Goal: Task Accomplishment & Management: Use online tool/utility

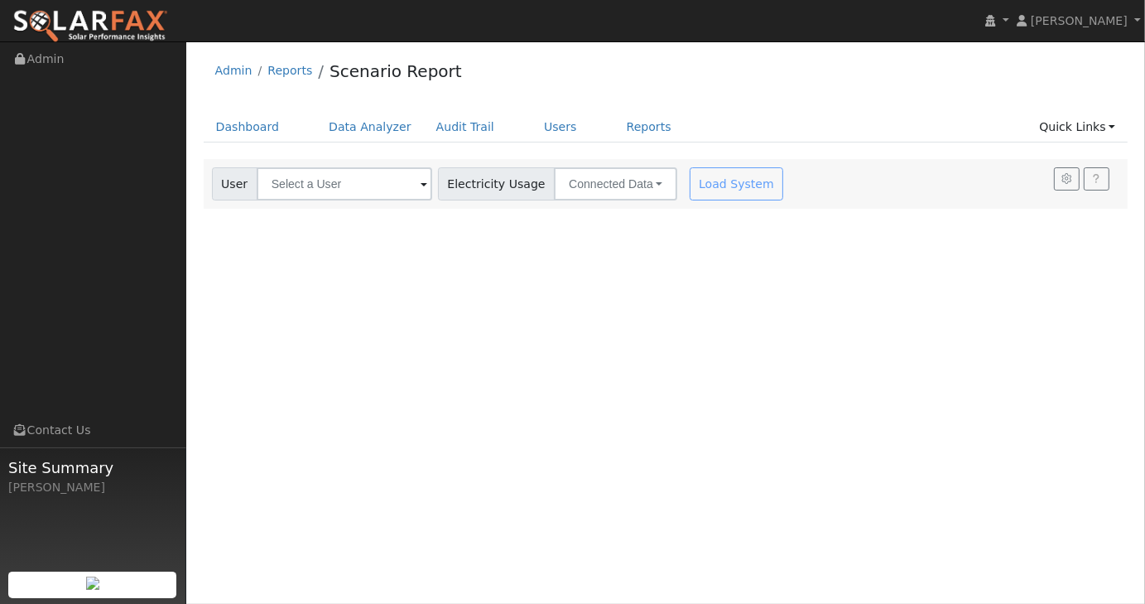
click at [160, 22] on img at bounding box center [90, 26] width 156 height 35
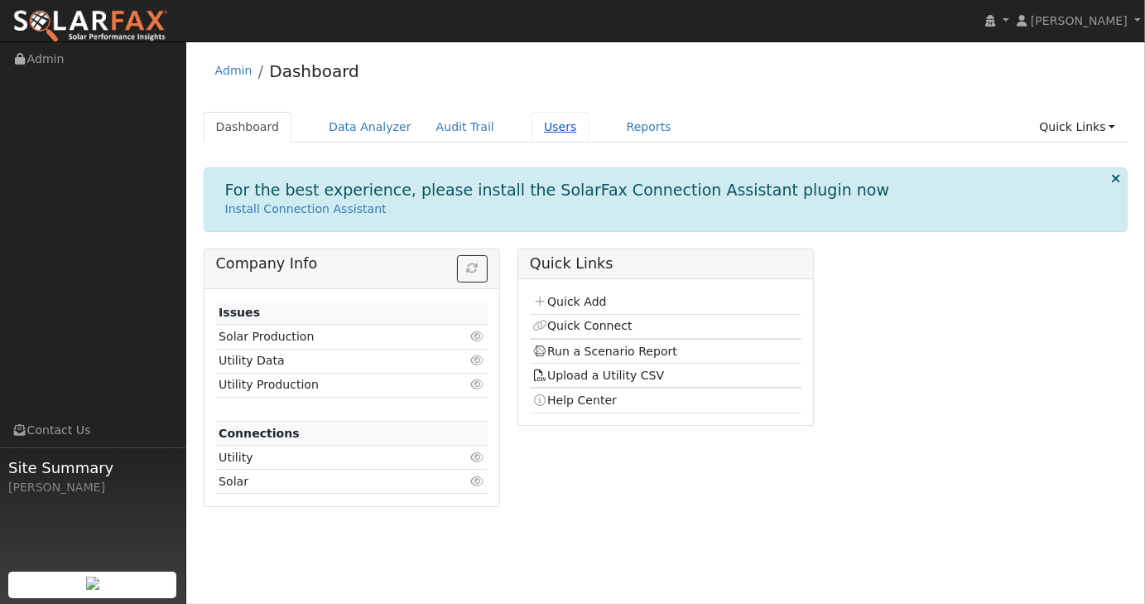
click at [544, 126] on link "Users" at bounding box center [561, 127] width 58 height 31
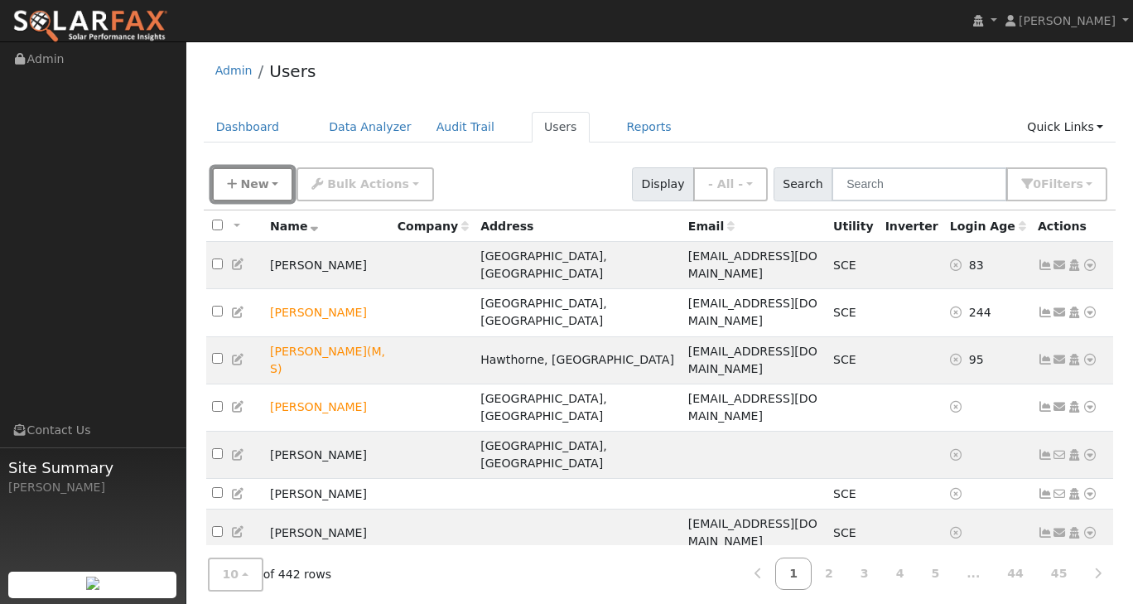
click at [263, 178] on span "New" at bounding box center [254, 183] width 28 height 13
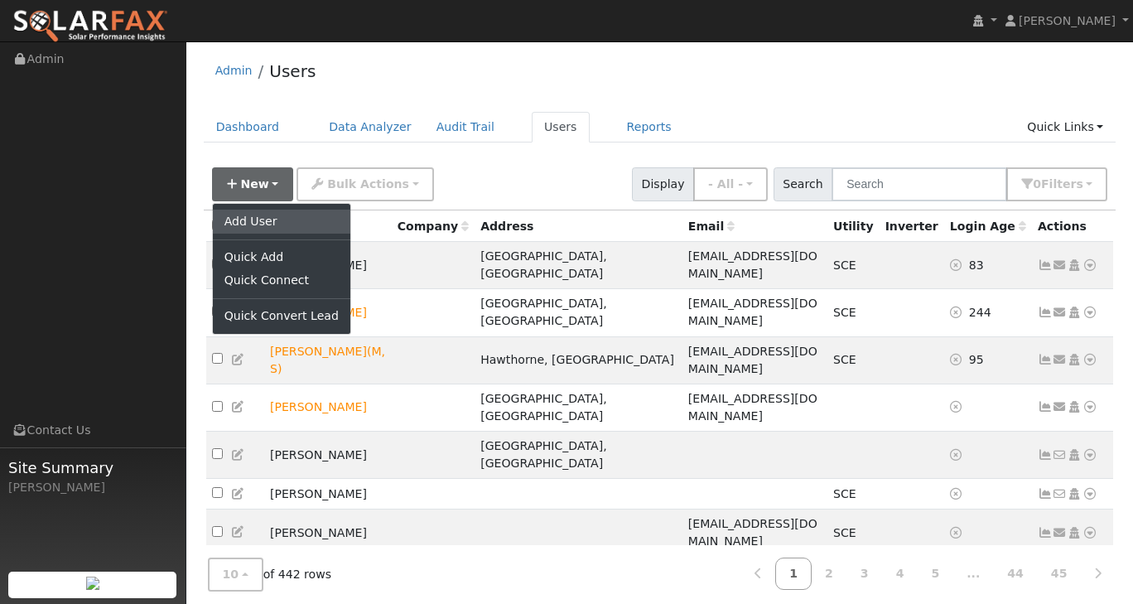
click at [262, 224] on link "Add User" at bounding box center [281, 221] width 137 height 23
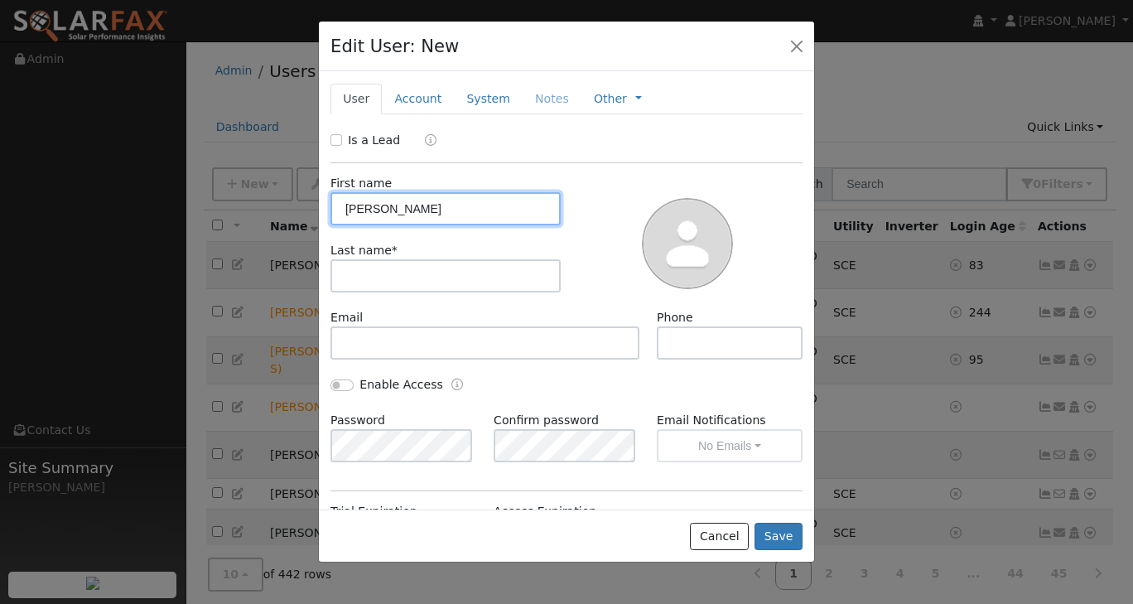
type input "Niki"
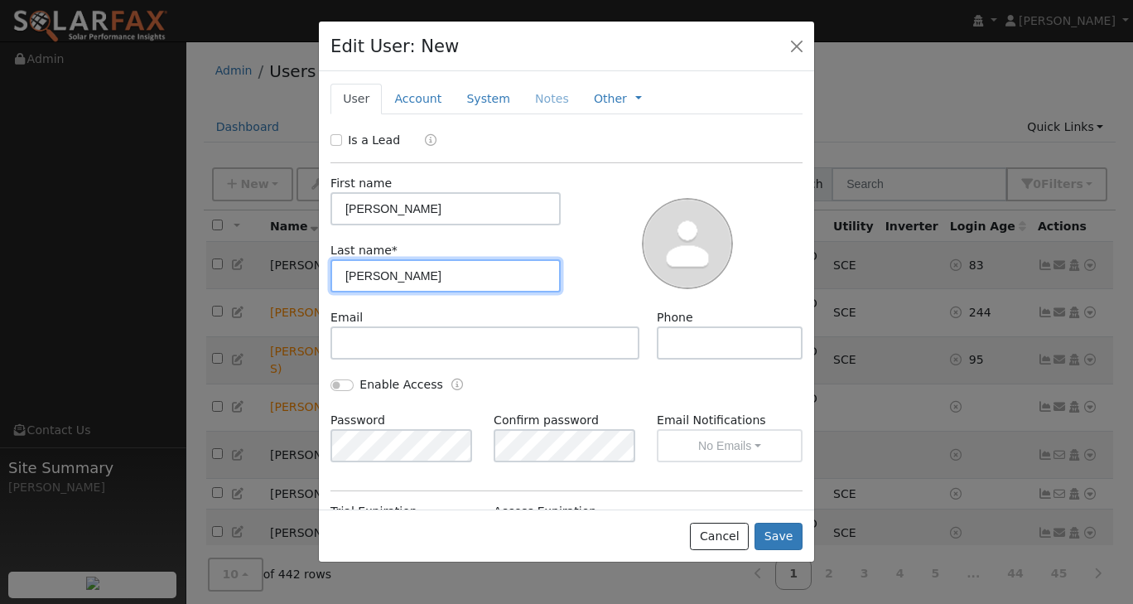
type input "Motz"
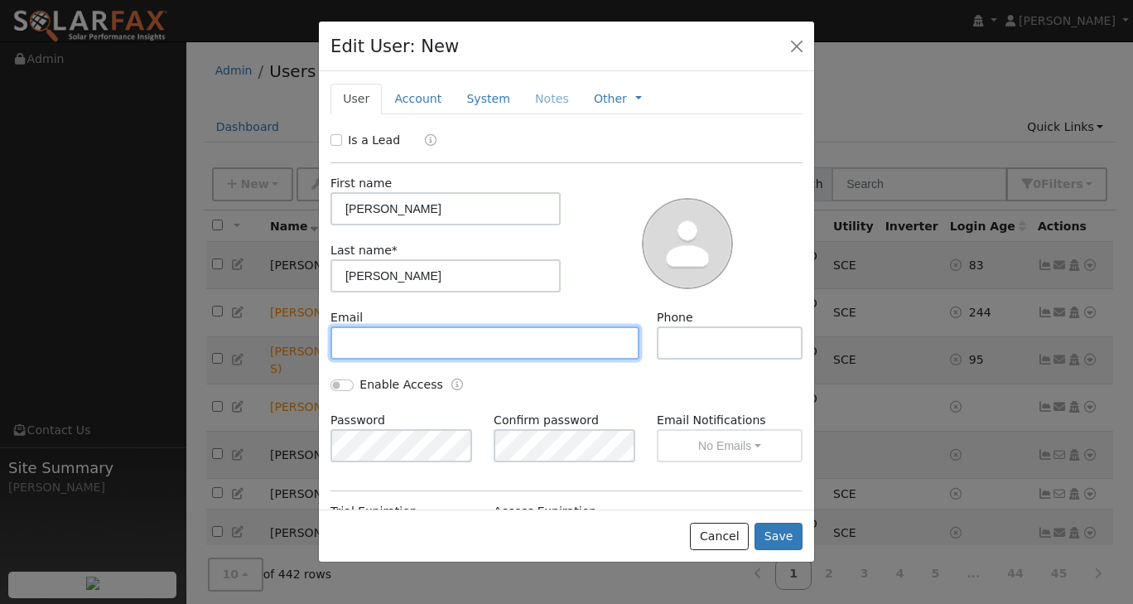
click at [374, 334] on input "text" at bounding box center [484, 342] width 309 height 33
drag, startPoint x: 673, startPoint y: 341, endPoint x: 450, endPoint y: 337, distance: 222.8
paste input "Niki@motzestates.com"
type input "Niki@motzestates.com"
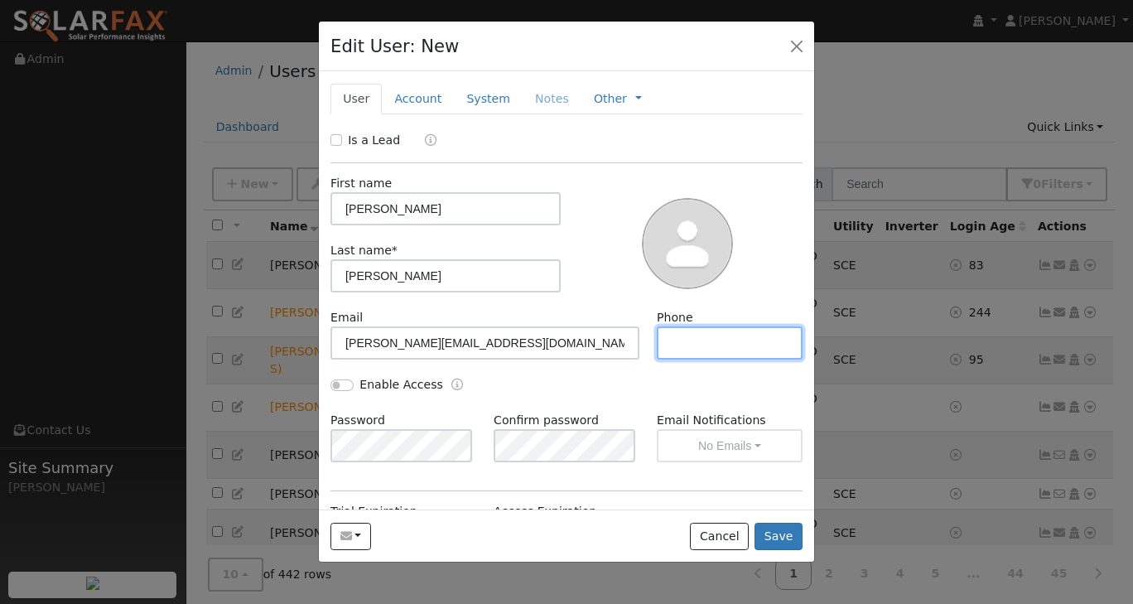
paste input "805-490-0488"
type input "805-490-0488"
click at [793, 53] on button "button" at bounding box center [796, 45] width 23 height 23
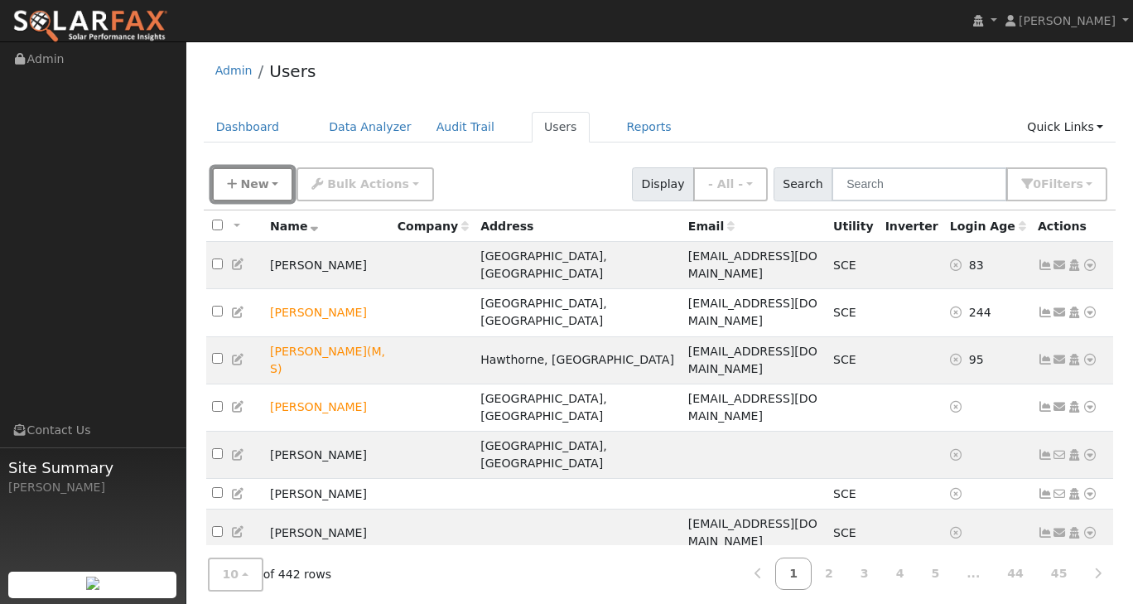
click at [275, 181] on button "New" at bounding box center [253, 184] width 82 height 34
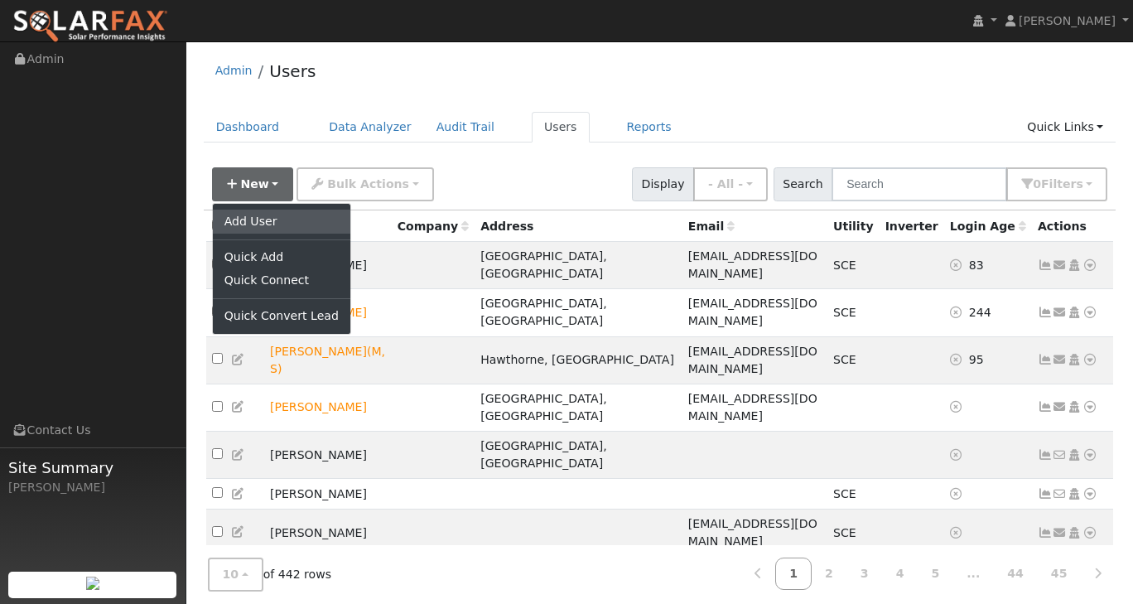
click at [266, 215] on link "Add User" at bounding box center [281, 221] width 137 height 23
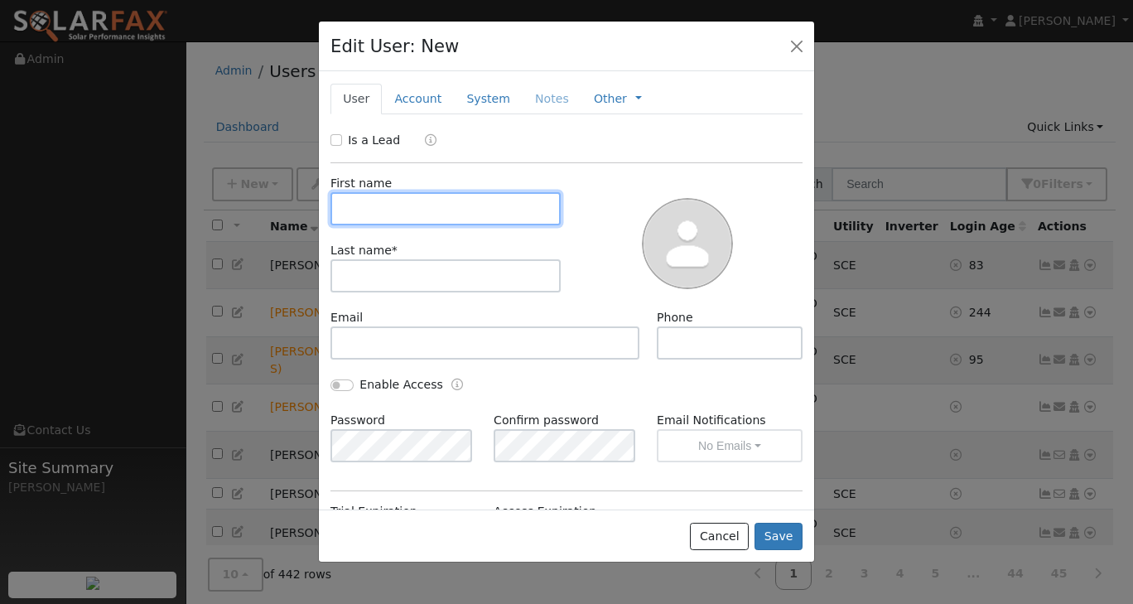
click at [388, 213] on input "text" at bounding box center [445, 208] width 230 height 33
type input "Niki"
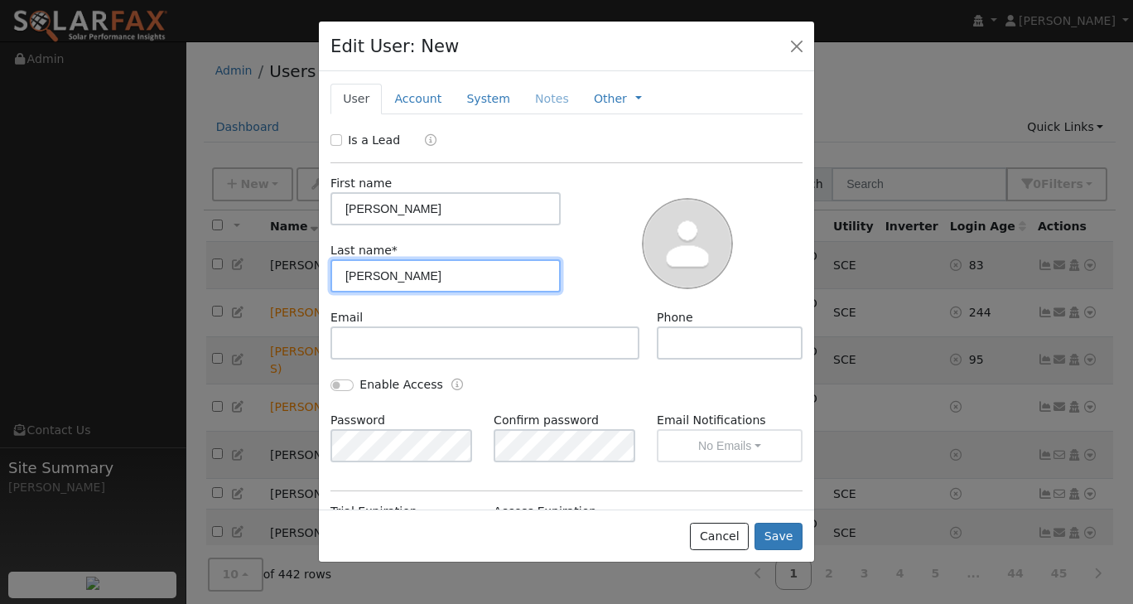
type input "Motz"
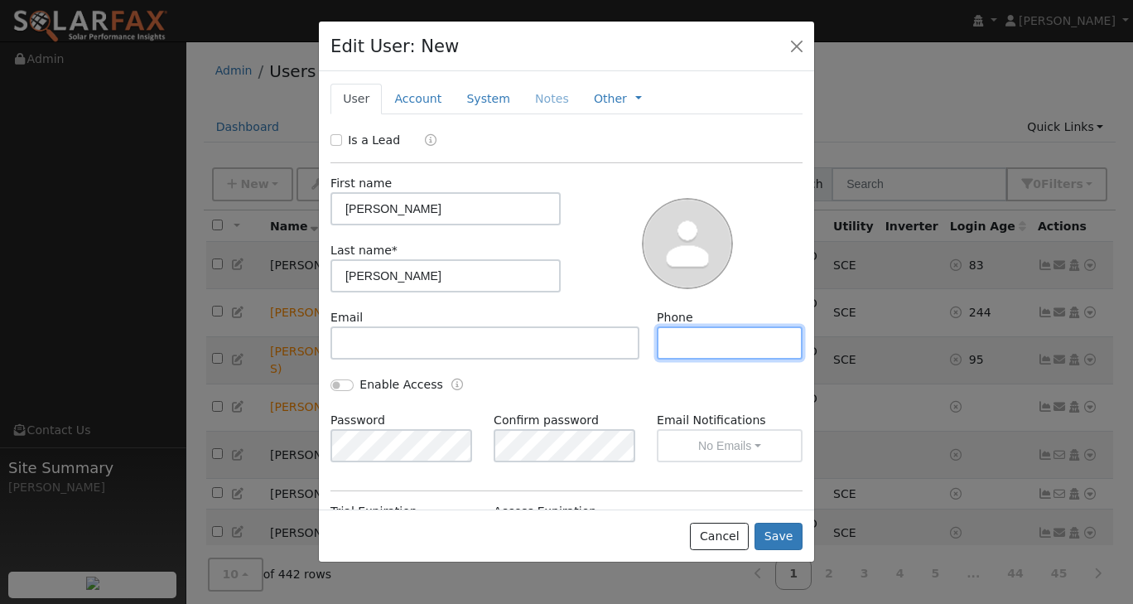
paste input "805-490-0488"
type input "805-490-0488"
drag, startPoint x: 759, startPoint y: 347, endPoint x: 663, endPoint y: 342, distance: 95.4
click at [663, 342] on input "805-490-0488" at bounding box center [730, 342] width 146 height 33
click at [612, 222] on div at bounding box center [688, 242] width 242 height 134
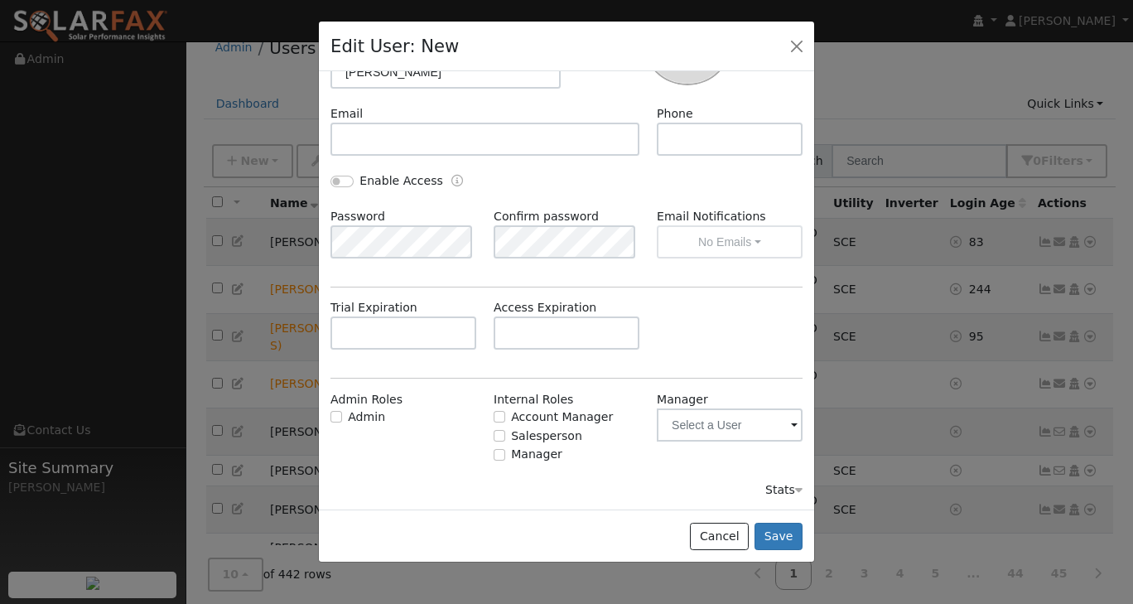
scroll to position [36, 0]
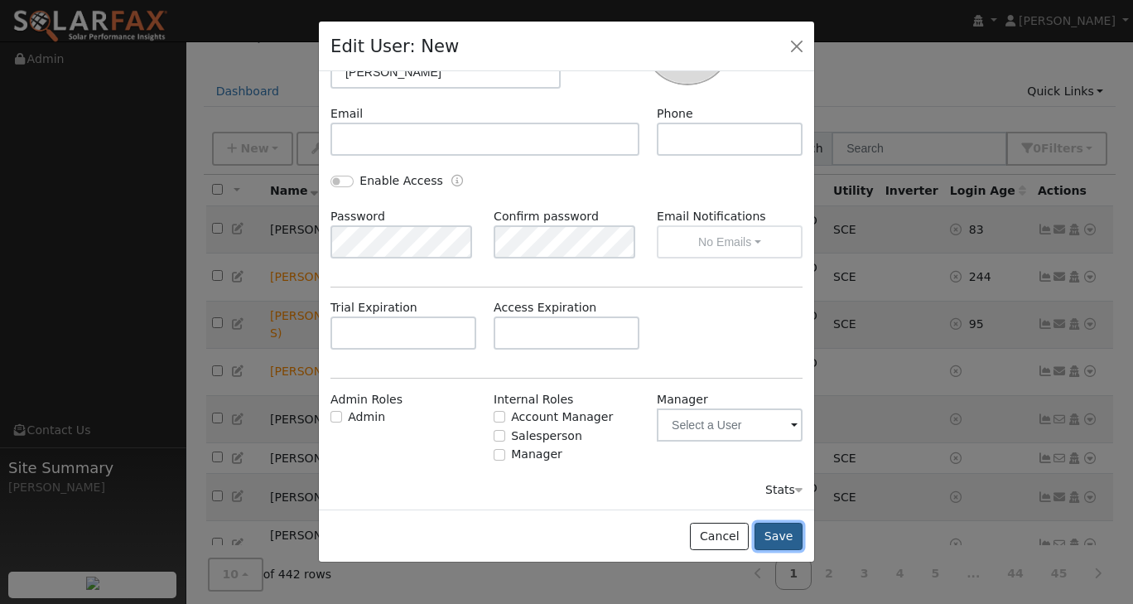
click at [779, 536] on button "Save" at bounding box center [779, 537] width 48 height 28
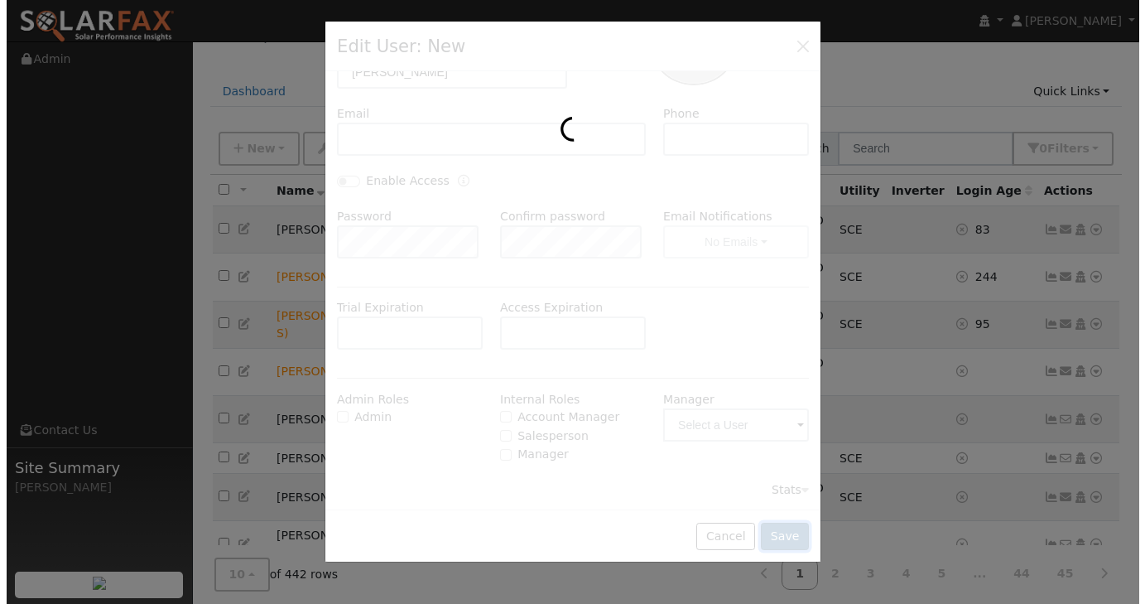
scroll to position [0, 0]
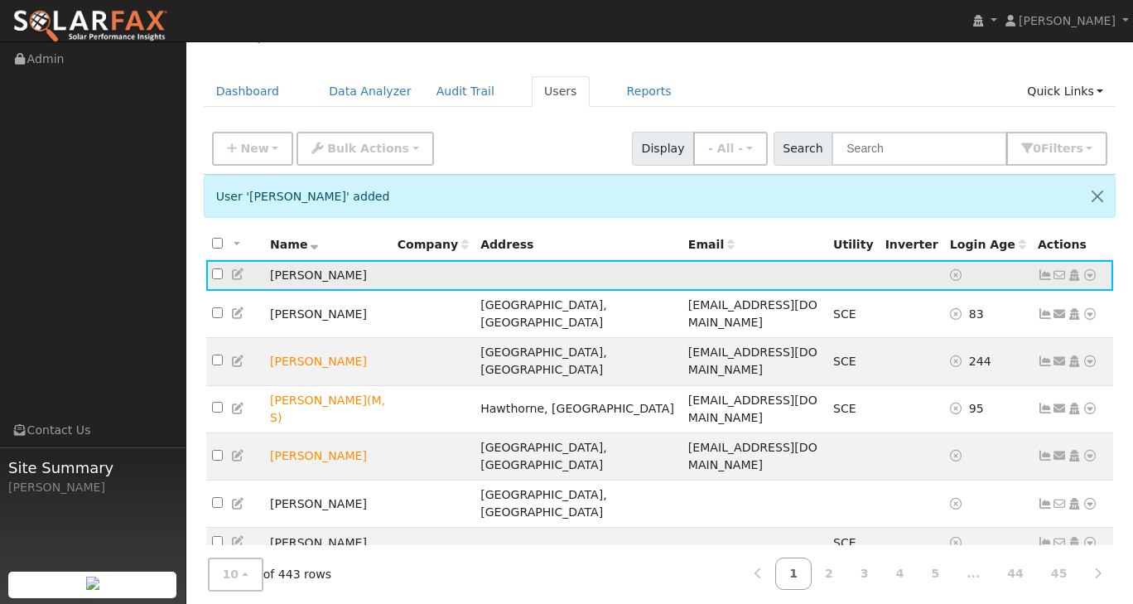
click at [1087, 274] on icon at bounding box center [1090, 275] width 15 height 12
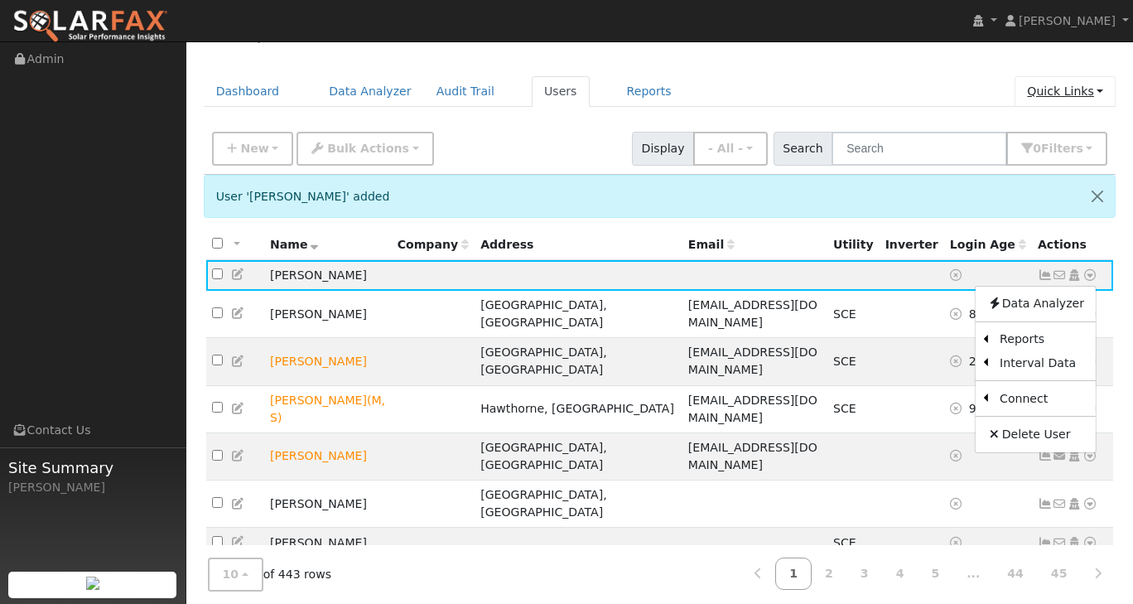
click at [1105, 97] on link "Quick Links" at bounding box center [1065, 91] width 101 height 31
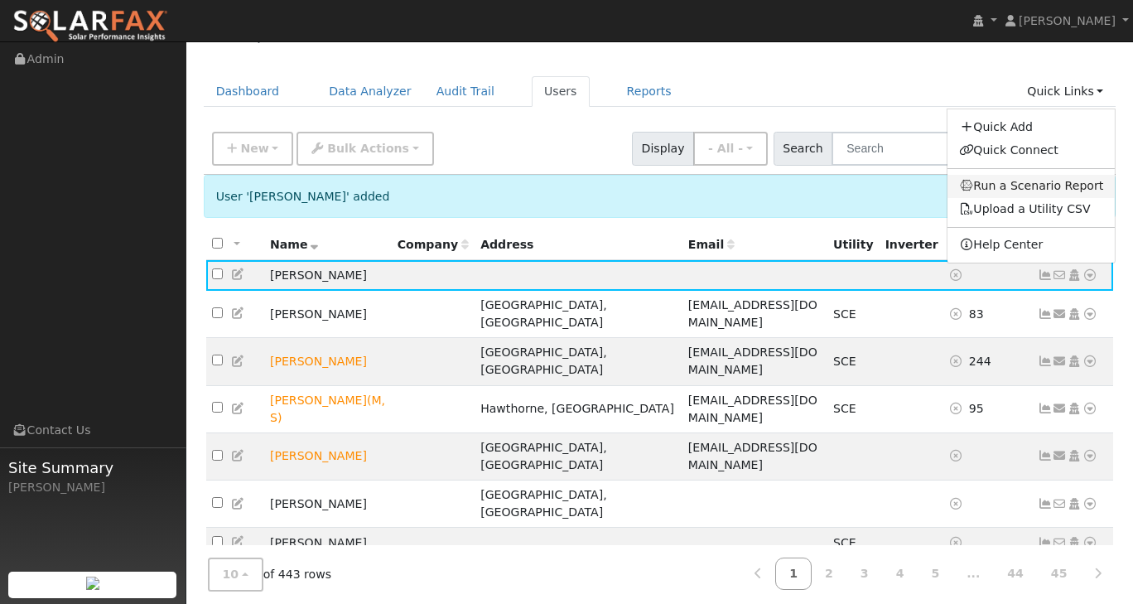
click at [1030, 186] on link "Run a Scenario Report" at bounding box center [1032, 186] width 168 height 23
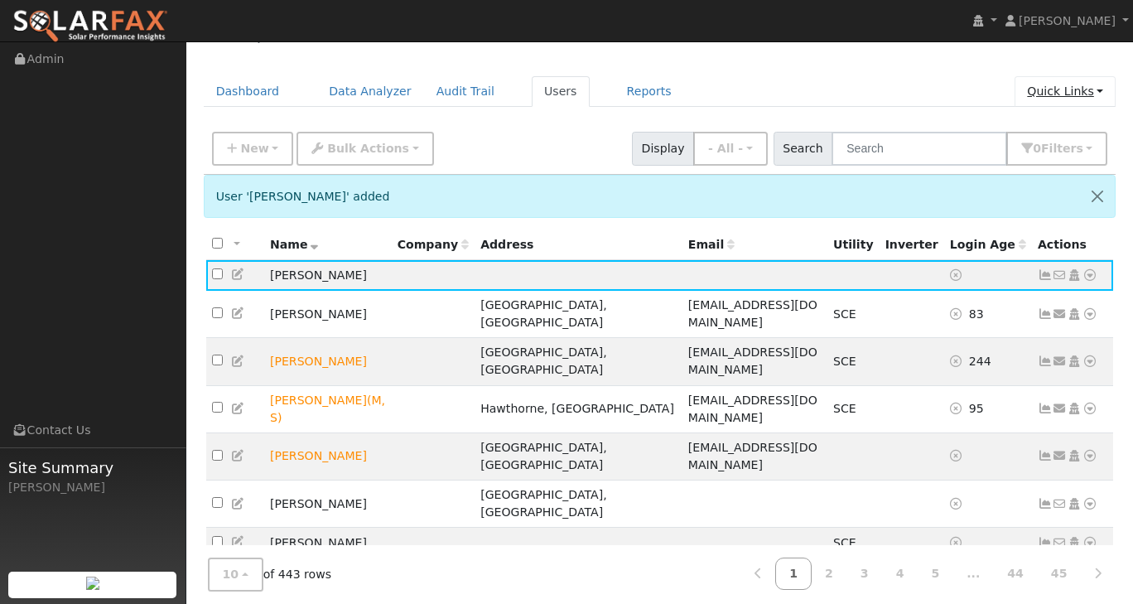
click at [1097, 91] on link "Quick Links" at bounding box center [1065, 91] width 101 height 31
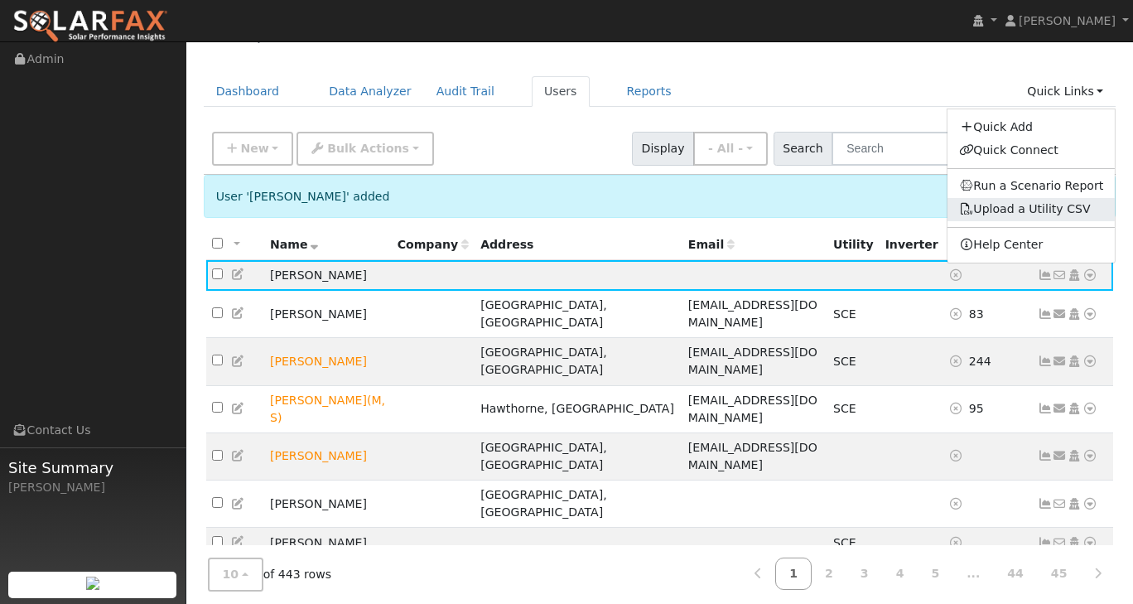
click at [1028, 208] on link "Upload a Utility CSV" at bounding box center [1025, 208] width 132 height 13
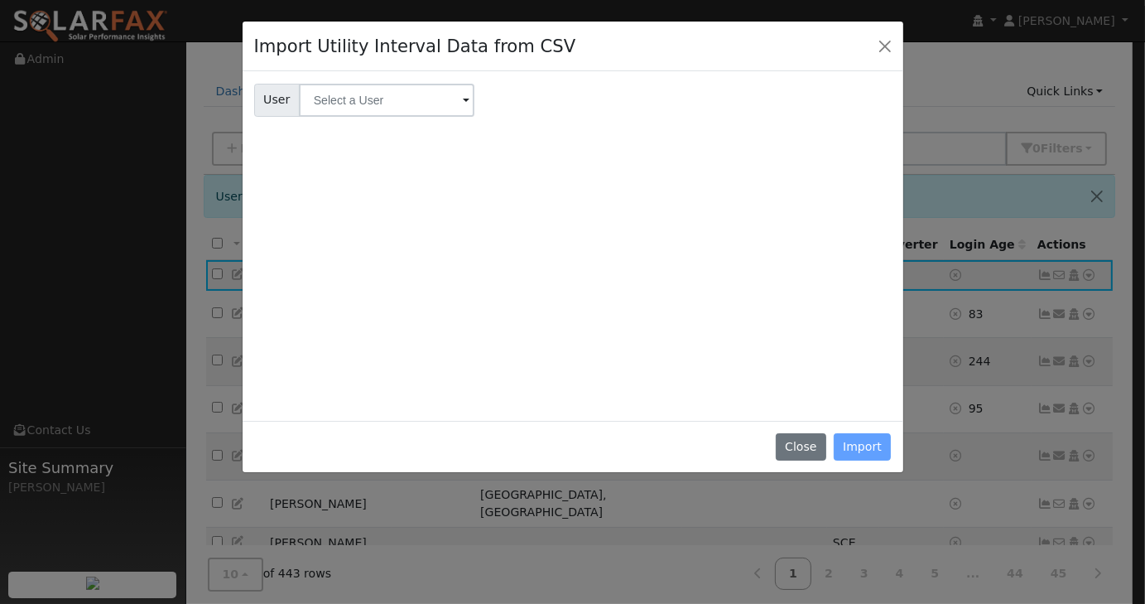
click at [463, 99] on span at bounding box center [466, 101] width 7 height 19
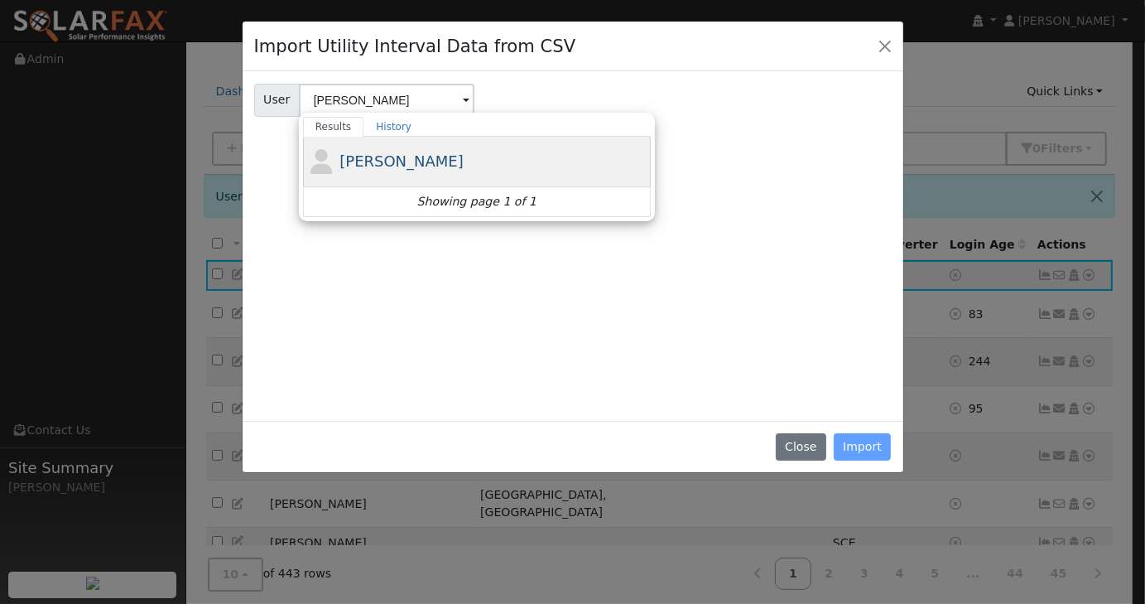
click at [358, 155] on span "[PERSON_NAME]" at bounding box center [402, 160] width 124 height 17
type input "[PERSON_NAME]"
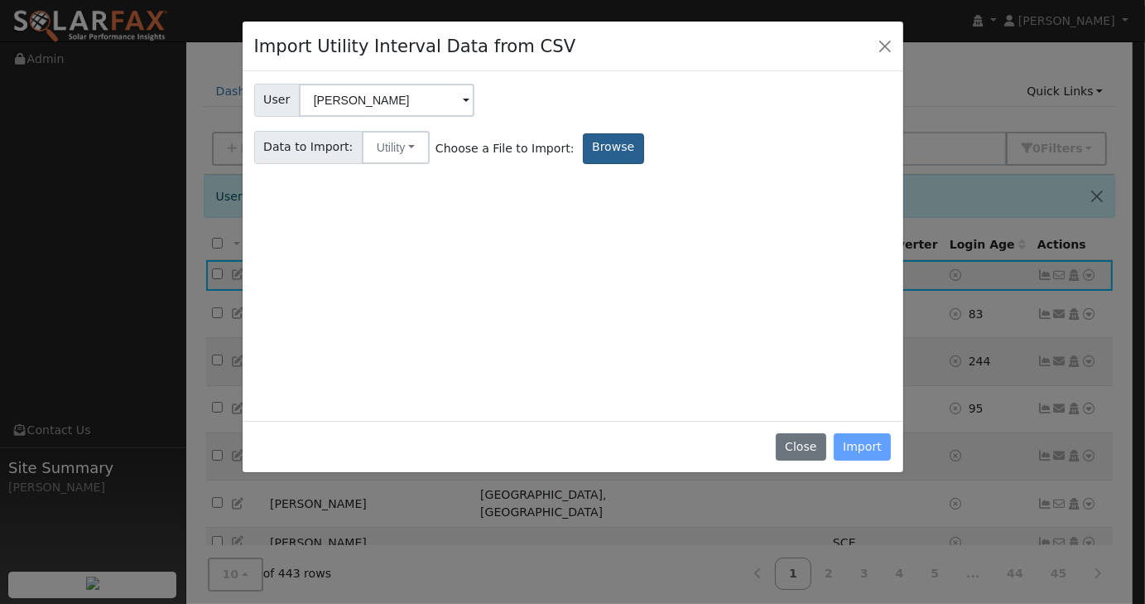
click at [583, 148] on label "Browse" at bounding box center [613, 148] width 61 height 31
click at [0, 0] on input "Browse" at bounding box center [0, 0] width 0 height 0
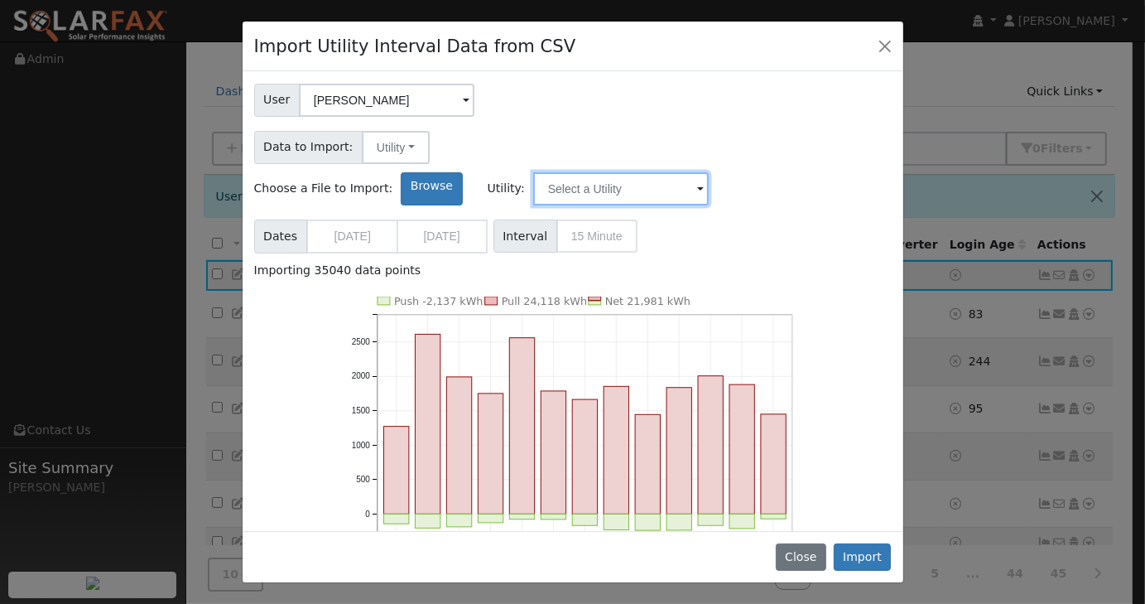
click at [709, 172] on input "text" at bounding box center [621, 188] width 176 height 33
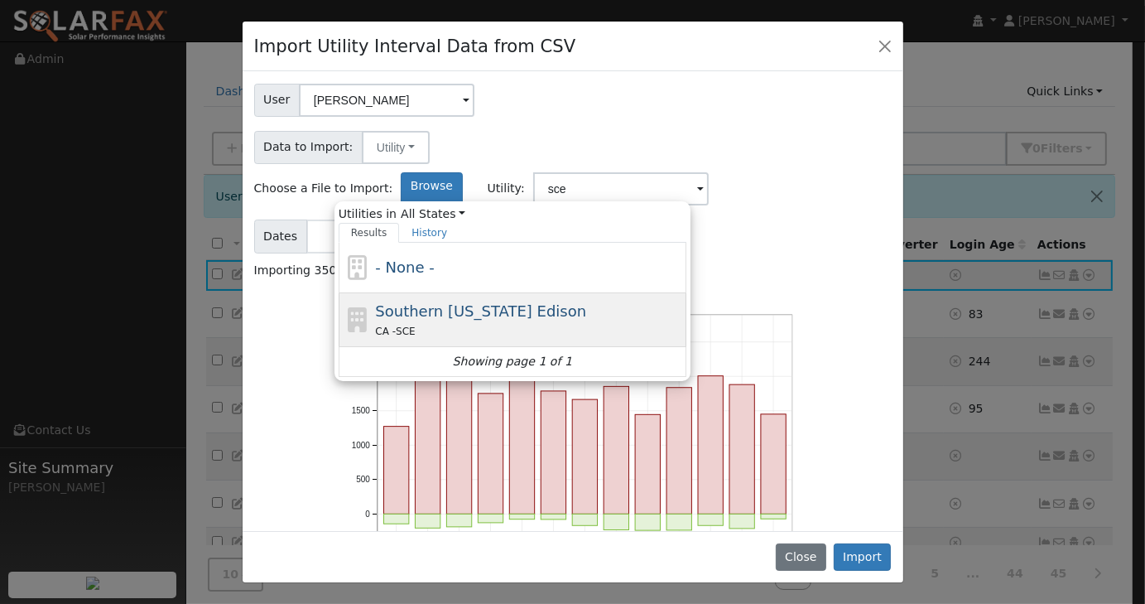
click at [586, 302] on span "Southern [US_STATE] Edison" at bounding box center [480, 310] width 211 height 17
type input "Southern [US_STATE] Edison"
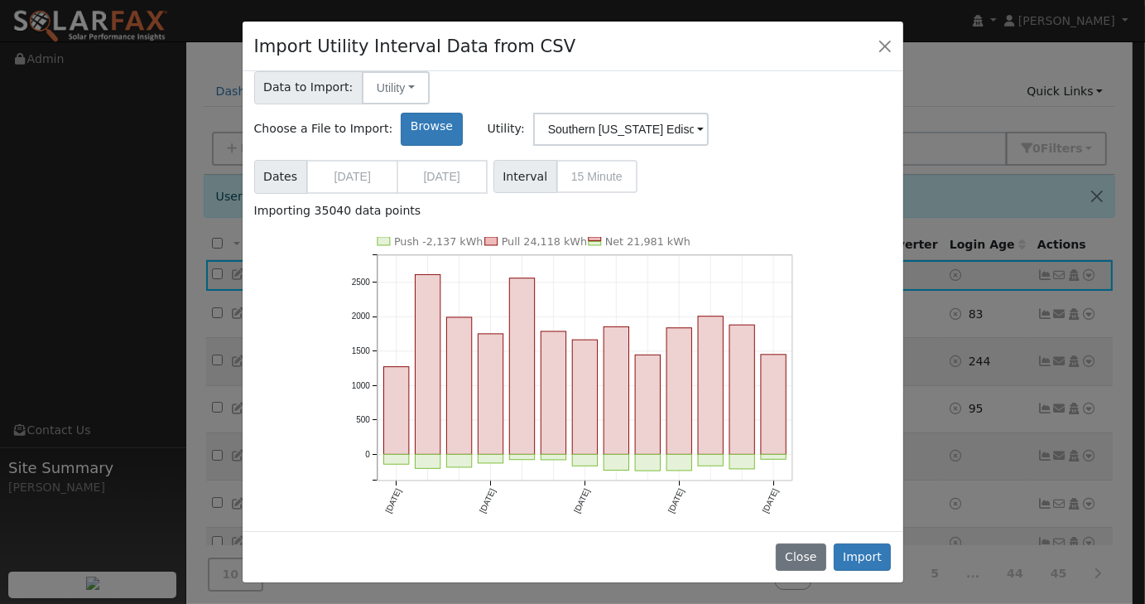
scroll to position [73, 0]
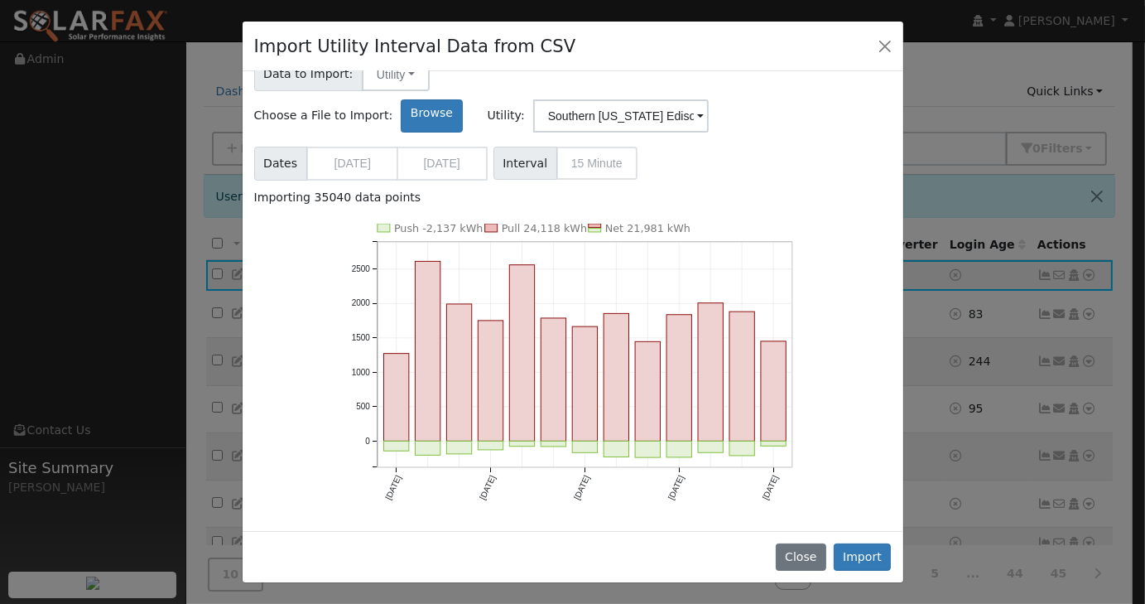
click at [884, 553] on icon at bounding box center [887, 559] width 7 height 12
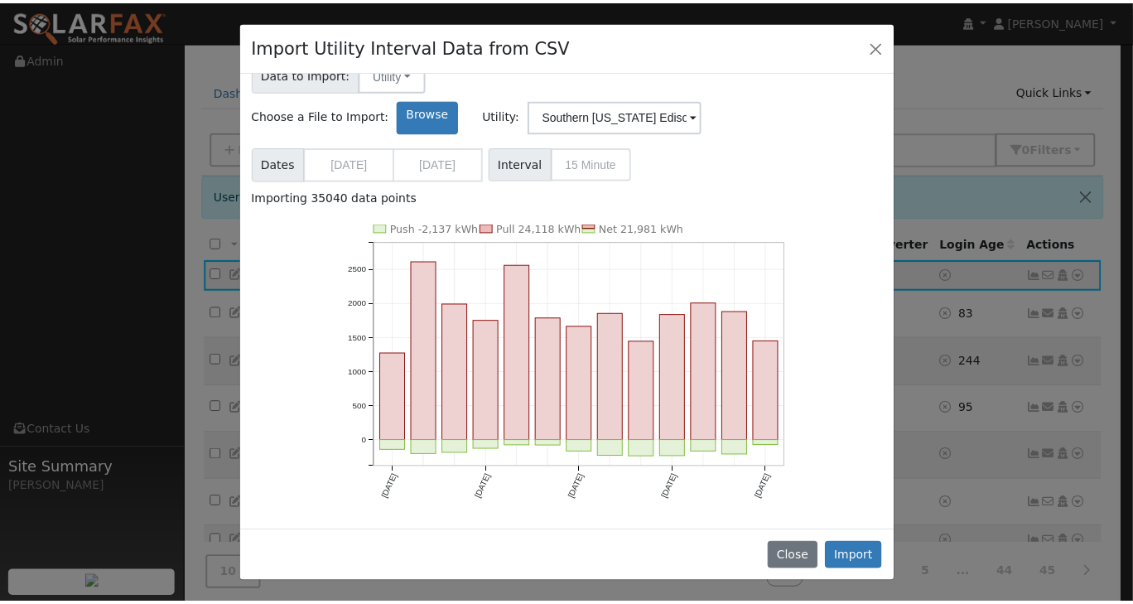
scroll to position [429, 0]
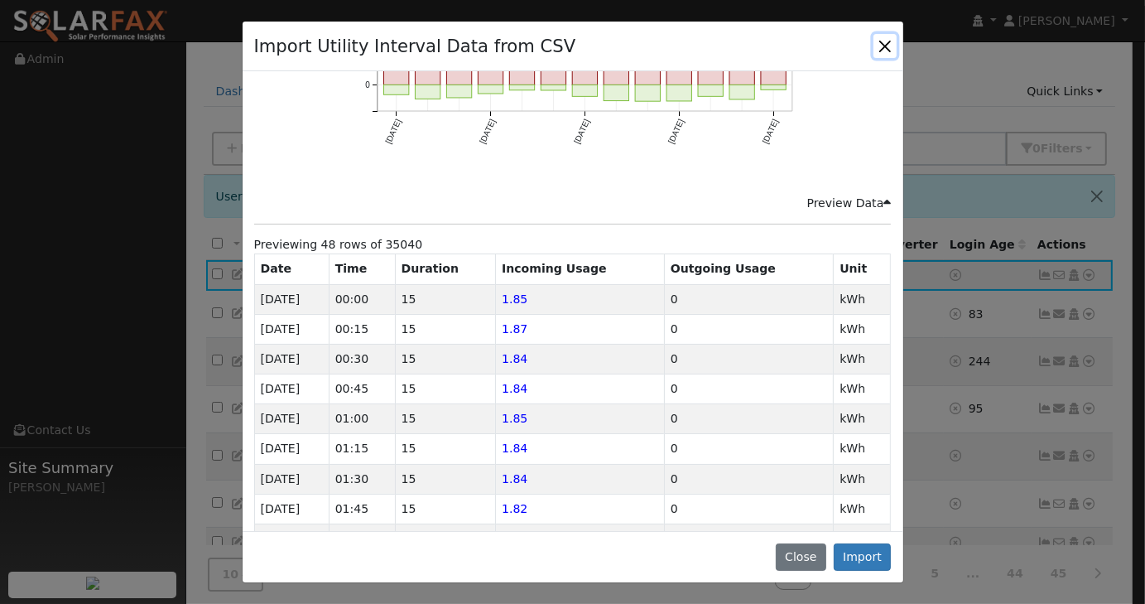
click at [888, 47] on button "Close" at bounding box center [885, 45] width 23 height 23
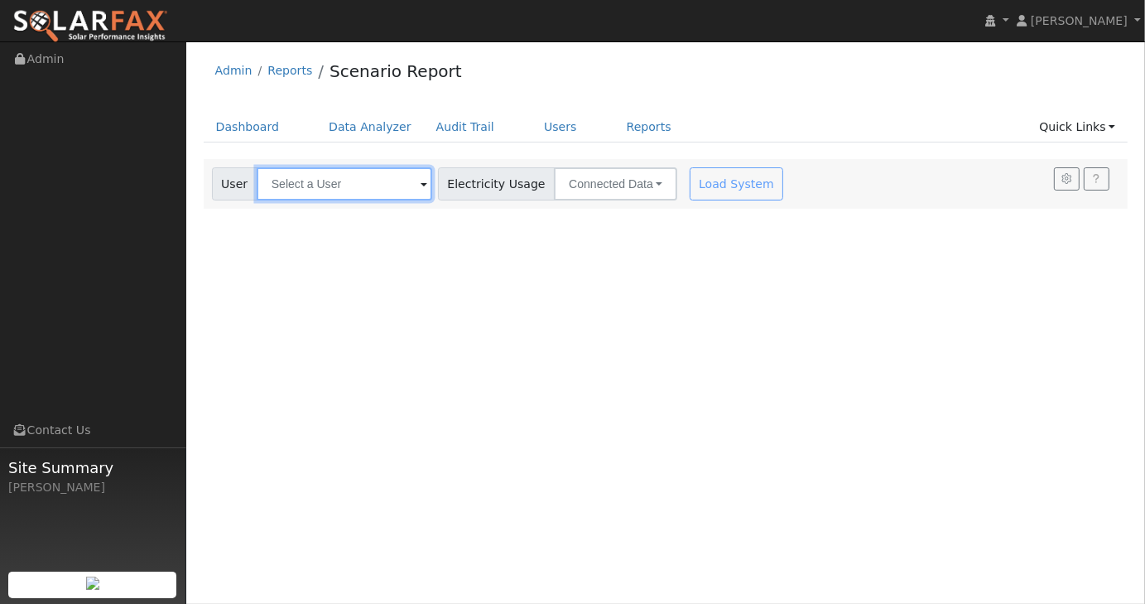
click at [412, 184] on input "text" at bounding box center [345, 183] width 176 height 33
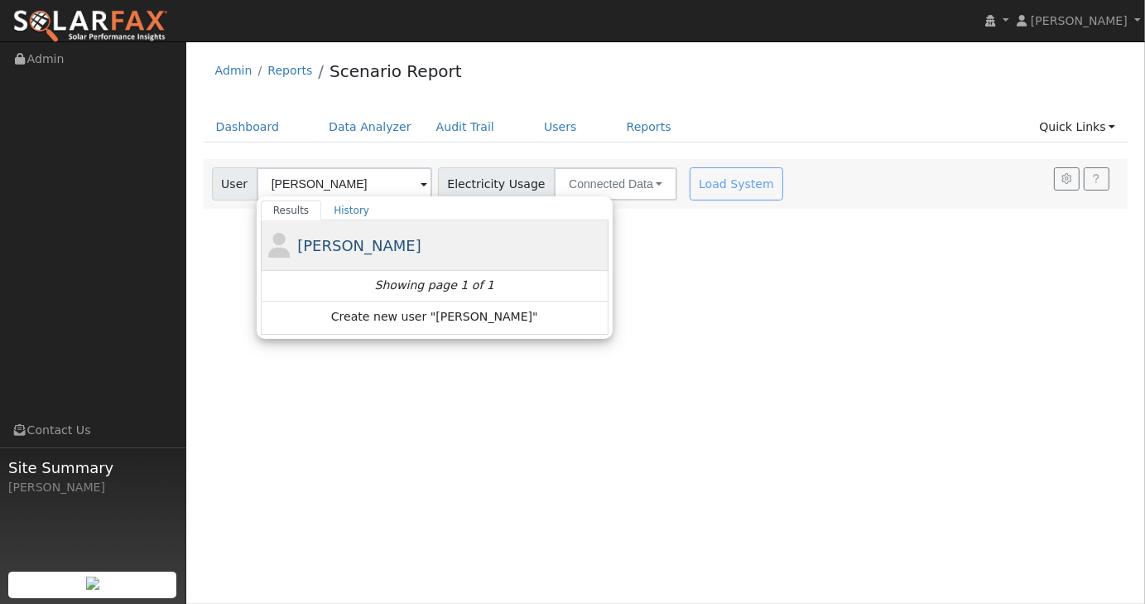
click at [325, 246] on span "[PERSON_NAME]" at bounding box center [359, 245] width 124 height 17
type input "[PERSON_NAME]"
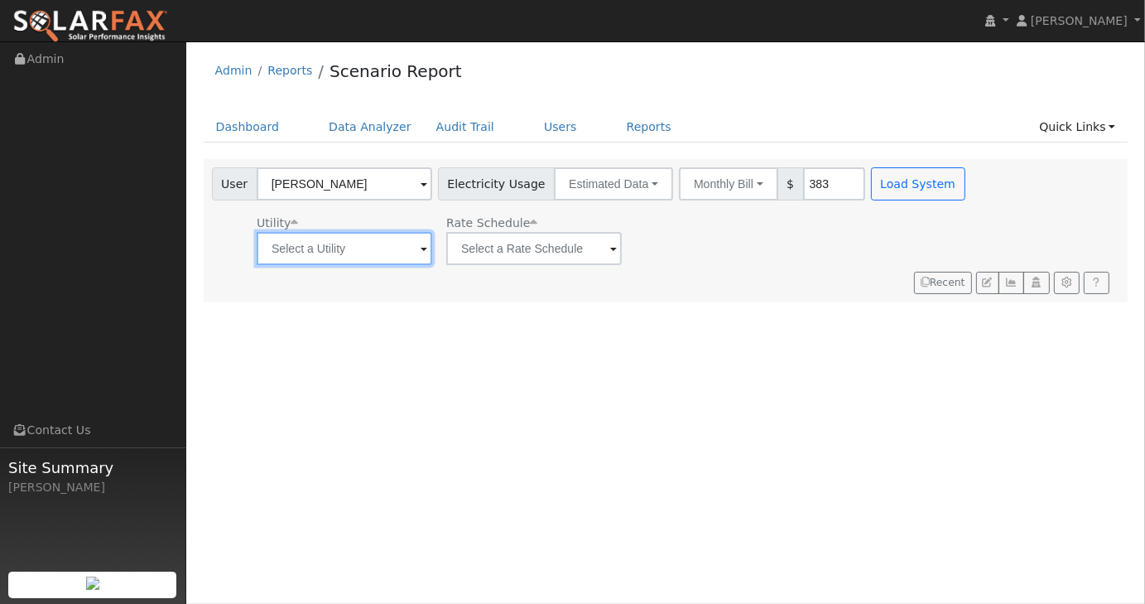
click at [415, 258] on input "text" at bounding box center [345, 248] width 176 height 33
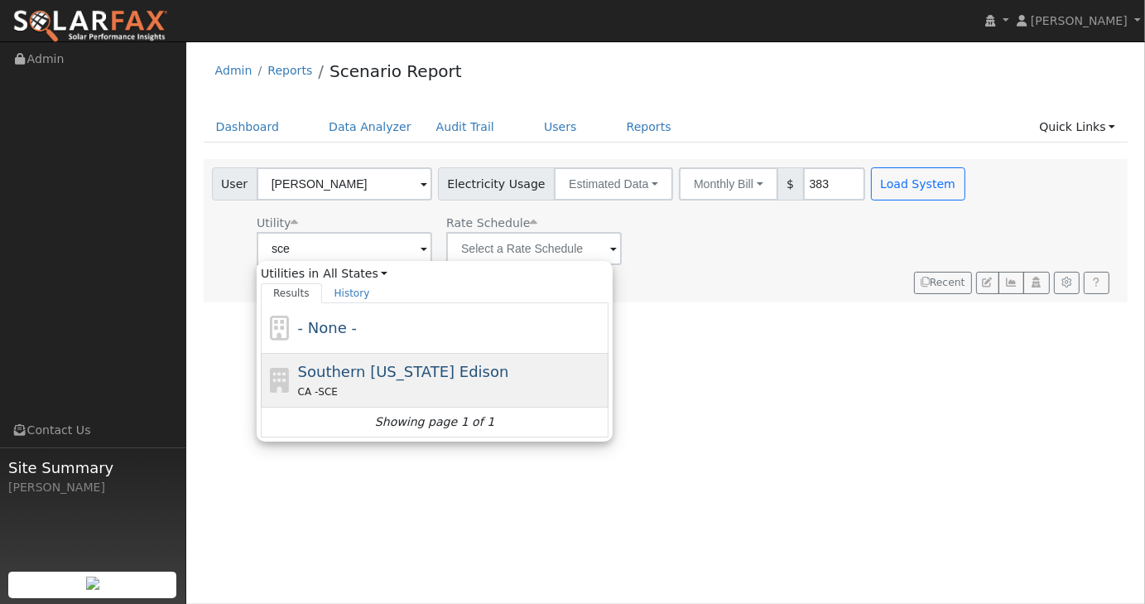
click at [351, 365] on span "Southern [US_STATE] Edison" at bounding box center [403, 371] width 211 height 17
type input "Southern [US_STATE] Edison"
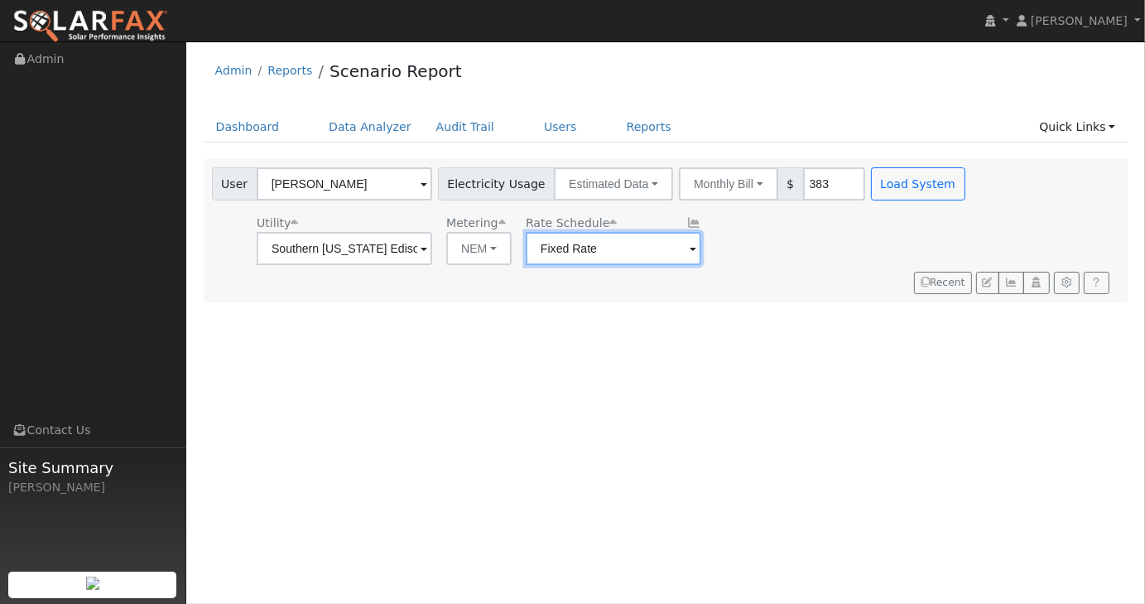
click at [432, 247] on input "Fixed Rate" at bounding box center [345, 248] width 176 height 33
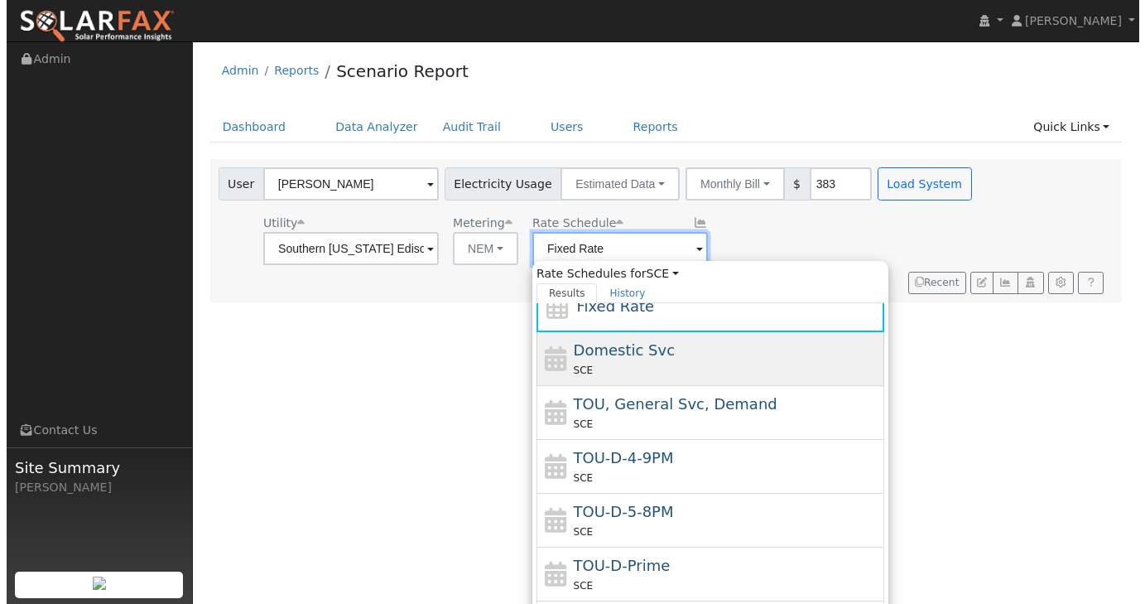
scroll to position [125, 0]
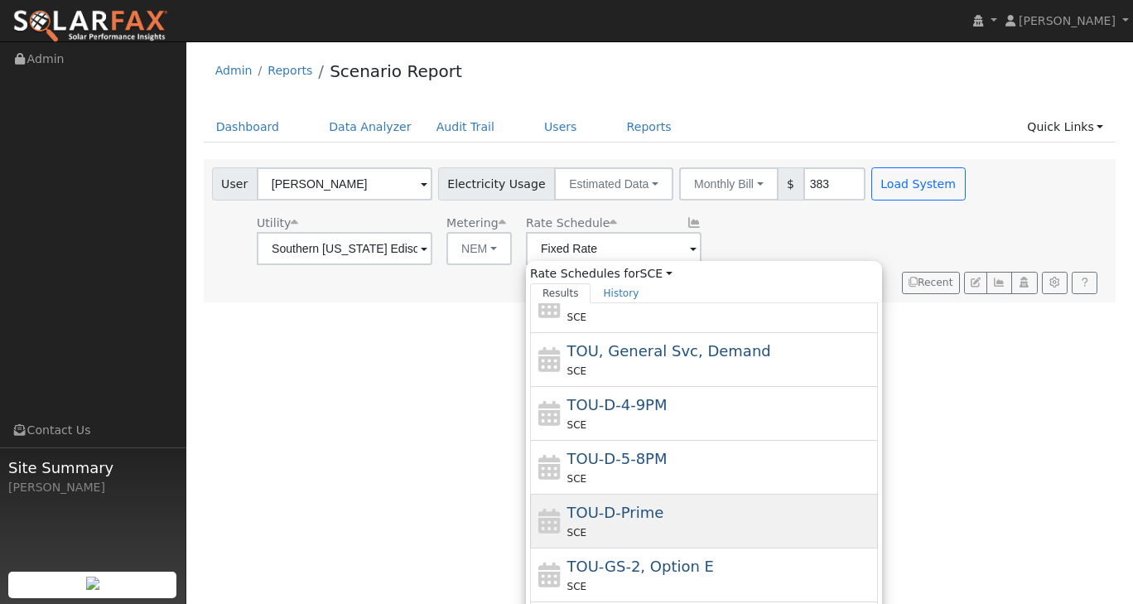
click at [603, 506] on span "TOU-D-Prime" at bounding box center [615, 512] width 97 height 17
type input "TOU-D-Prime"
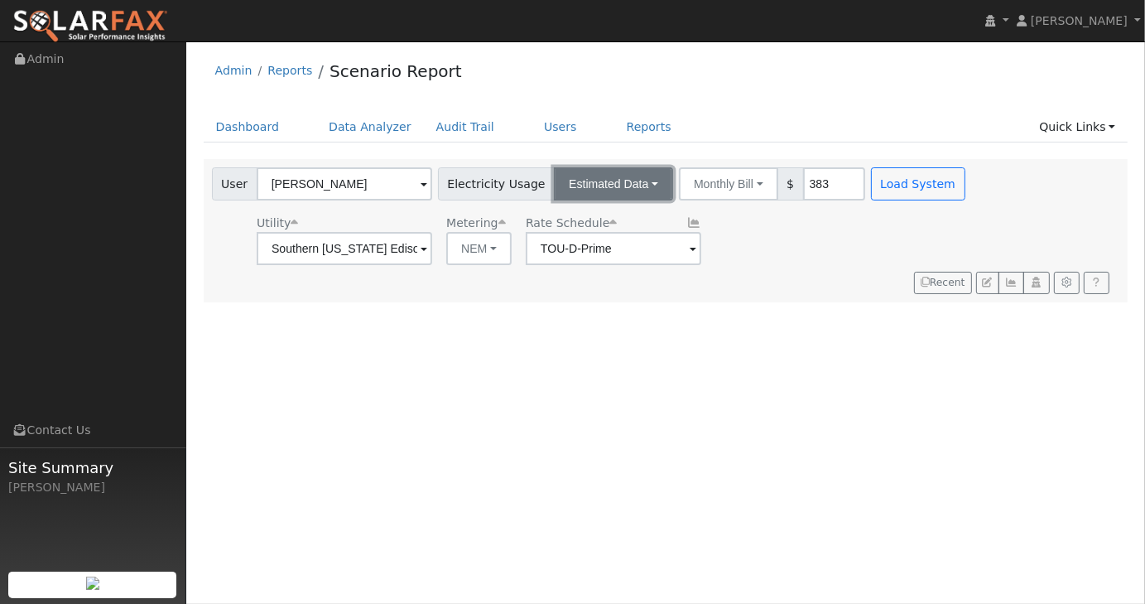
click at [629, 189] on button "Estimated Data" at bounding box center [613, 183] width 119 height 33
click at [600, 267] on link "CSV Data" at bounding box center [614, 267] width 118 height 23
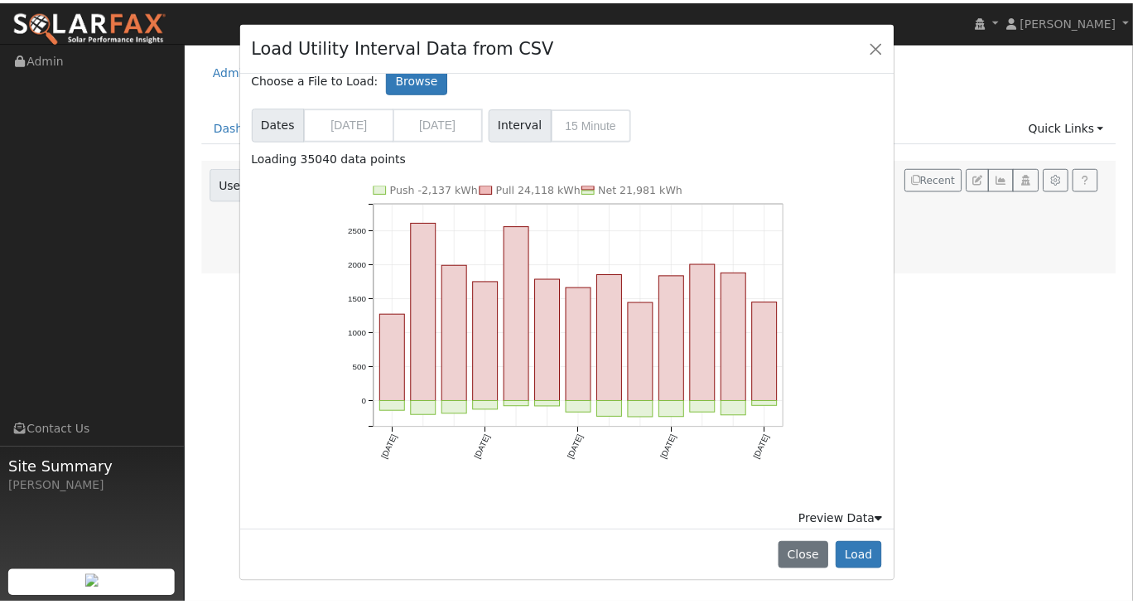
scroll to position [0, 0]
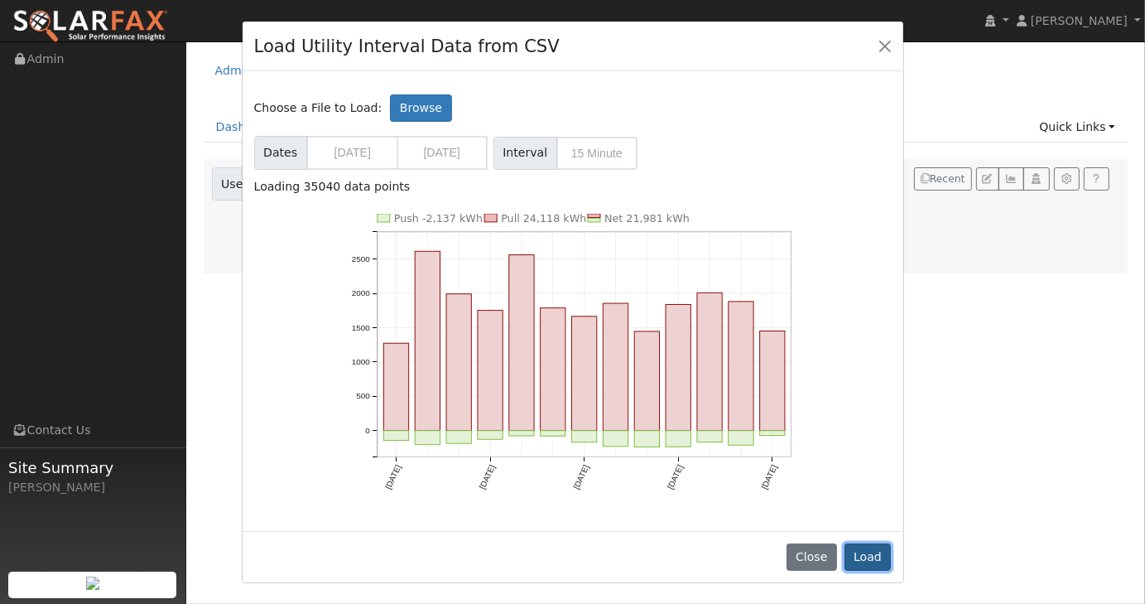
click at [877, 557] on button "Load" at bounding box center [868, 557] width 47 height 28
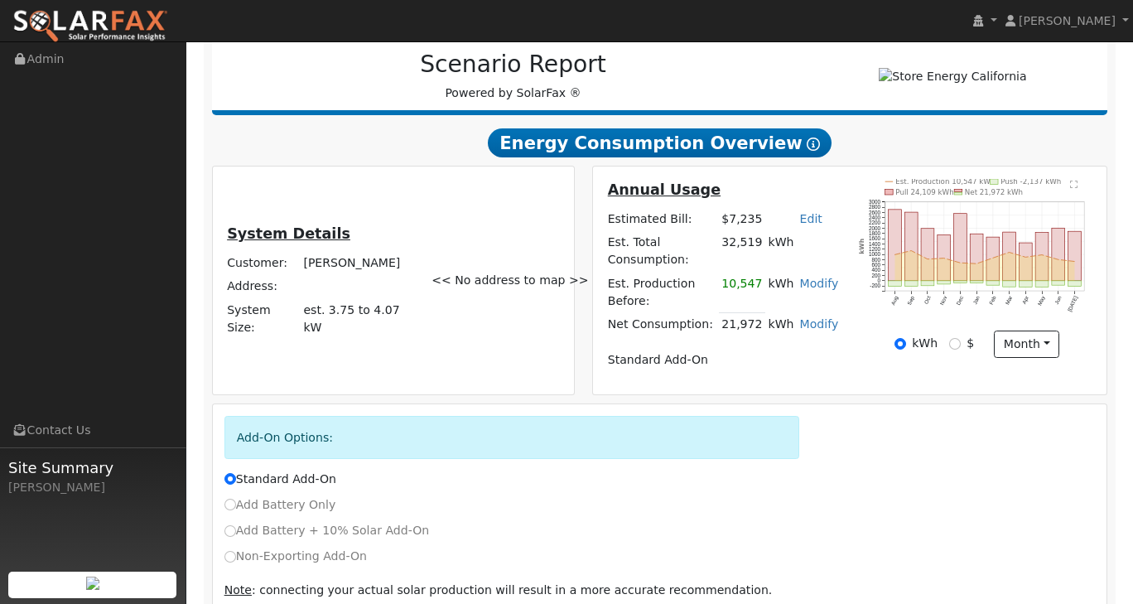
scroll to position [306, 0]
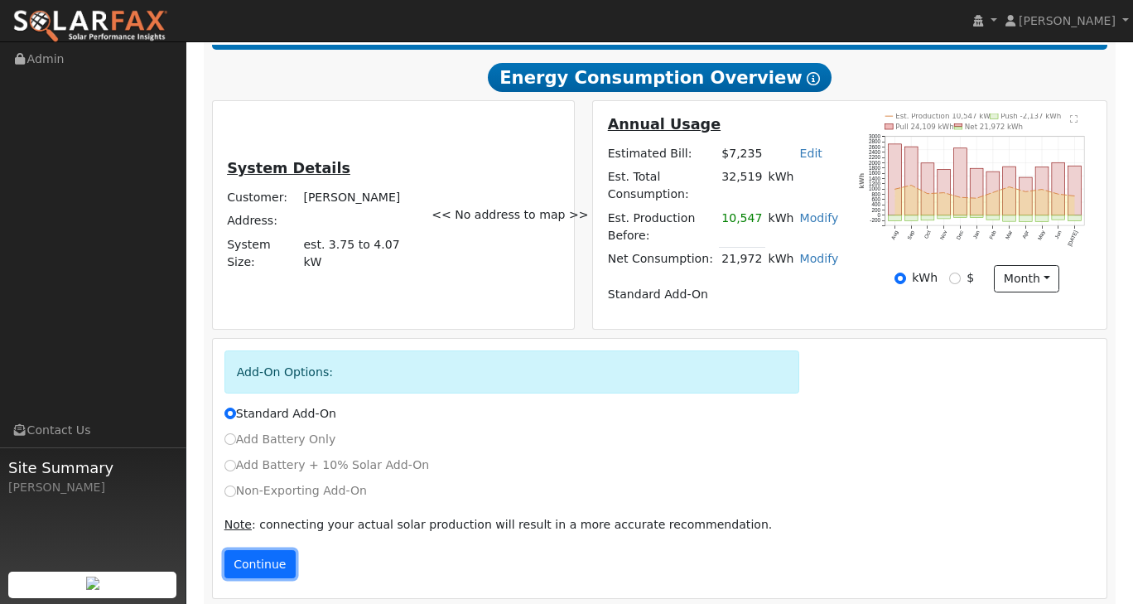
click at [240, 552] on button "Continue" at bounding box center [259, 564] width 71 height 28
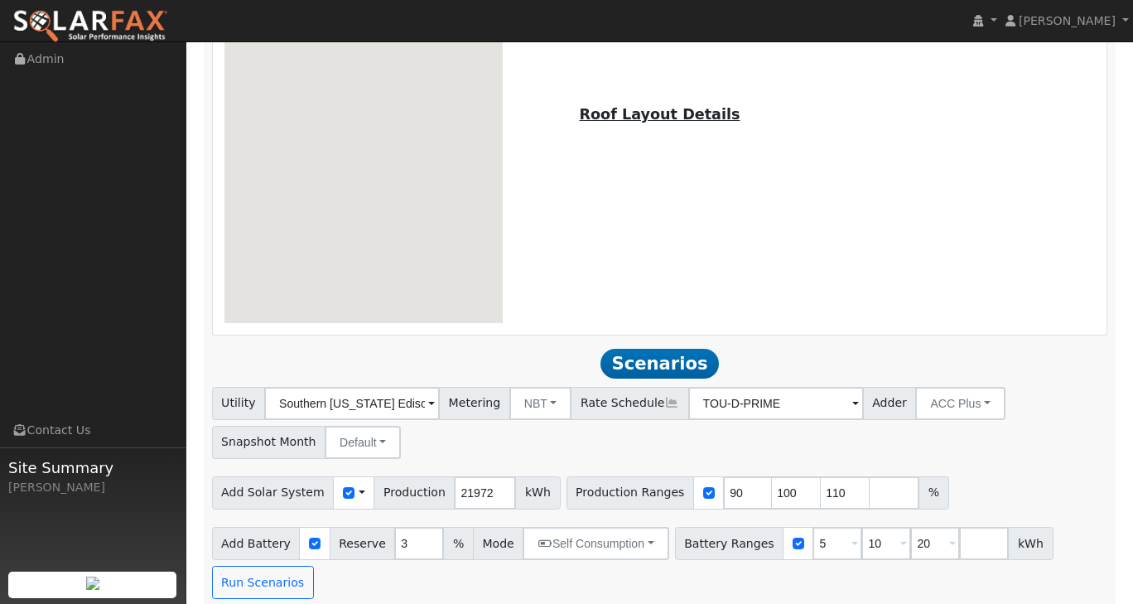
scroll to position [995, 0]
click at [959, 534] on input "number" at bounding box center [984, 541] width 50 height 33
click at [851, 533] on span at bounding box center [854, 542] width 7 height 19
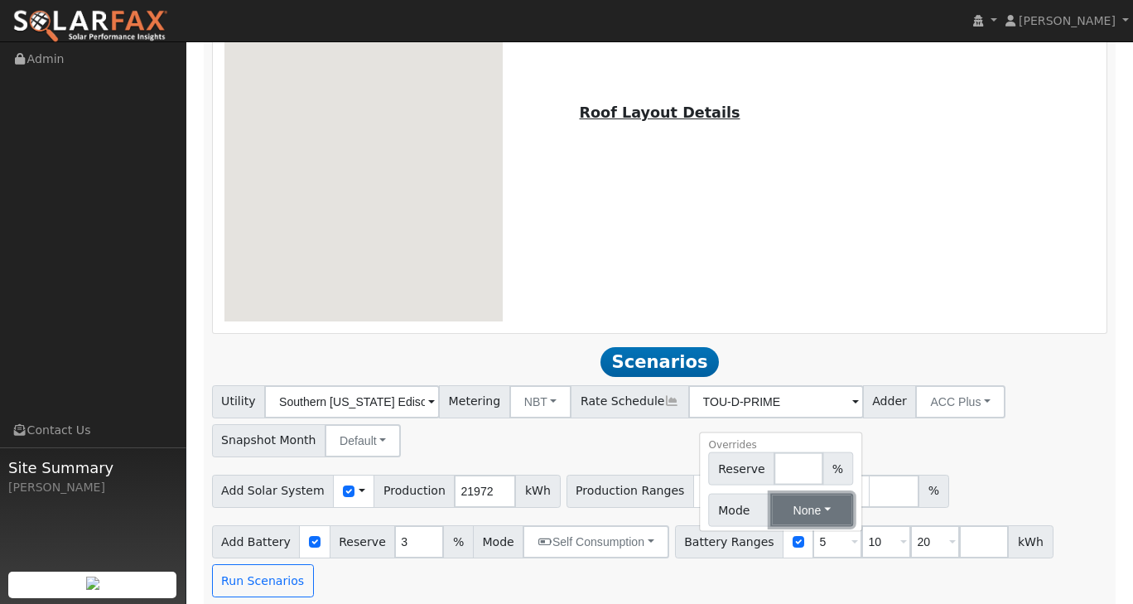
click at [787, 496] on button "None" at bounding box center [812, 510] width 82 height 33
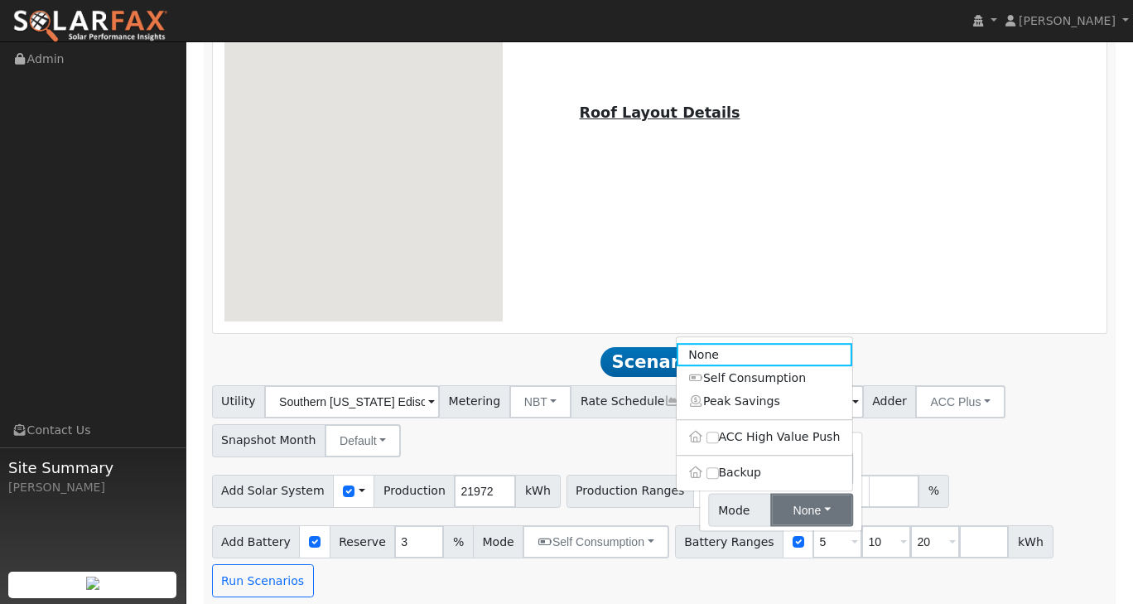
click at [1045, 480] on div "Add Solar System Use CSV Data Production 21972 kWh Production Ranges 90 100 110…" at bounding box center [660, 488] width 902 height 39
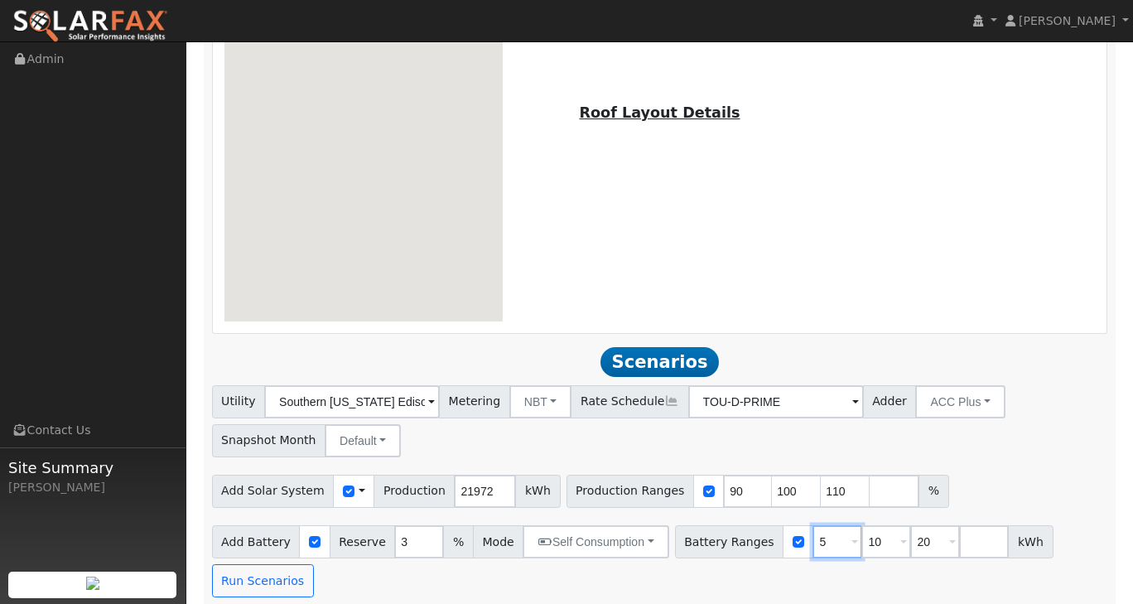
click at [813, 529] on input "5" at bounding box center [838, 541] width 50 height 33
type input "10"
type input "20"
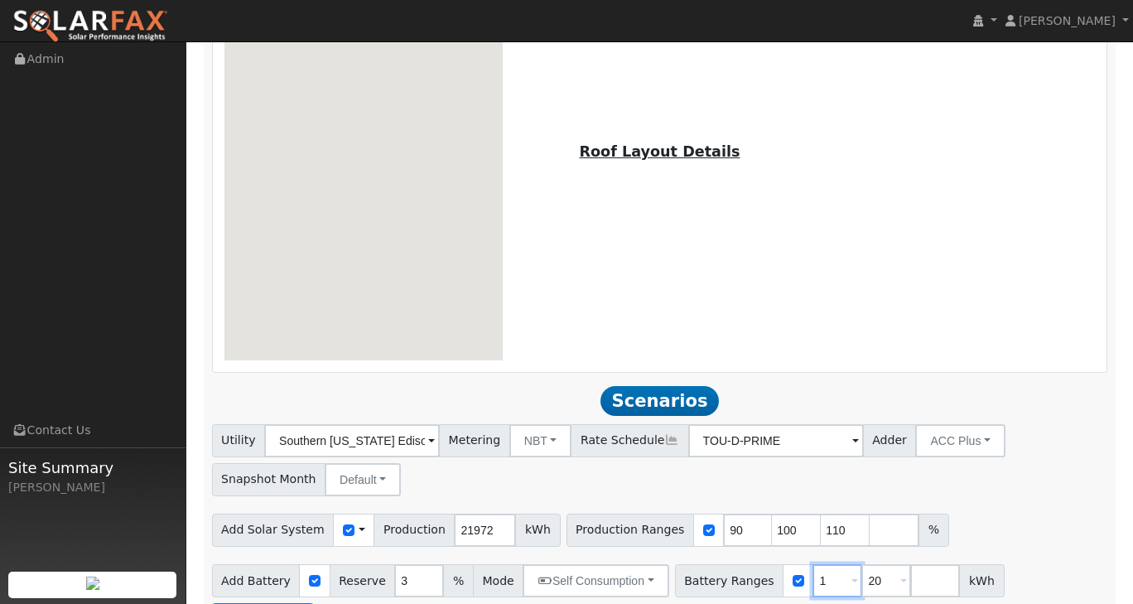
type input "20"
type input "2"
type input "10"
click at [861, 574] on input "number" at bounding box center [886, 580] width 50 height 33
type input "20"
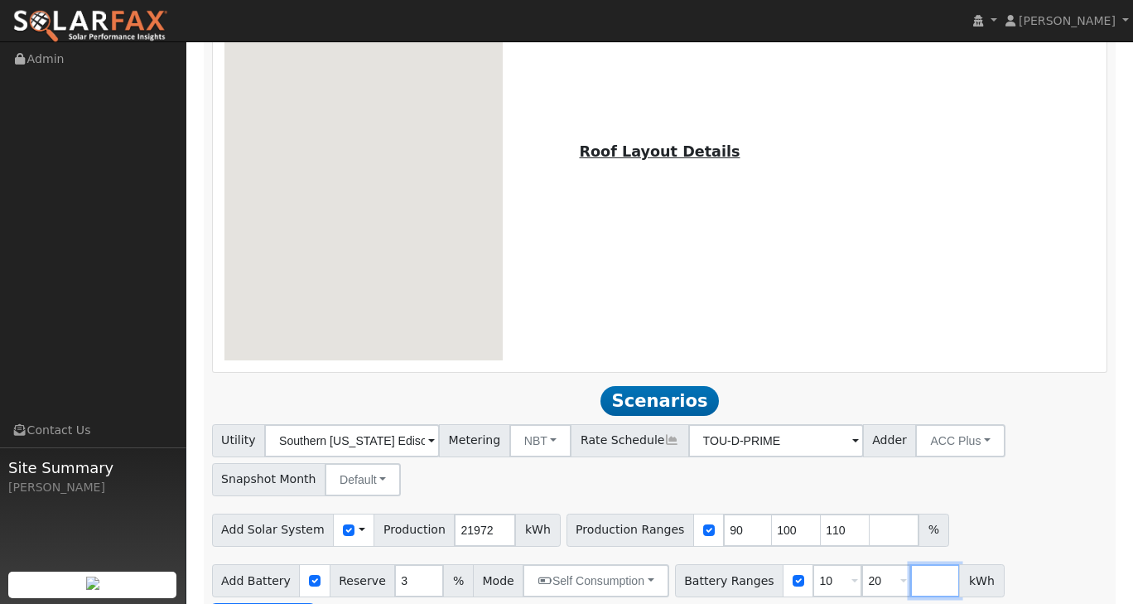
click at [910, 576] on input "number" at bounding box center [935, 580] width 50 height 33
type input "30"
click at [1005, 480] on div "Utility Southern California Edison Metering NBT NEM NBT Rate Schedule TOU-D-PRI…" at bounding box center [660, 457] width 902 height 78
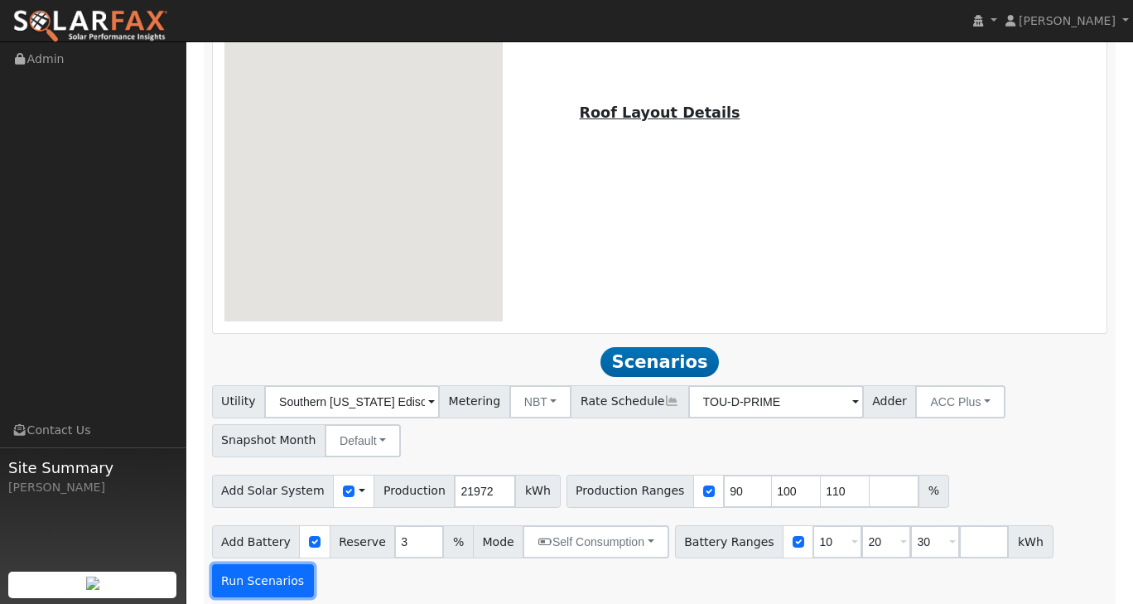
click at [282, 566] on button "Run Scenarios" at bounding box center [263, 580] width 102 height 33
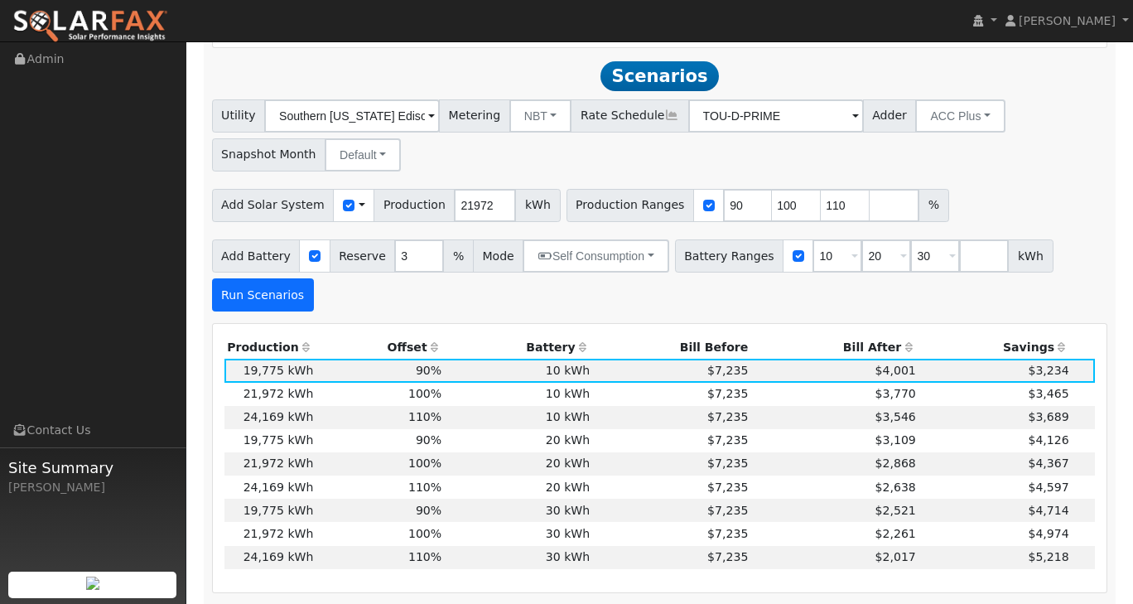
scroll to position [1280, 0]
click at [813, 252] on input "10" at bounding box center [838, 255] width 50 height 33
type input "20"
type input "30"
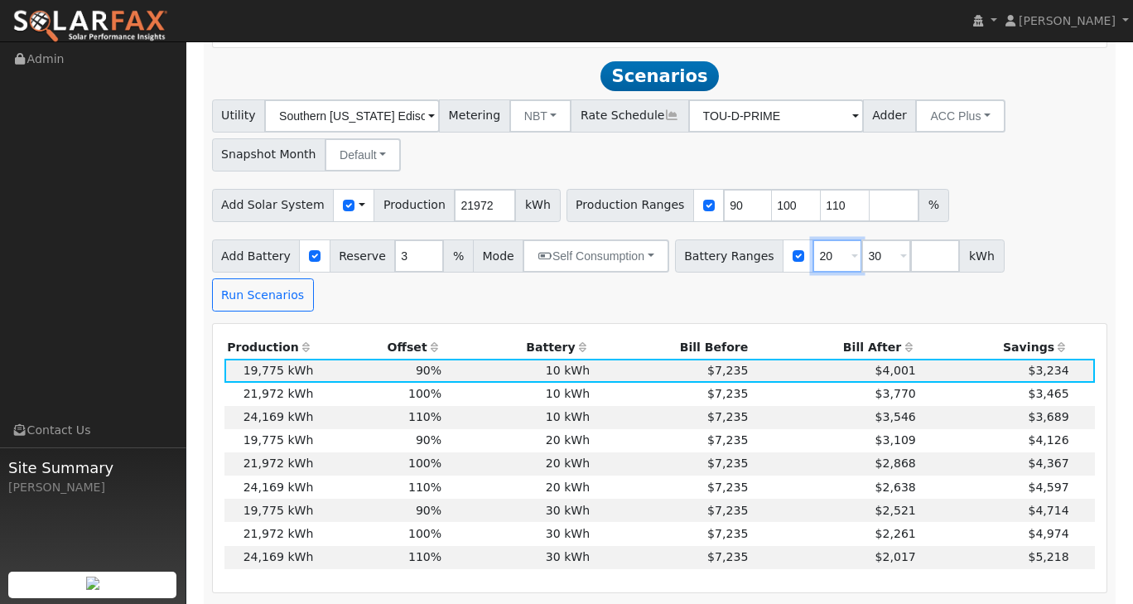
type input "20"
click at [910, 242] on input "number" at bounding box center [935, 255] width 50 height 33
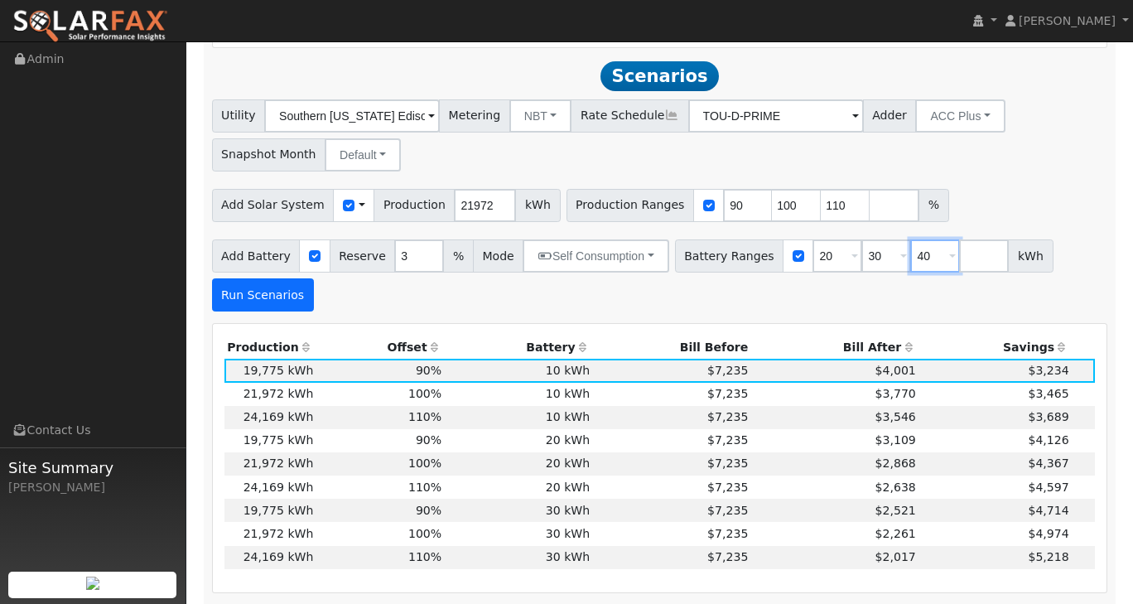
type input "40"
click at [277, 282] on button "Run Scenarios" at bounding box center [263, 294] width 102 height 33
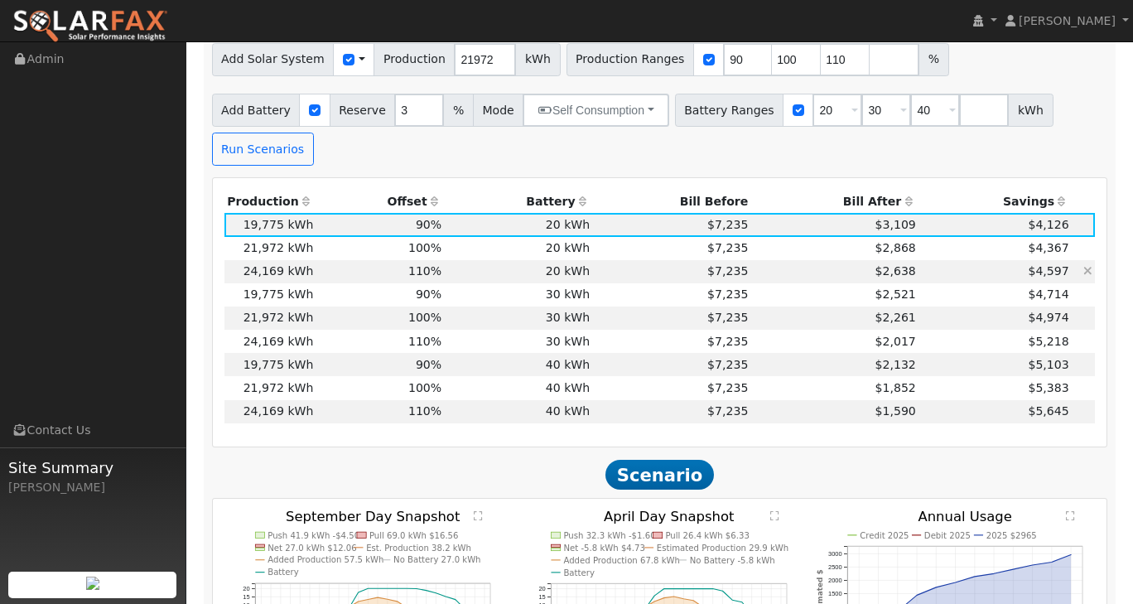
scroll to position [1363, 0]
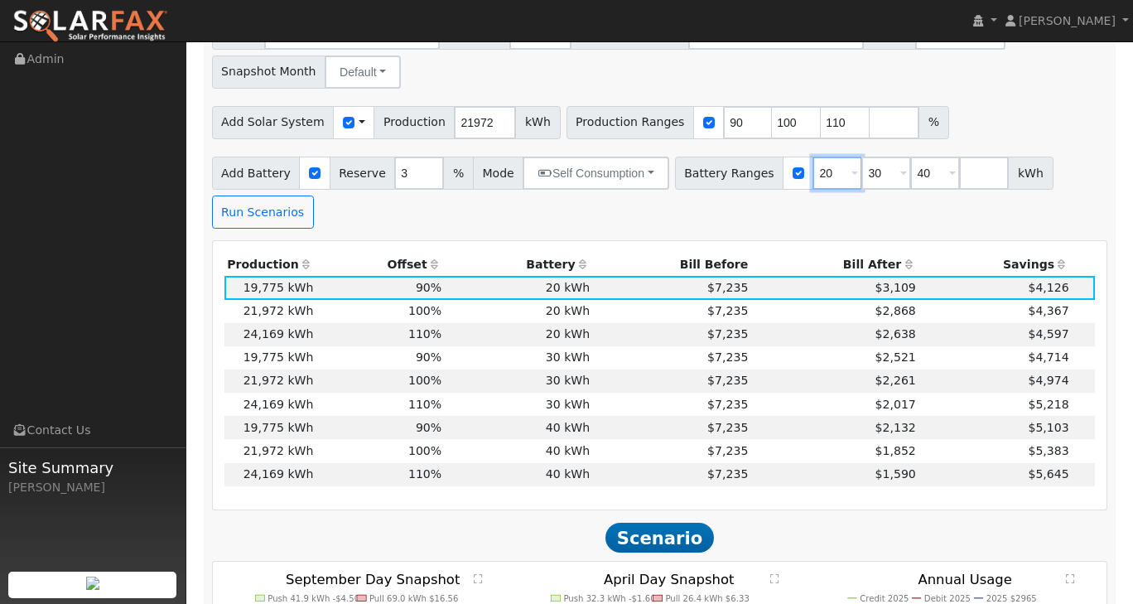
click at [813, 166] on input "20" at bounding box center [838, 173] width 50 height 33
type input "30"
type input "40"
type input "30"
click at [910, 157] on input "number" at bounding box center [935, 173] width 50 height 33
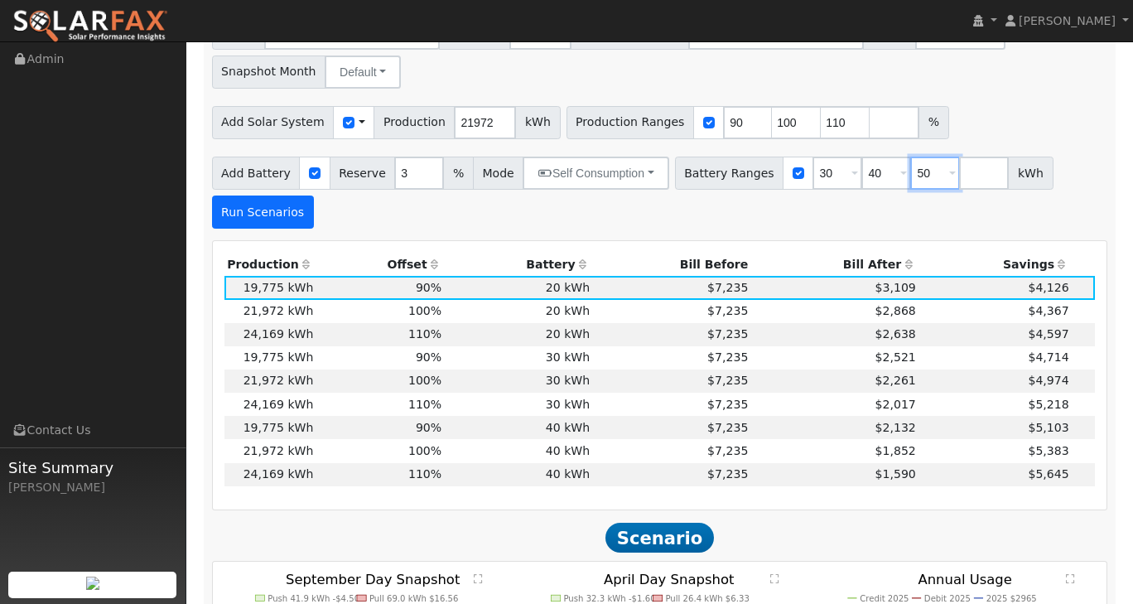
type input "50"
click at [267, 201] on button "Run Scenarios" at bounding box center [263, 211] width 102 height 33
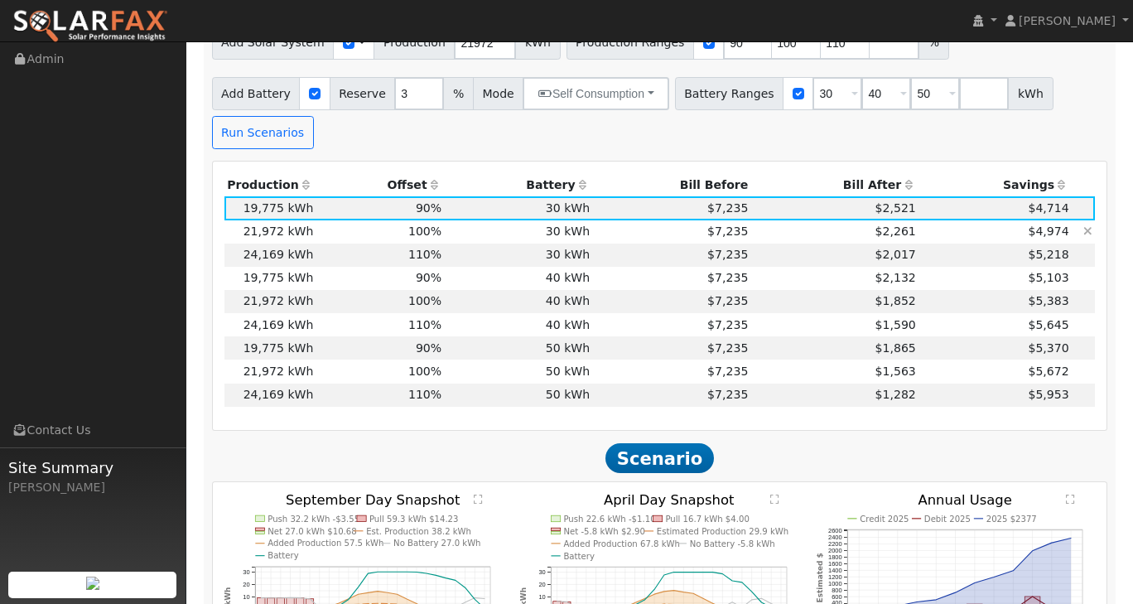
scroll to position [1446, 0]
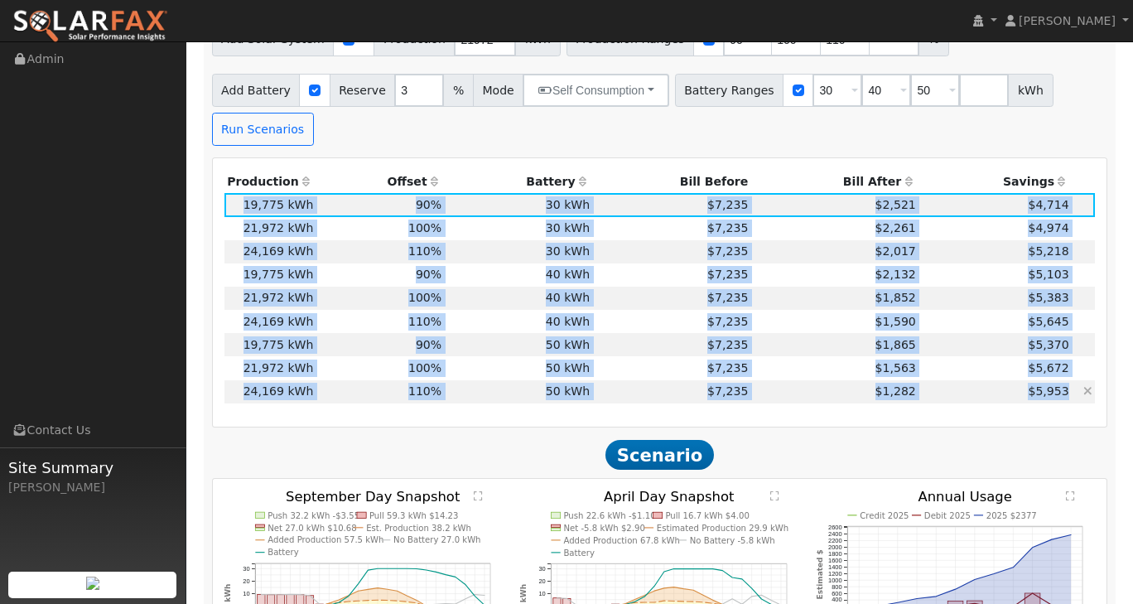
drag, startPoint x: 236, startPoint y: 189, endPoint x: 1073, endPoint y: 378, distance: 858.4
click at [1073, 378] on tbody "19,775 kWh 90% 30 kWh 3% $7,235 $2,521 $4,714 1 21,972 kWh 100% 30 kWh 3% $7,23…" at bounding box center [659, 298] width 871 height 210
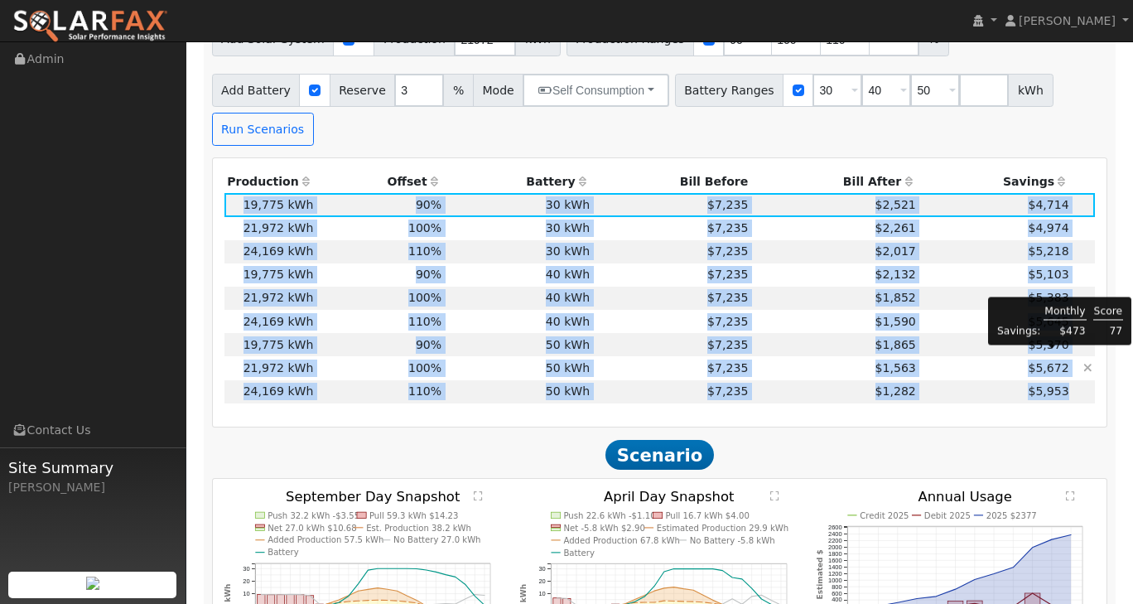
copy tbody "19,775 kWh 90% 30 kWh 3% $7,235 $2,521 $4,714 1 21,972 kWh 100% 30 kWh 3% $7,23…"
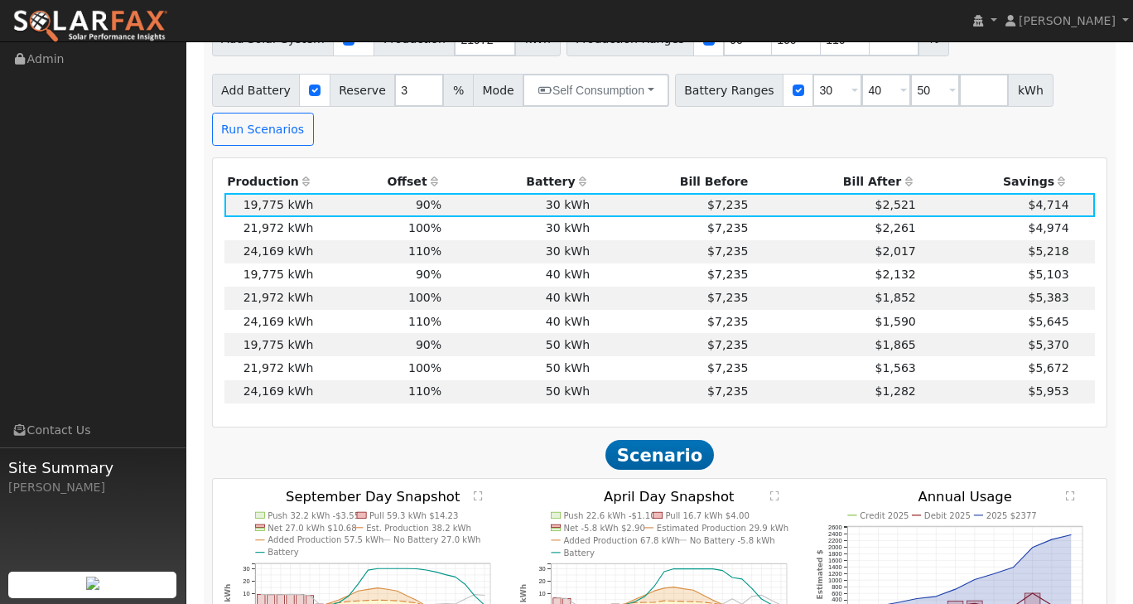
click at [754, 414] on div "Production Offset Battery Reserve Mode ACC Push Incentive Bill Before Bill Afte…" at bounding box center [660, 292] width 895 height 268
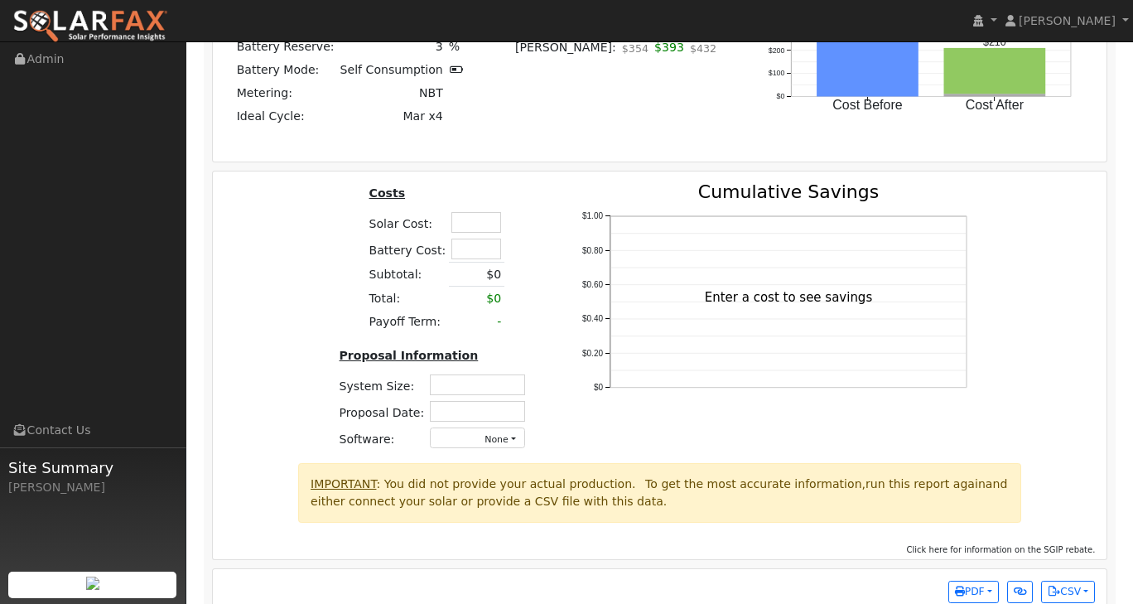
scroll to position [2299, 0]
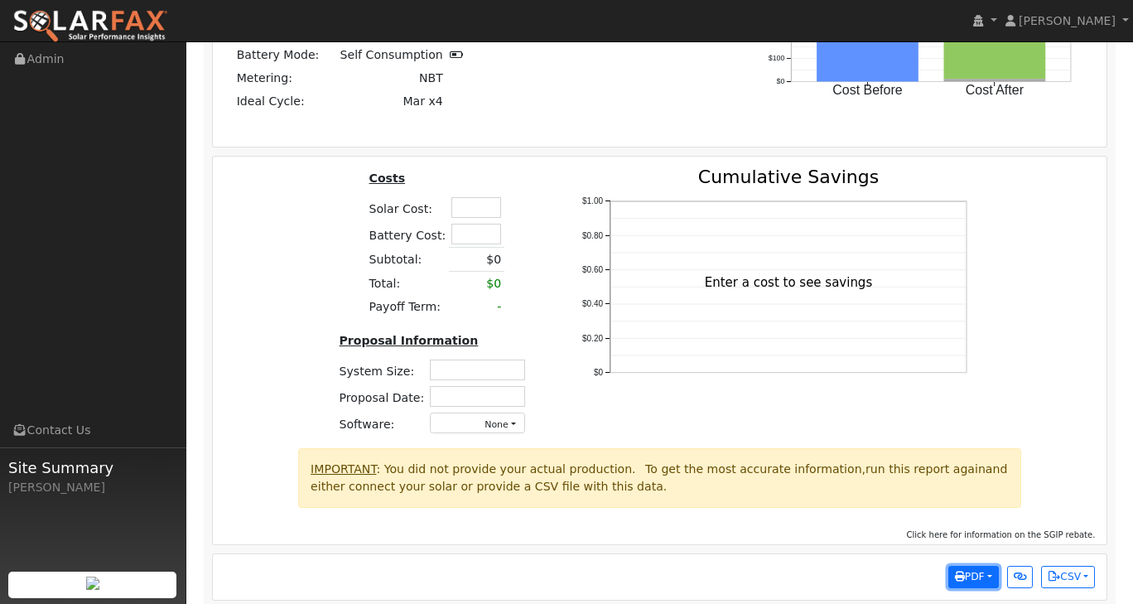
click at [979, 571] on span "PDF" at bounding box center [970, 577] width 30 height 12
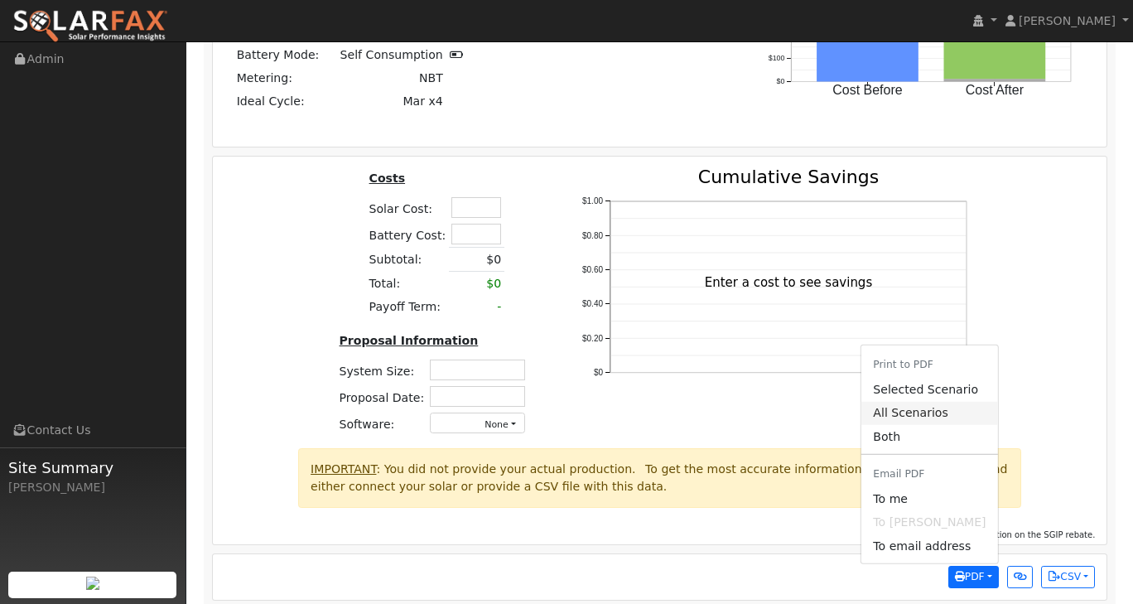
click at [938, 402] on link "All Scenarios" at bounding box center [929, 413] width 136 height 23
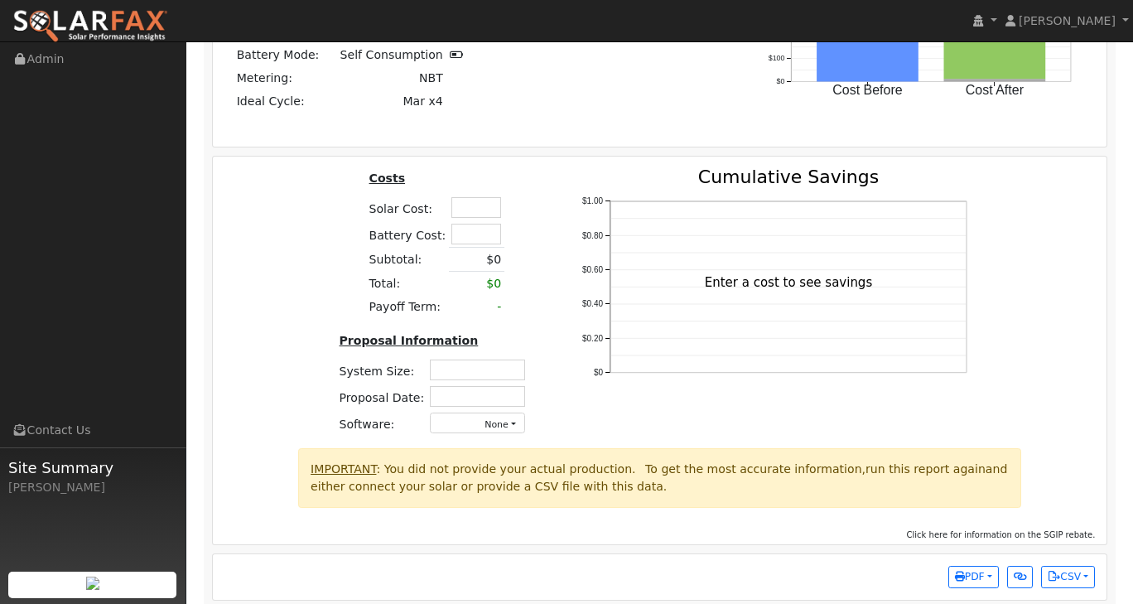
scroll to position [2295, 0]
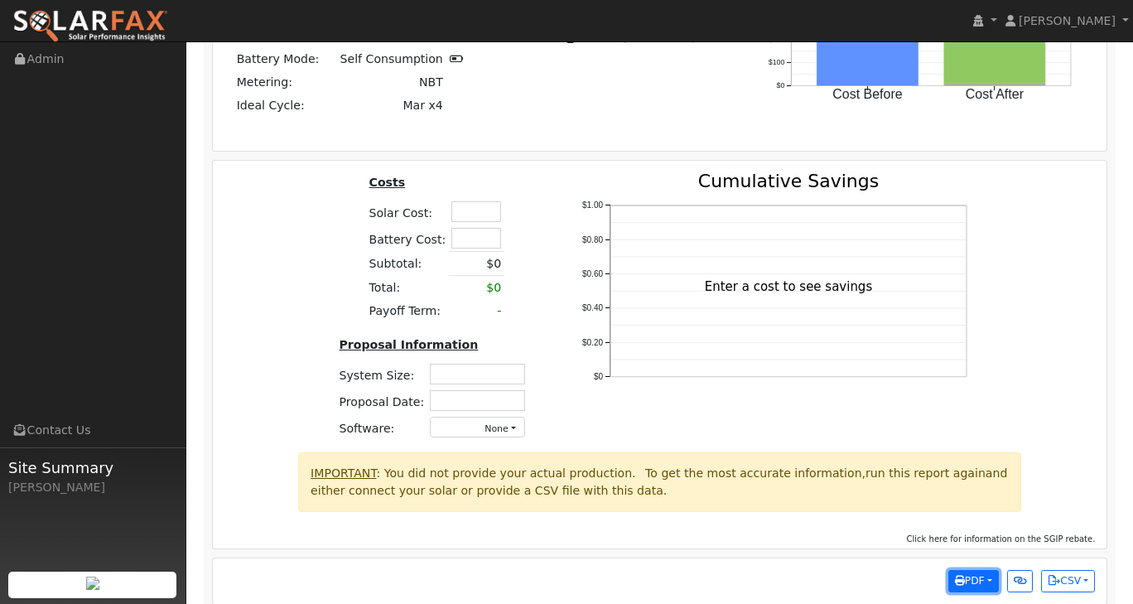
click at [981, 575] on span "PDF" at bounding box center [970, 581] width 30 height 12
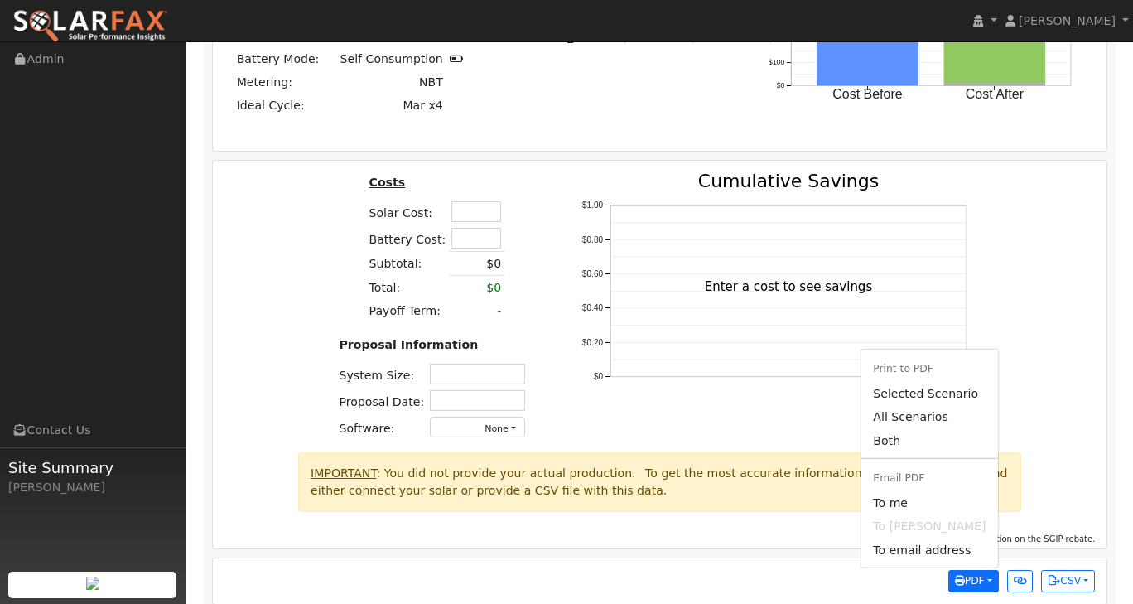
click at [926, 356] on li "Print to PDF" at bounding box center [929, 368] width 136 height 27
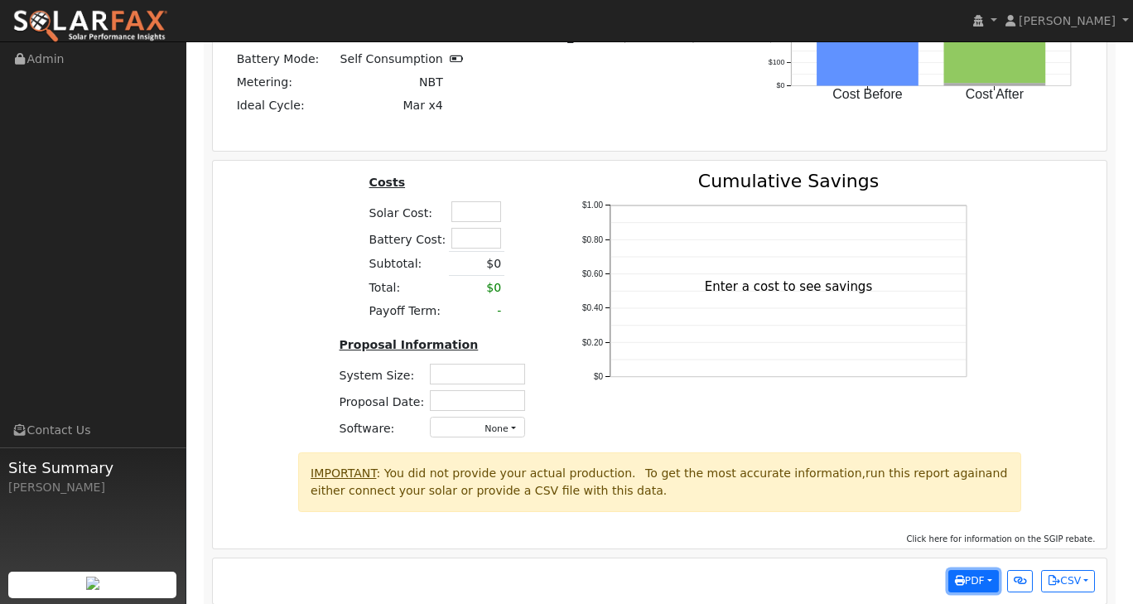
click at [983, 571] on button "PDF" at bounding box center [973, 581] width 51 height 23
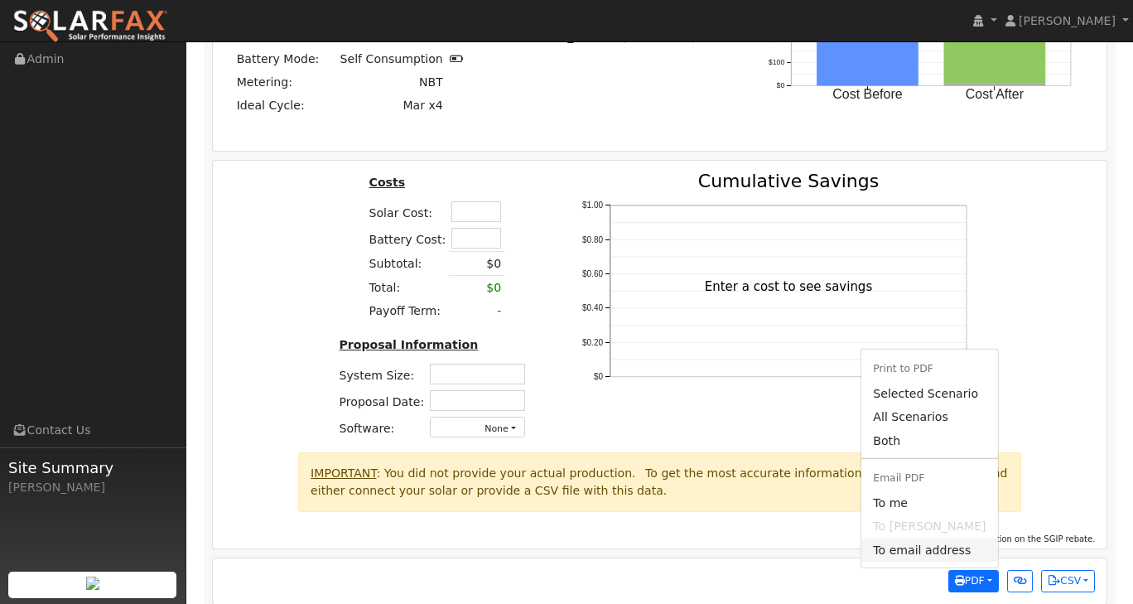
click at [940, 541] on link "To email address" at bounding box center [929, 549] width 136 height 23
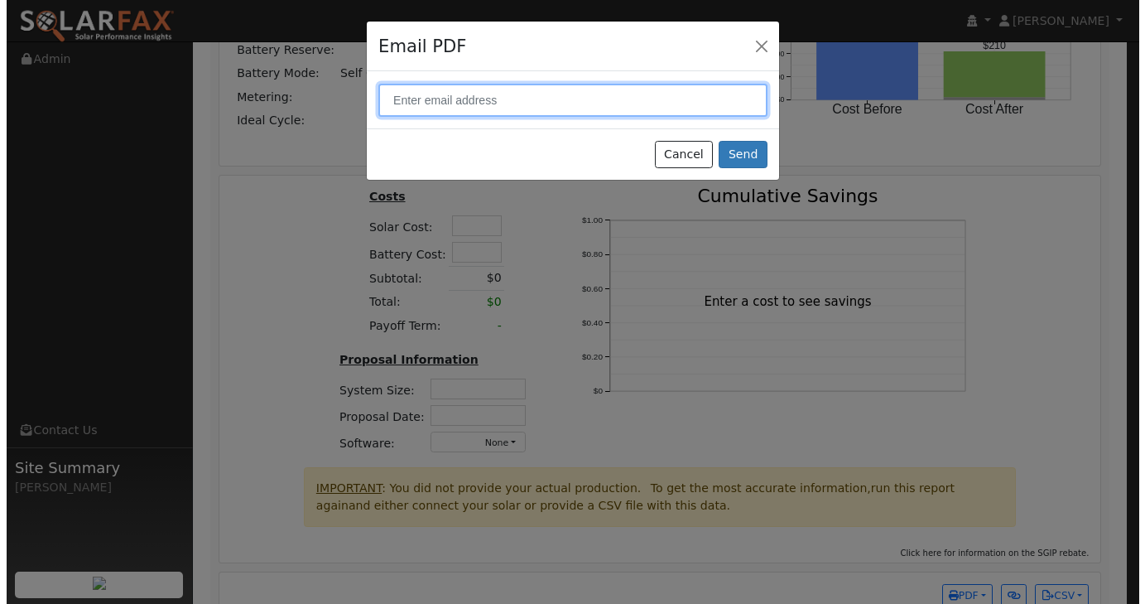
scroll to position [2292, 0]
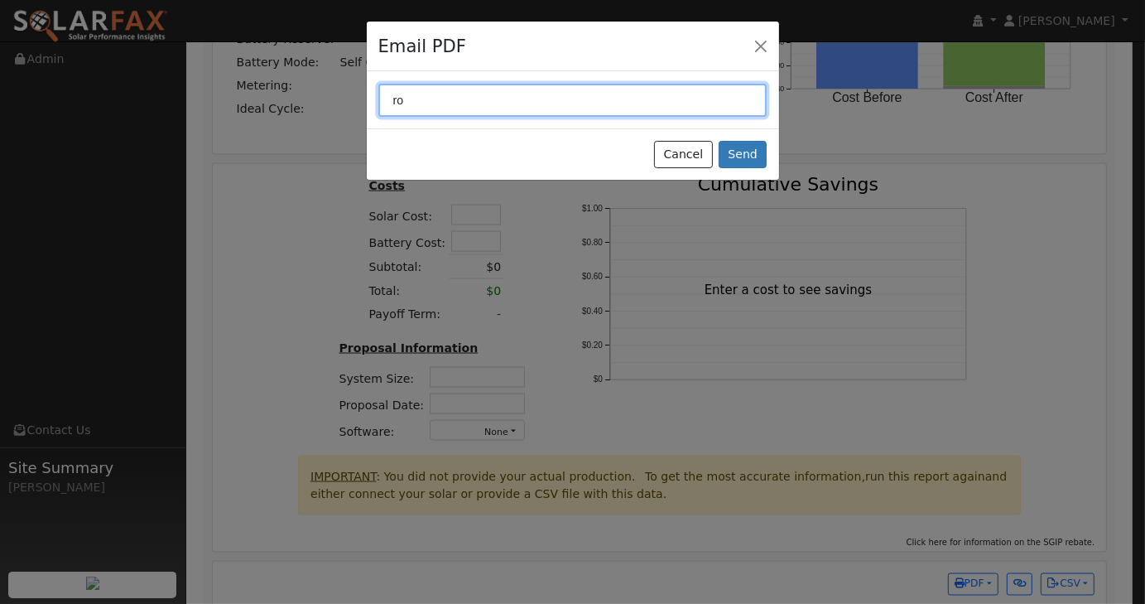
type input "r"
type input "renewablerosspowur@gmail.com"
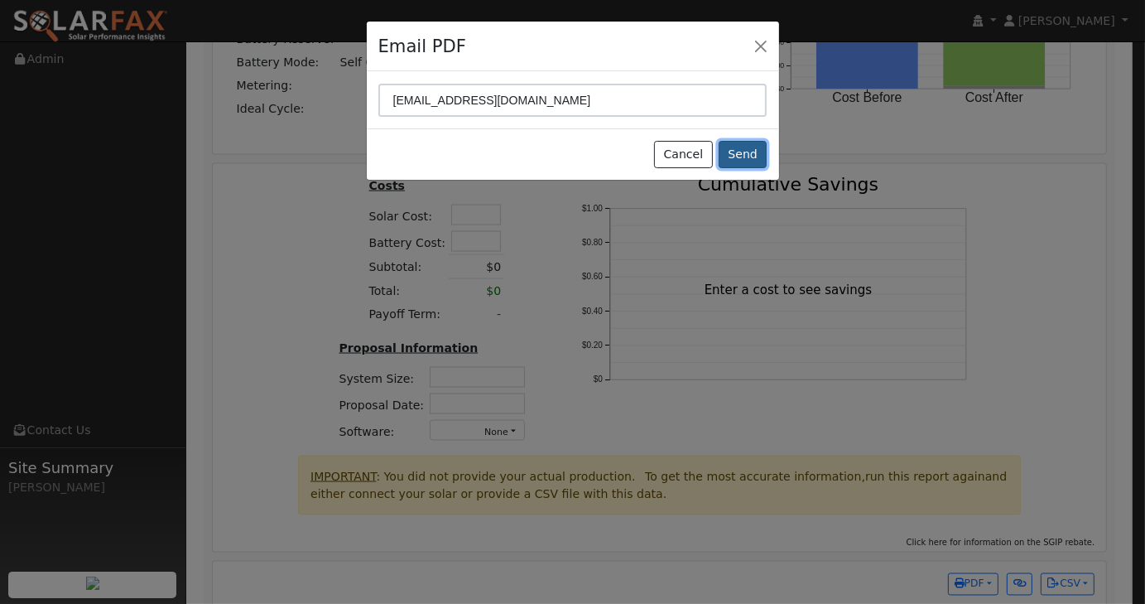
click at [756, 157] on button "Send" at bounding box center [743, 155] width 49 height 28
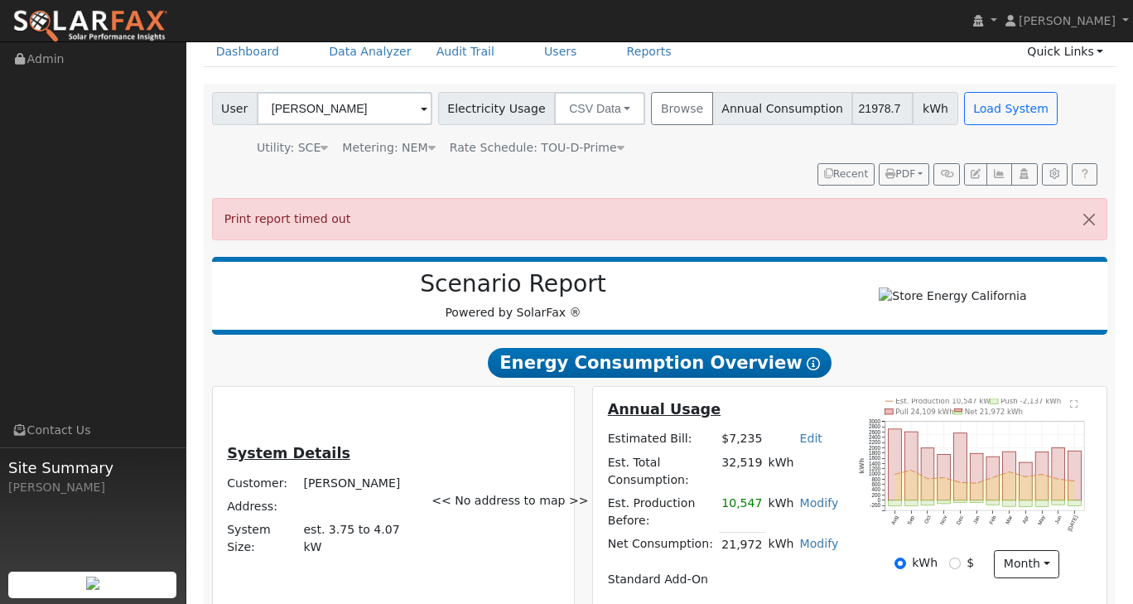
scroll to position [0, 0]
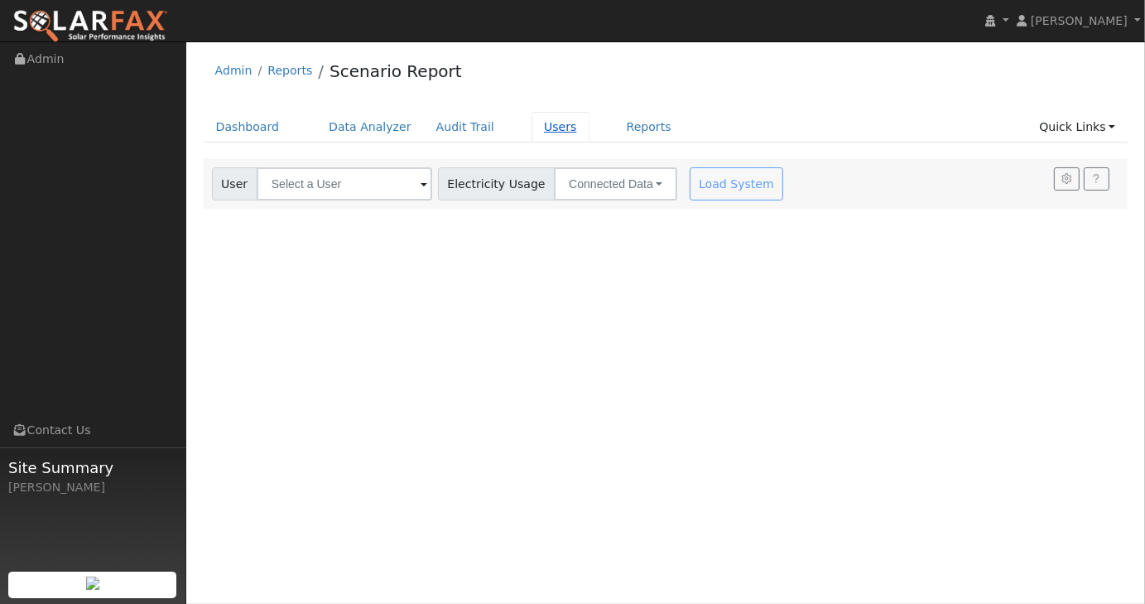
click at [536, 137] on link "Users" at bounding box center [561, 127] width 58 height 31
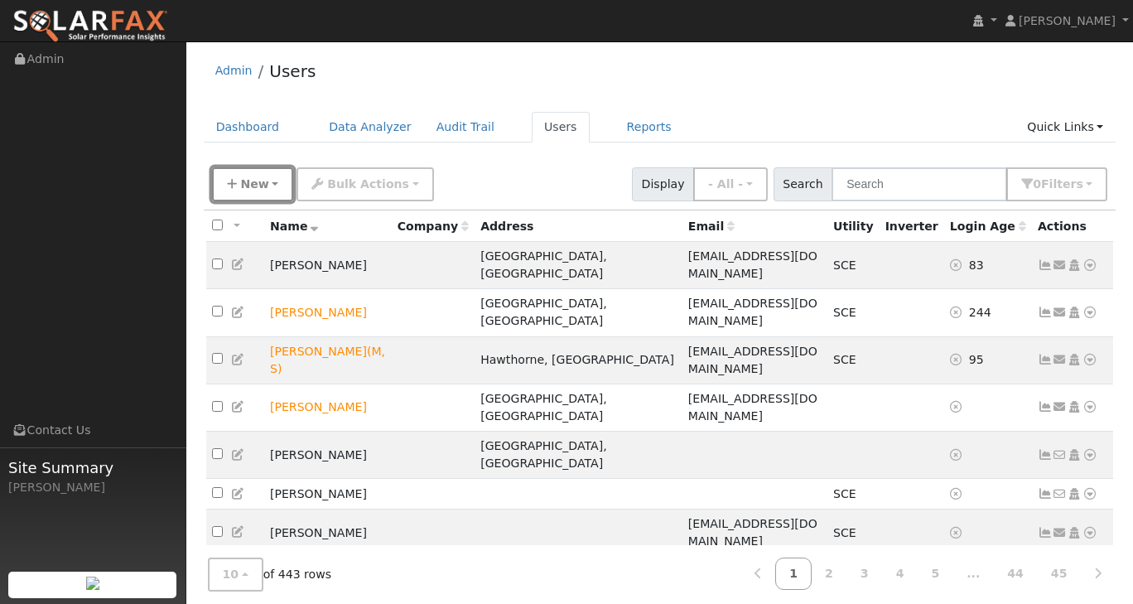
click at [263, 181] on span "New" at bounding box center [254, 183] width 28 height 13
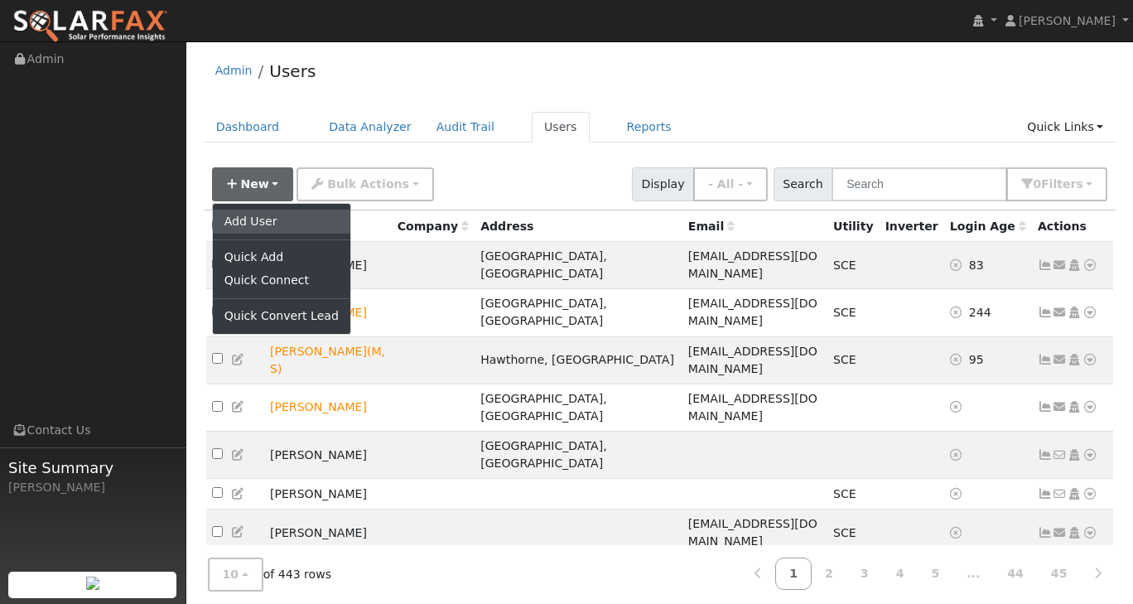
click at [275, 216] on link "Add User" at bounding box center [281, 221] width 137 height 23
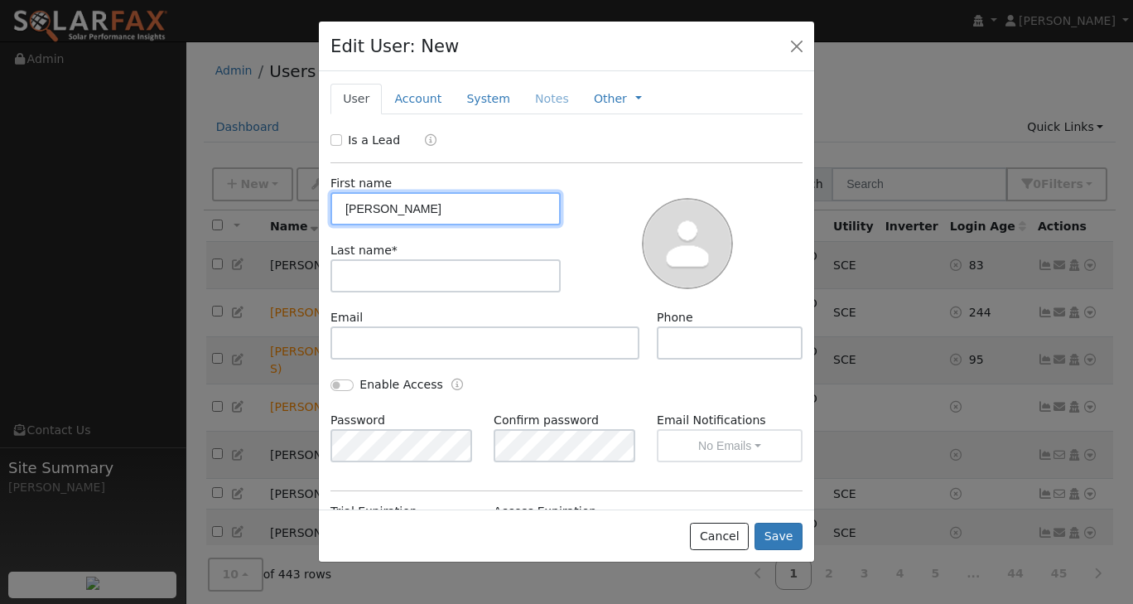
type input "Rick"
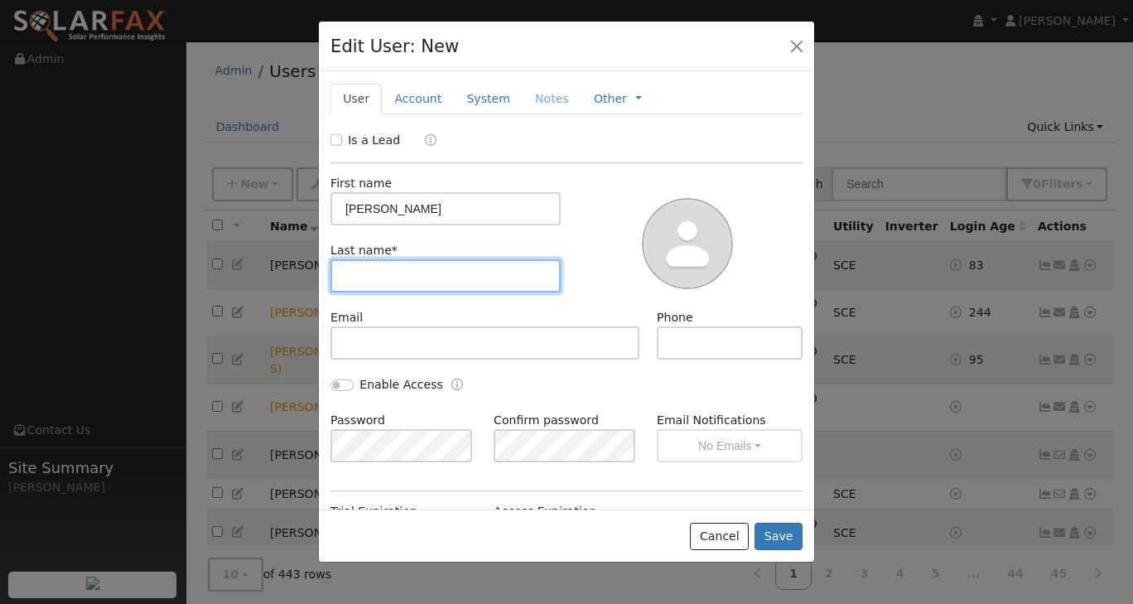
click at [398, 278] on input "text" at bounding box center [445, 275] width 230 height 33
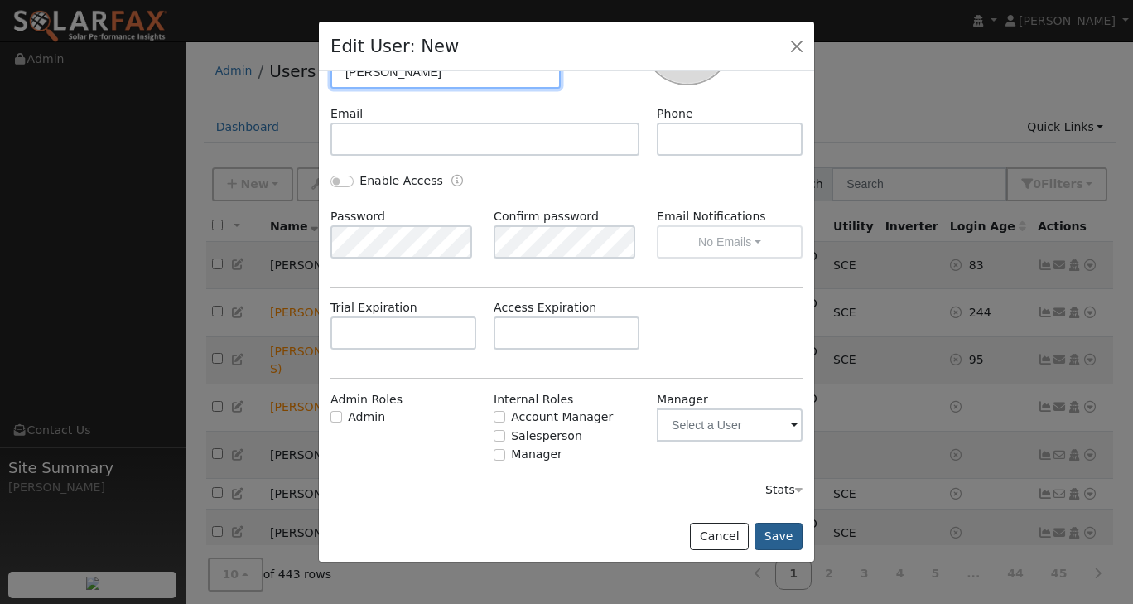
type input "Barrios"
click at [792, 537] on button "Save" at bounding box center [779, 537] width 48 height 28
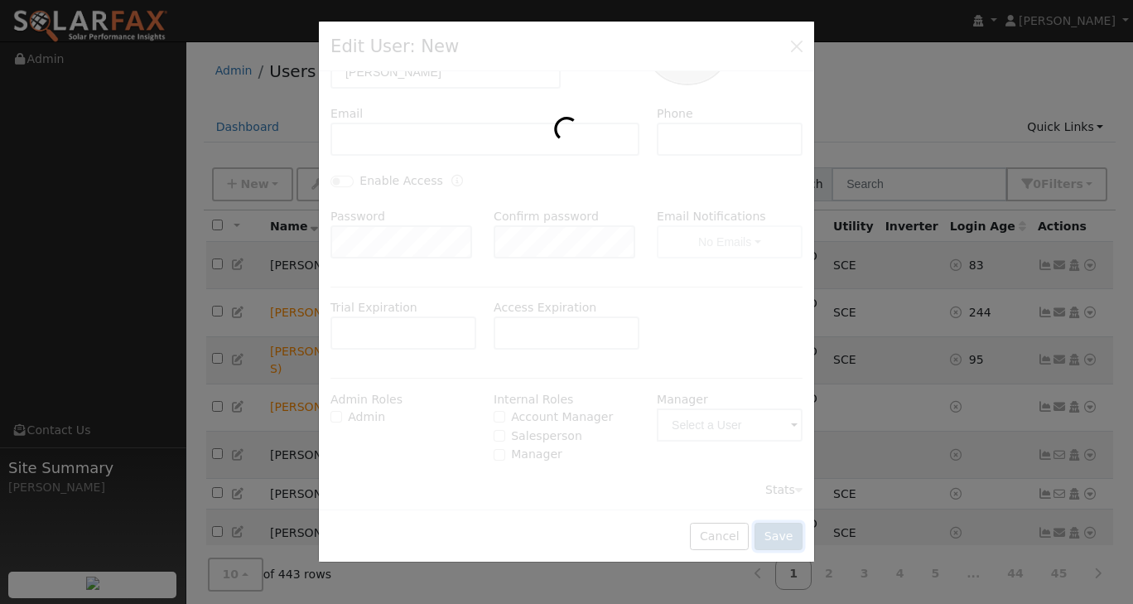
scroll to position [0, 0]
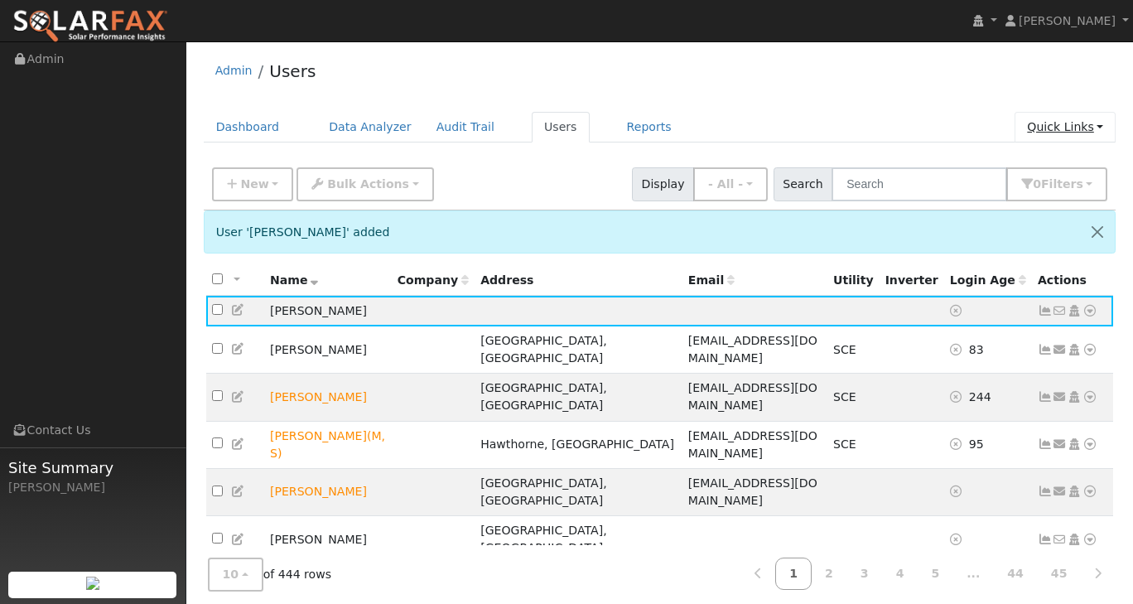
click at [1094, 128] on link "Quick Links" at bounding box center [1065, 127] width 101 height 31
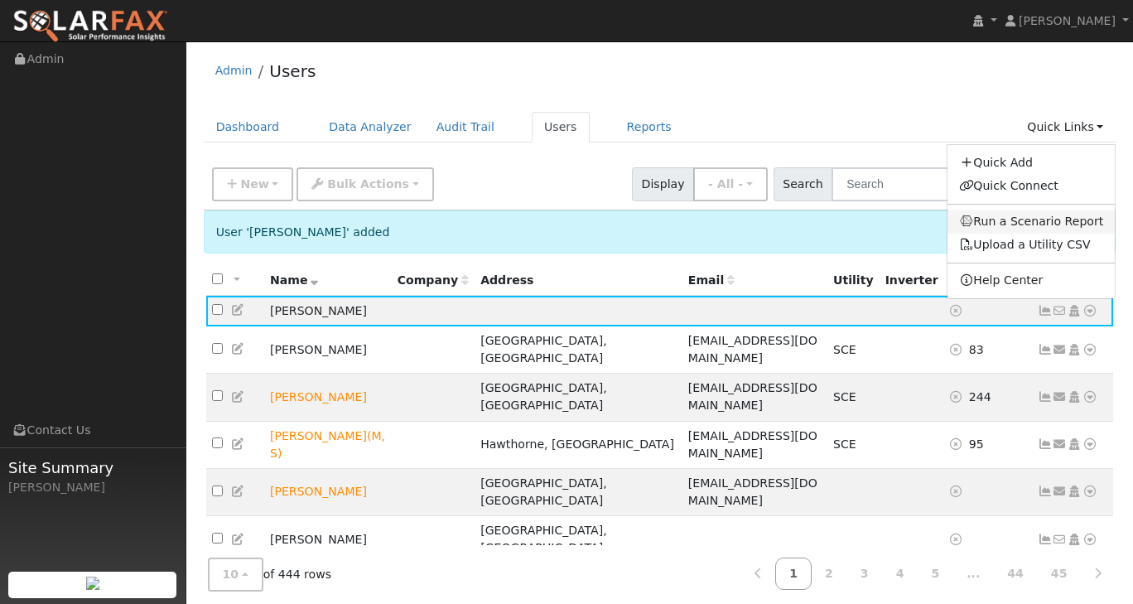
click at [1064, 218] on link "Run a Scenario Report" at bounding box center [1032, 221] width 168 height 23
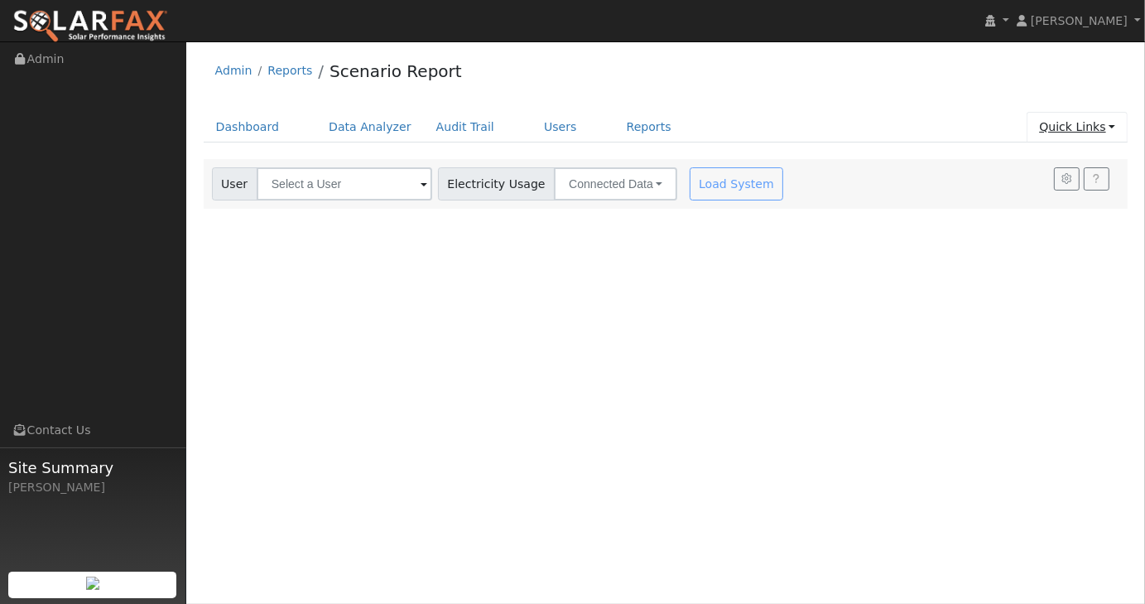
click at [1103, 132] on link "Quick Links" at bounding box center [1077, 127] width 101 height 31
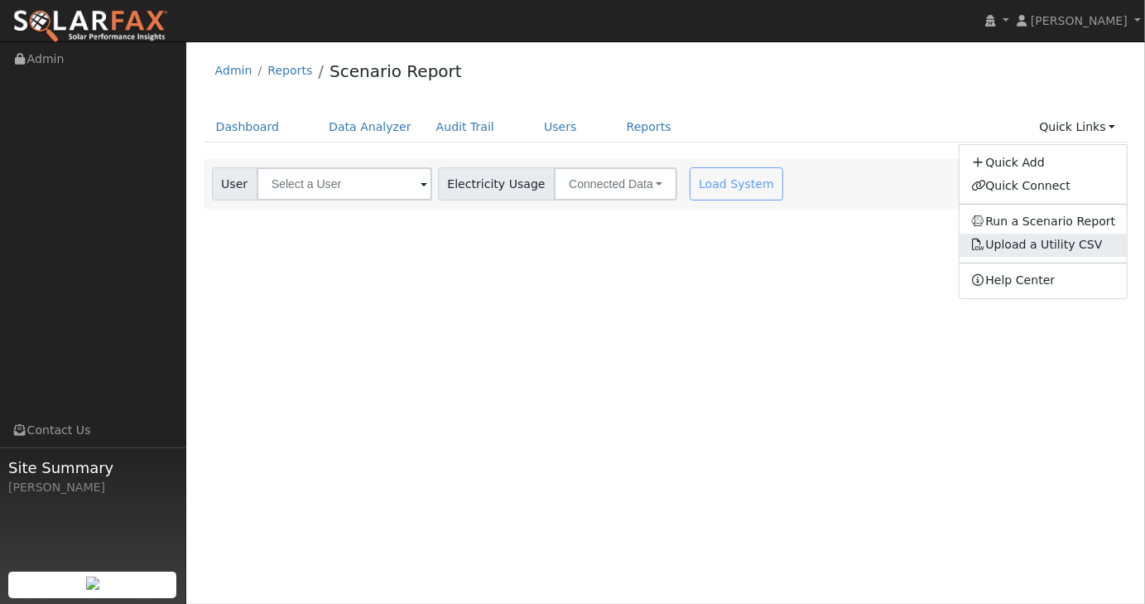
click at [1073, 249] on link "Upload a Utility CSV" at bounding box center [1038, 244] width 132 height 13
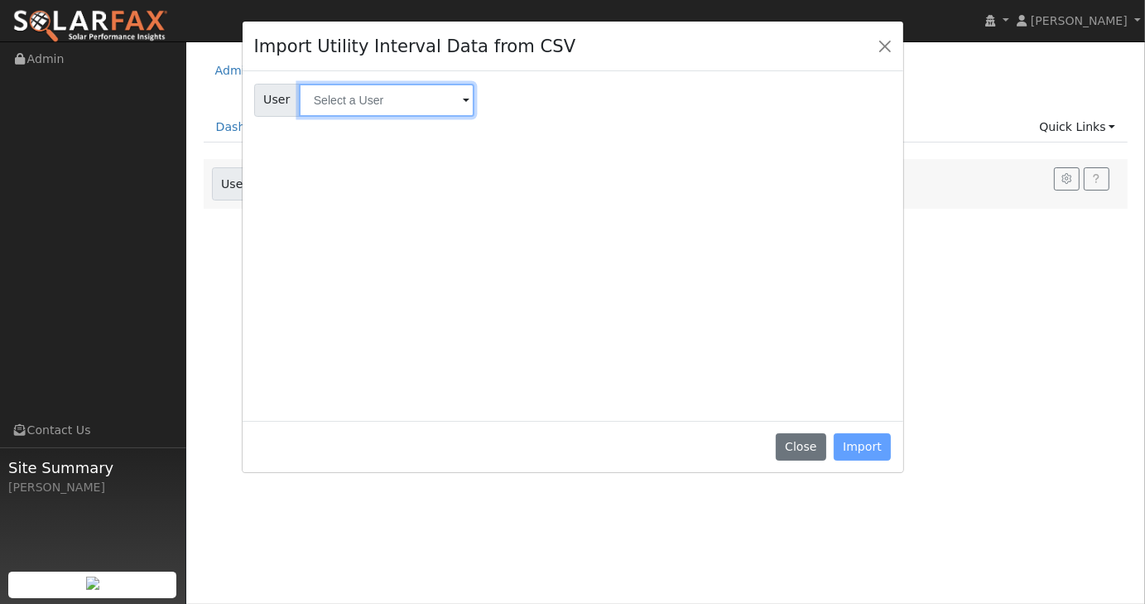
click at [456, 97] on input "text" at bounding box center [387, 100] width 176 height 33
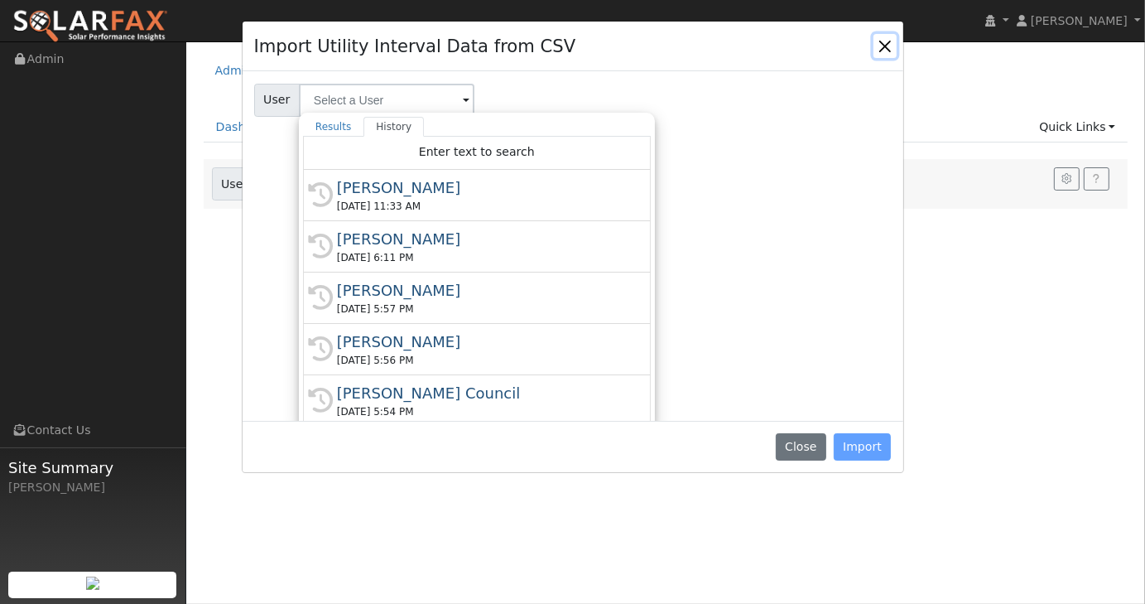
click at [891, 44] on button "Close" at bounding box center [885, 45] width 23 height 23
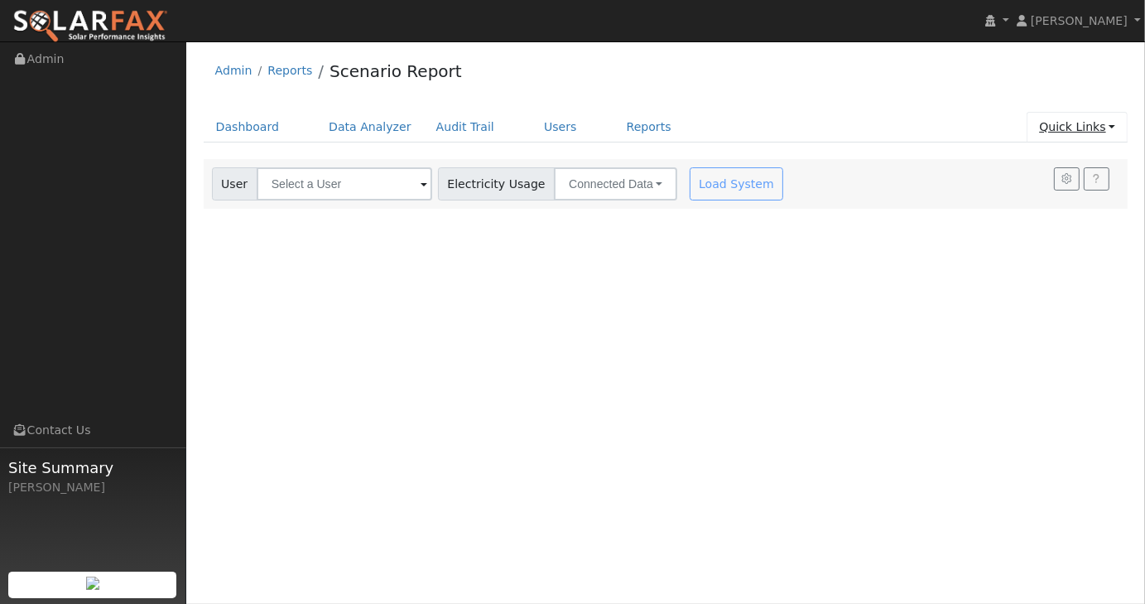
click at [1114, 123] on link "Quick Links" at bounding box center [1077, 127] width 101 height 31
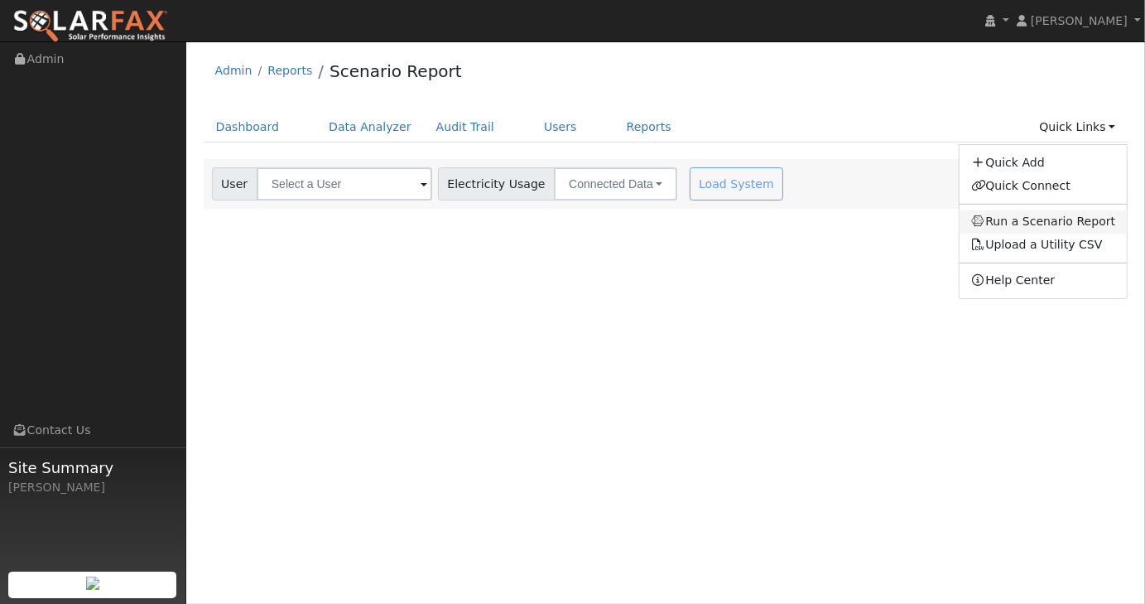
click at [1077, 219] on link "Run a Scenario Report" at bounding box center [1044, 221] width 168 height 23
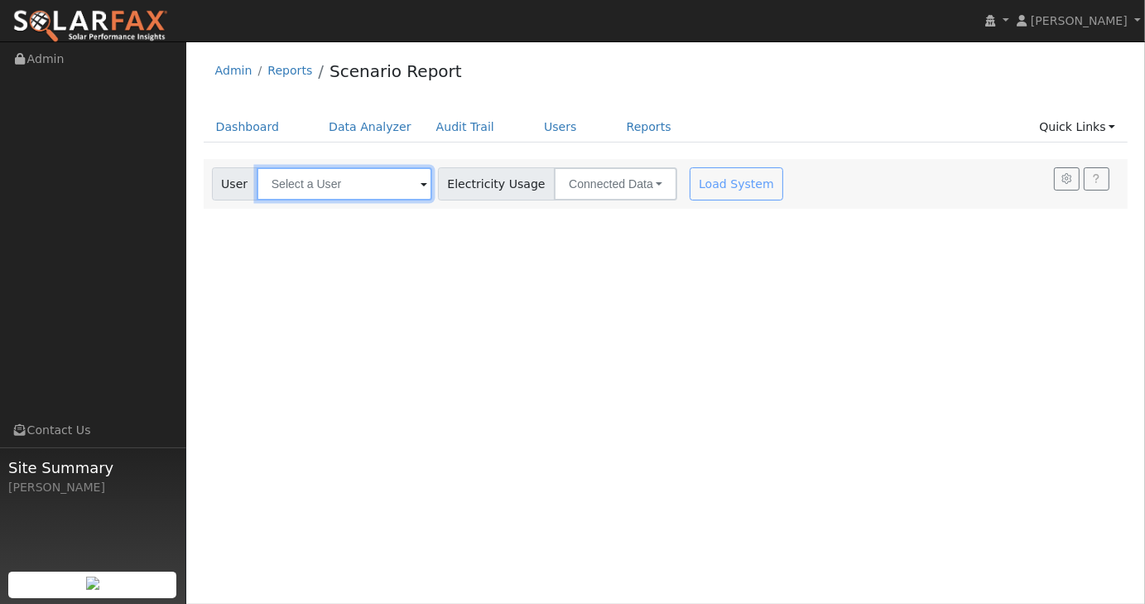
click at [379, 181] on input "text" at bounding box center [345, 183] width 176 height 33
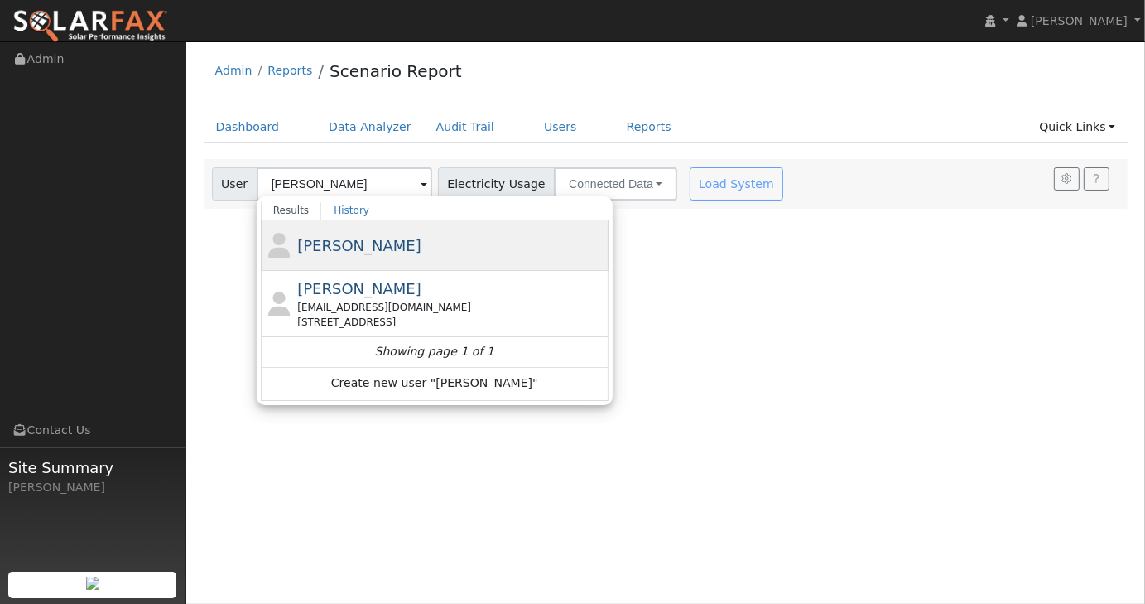
click at [297, 248] on span "[PERSON_NAME]" at bounding box center [359, 245] width 124 height 17
type input "[PERSON_NAME]"
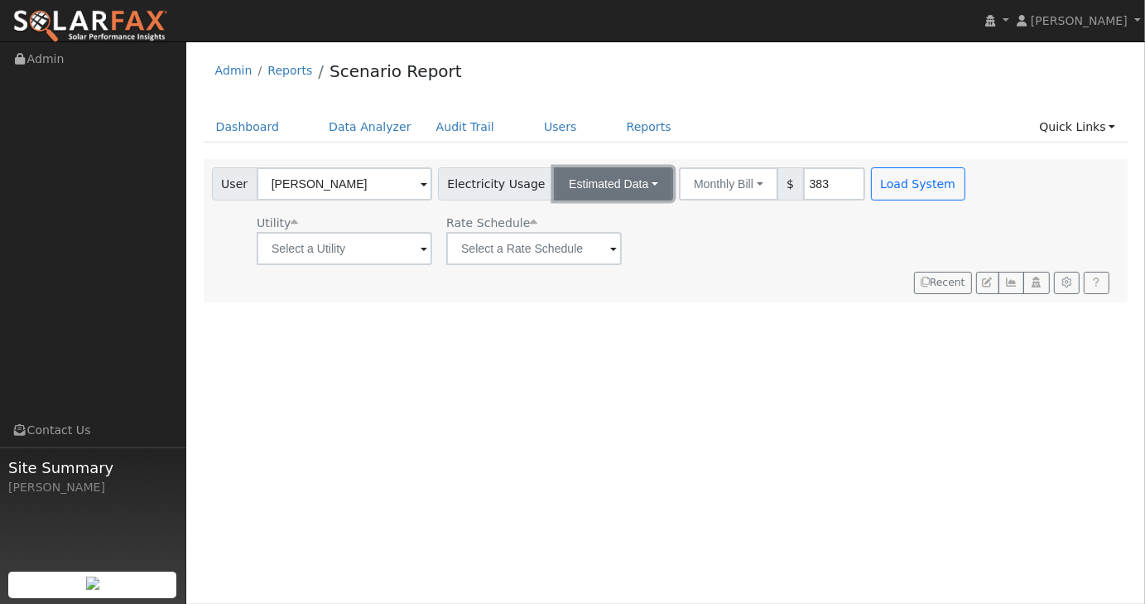
click at [626, 186] on button "Estimated Data" at bounding box center [613, 183] width 119 height 33
click at [591, 264] on link "CSV Data" at bounding box center [614, 267] width 118 height 23
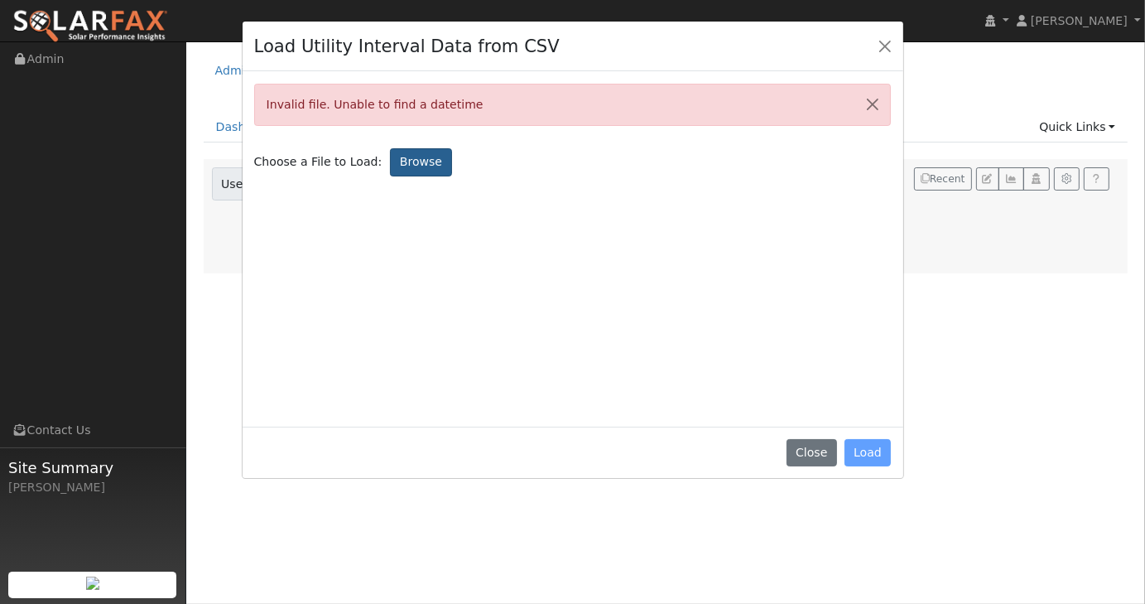
click at [412, 165] on label "Browse" at bounding box center [420, 162] width 61 height 28
click at [0, 0] on input "Browse" at bounding box center [0, 0] width 0 height 0
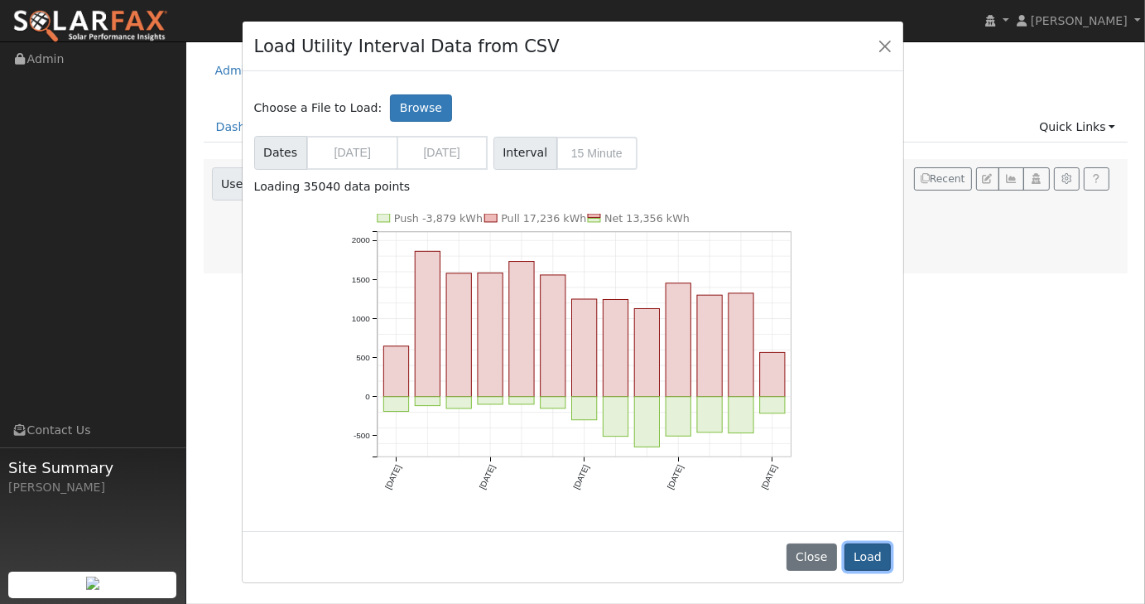
click at [872, 559] on button "Load" at bounding box center [868, 557] width 47 height 28
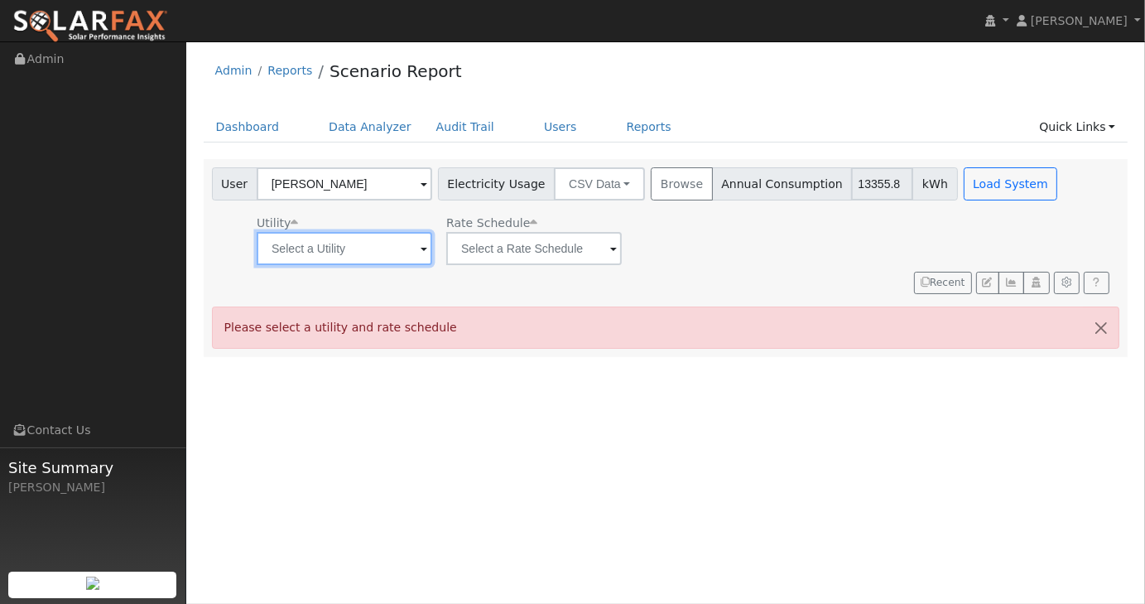
click at [416, 258] on input "text" at bounding box center [345, 248] width 176 height 33
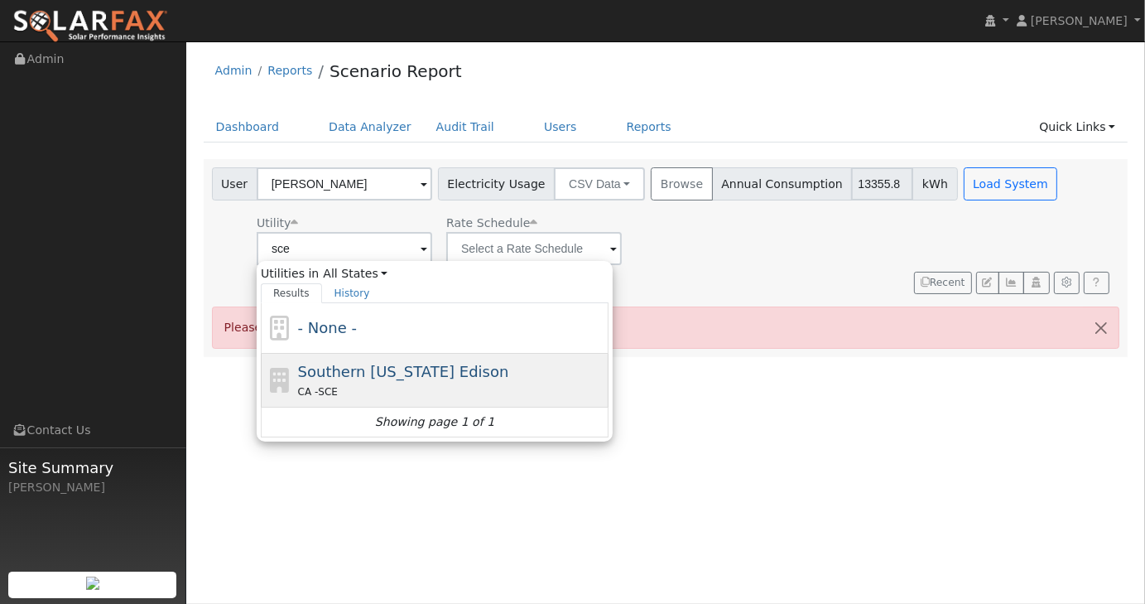
click at [393, 370] on span "Southern [US_STATE] Edison" at bounding box center [403, 371] width 211 height 17
type input "Southern [US_STATE] Edison"
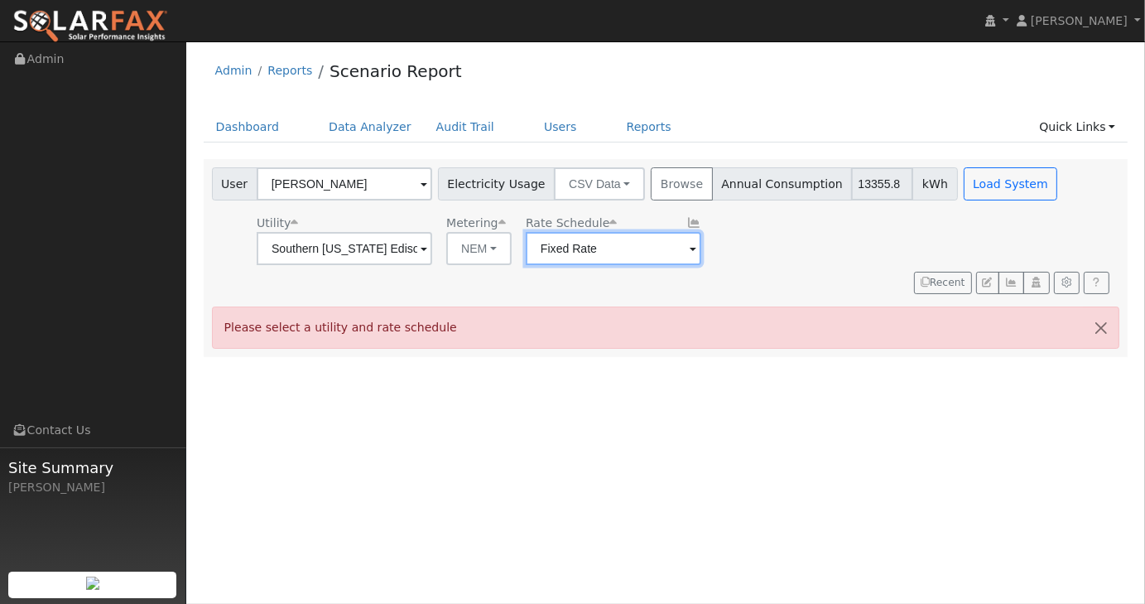
click at [432, 245] on input "Fixed Rate" at bounding box center [345, 248] width 176 height 33
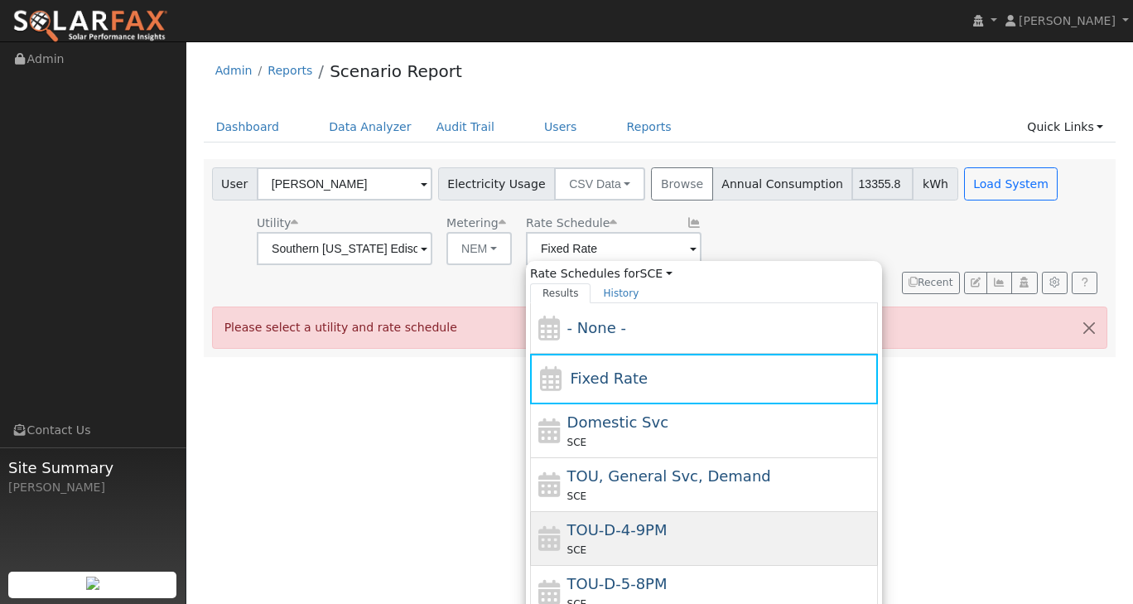
click at [599, 525] on span "TOU-D-4-9PM" at bounding box center [617, 529] width 100 height 17
type input "TOU-D-4-9PM"
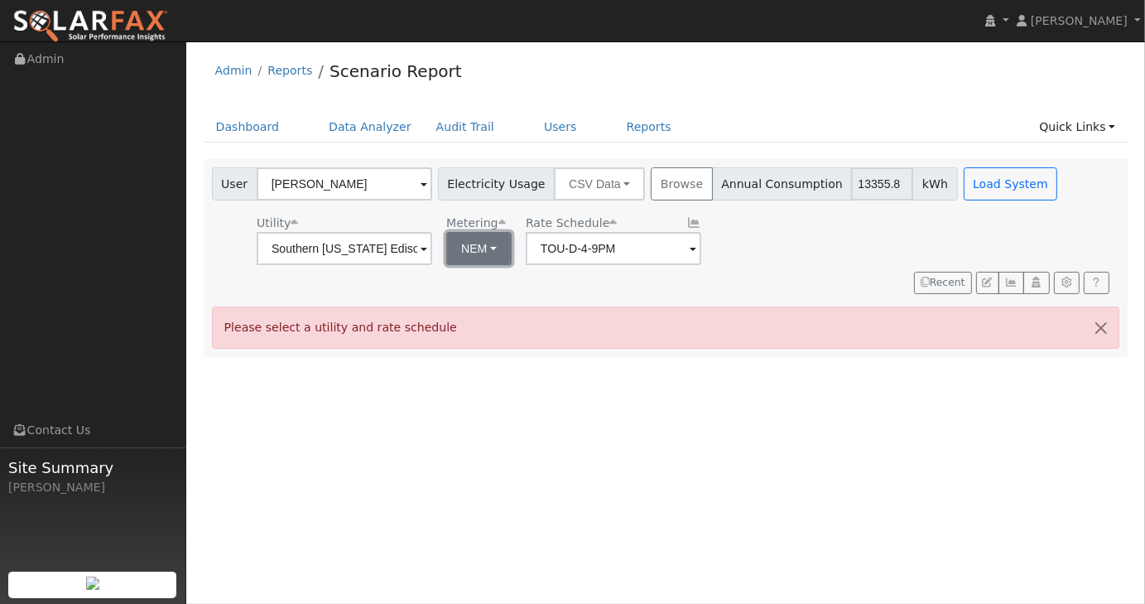
click at [489, 246] on button "NEM" at bounding box center [478, 248] width 65 height 33
click at [964, 188] on button "Load System" at bounding box center [1011, 183] width 94 height 33
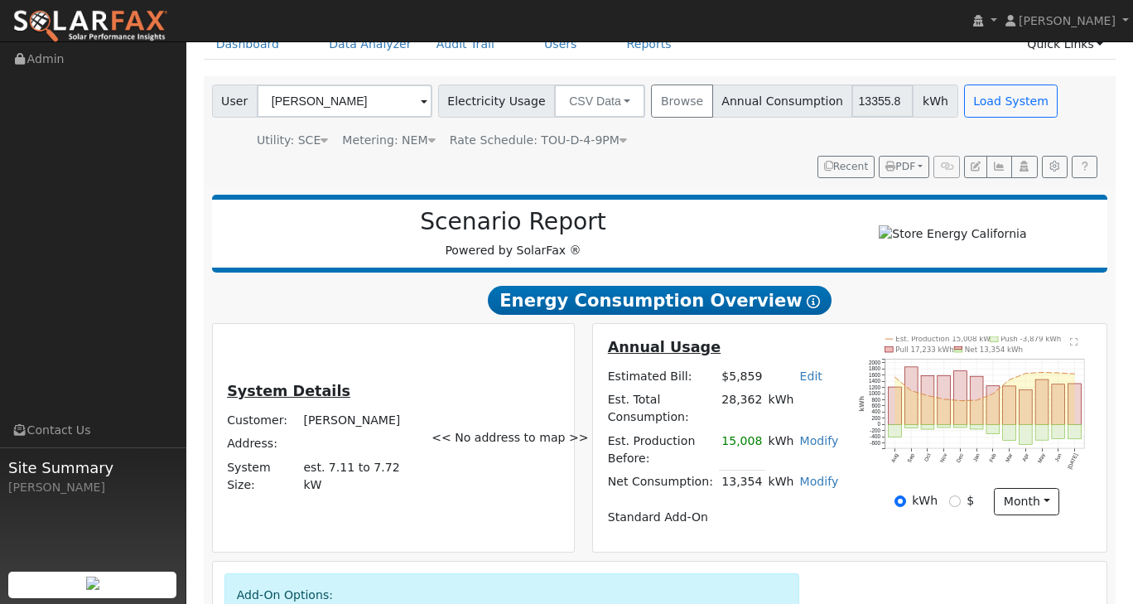
scroll to position [306, 0]
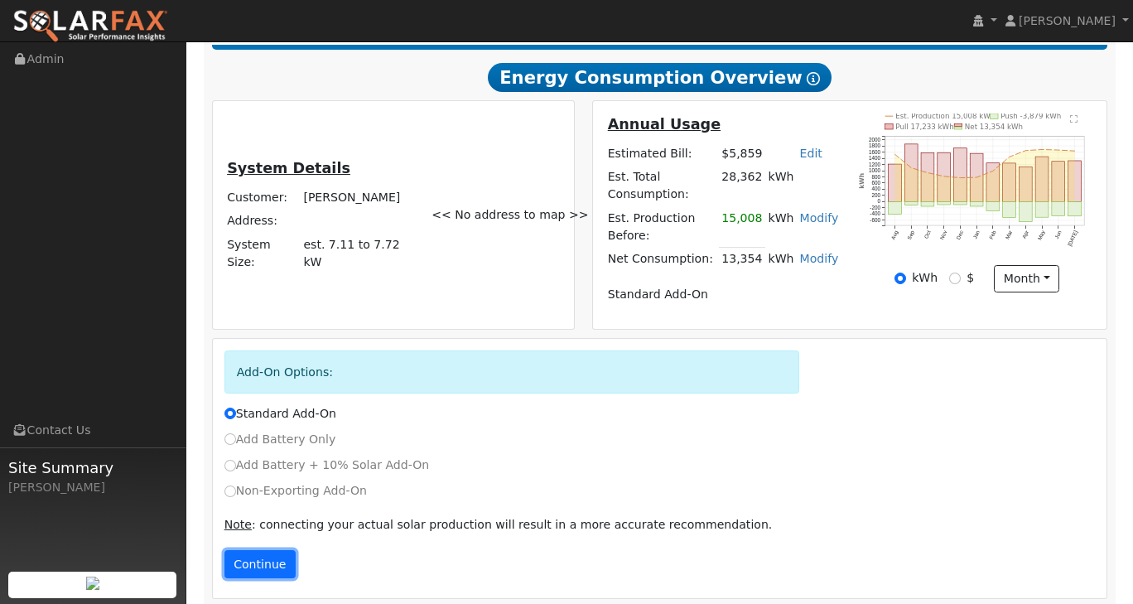
click at [268, 552] on button "Continue" at bounding box center [259, 564] width 71 height 28
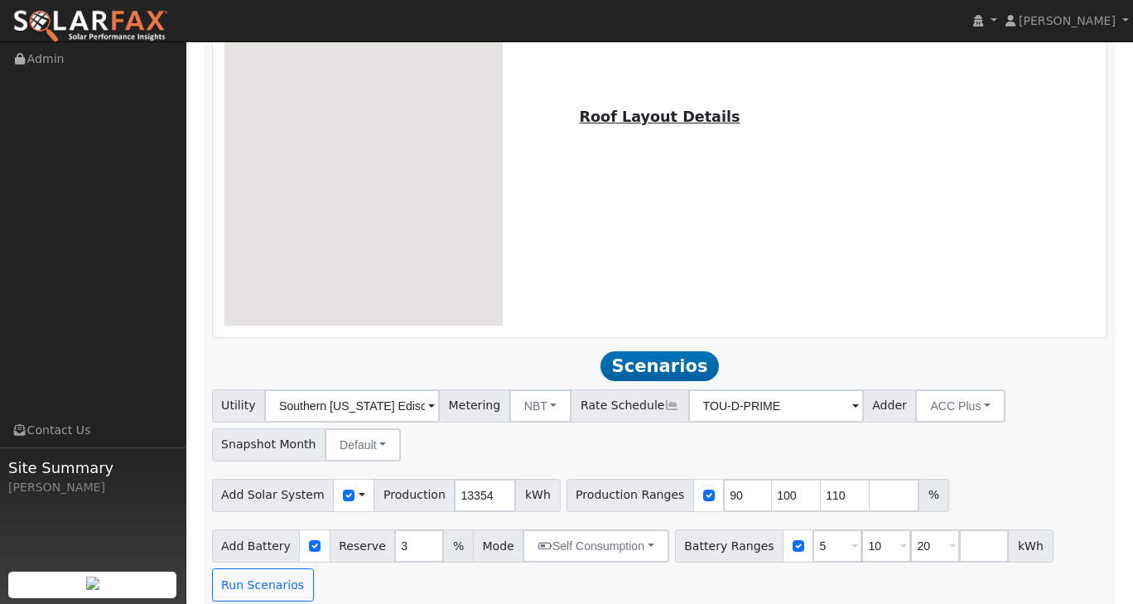
scroll to position [995, 0]
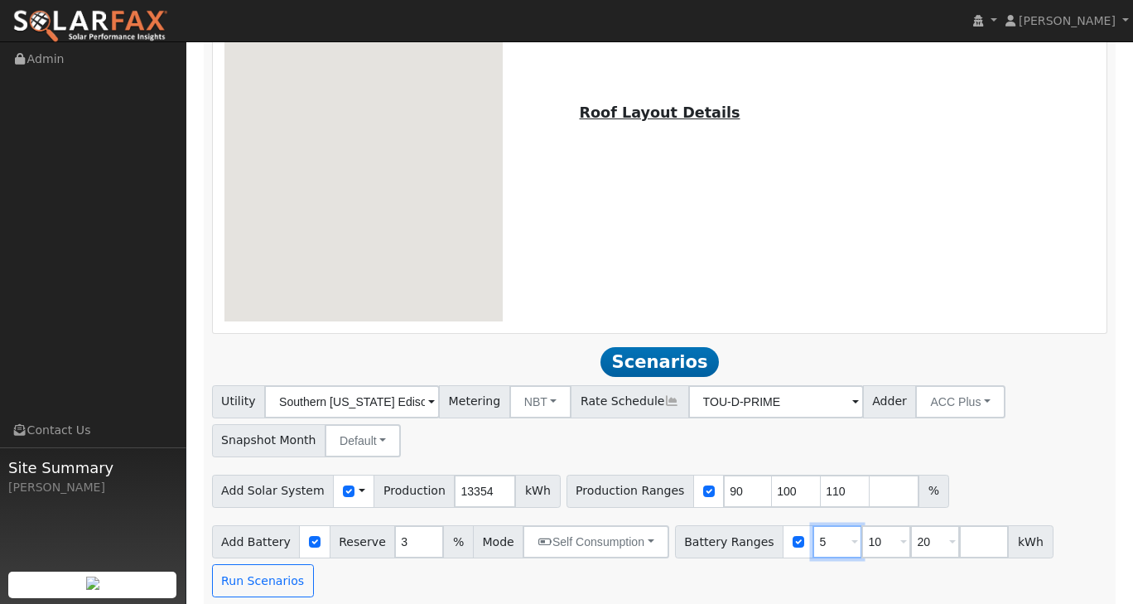
click at [813, 540] on input "5" at bounding box center [838, 541] width 50 height 33
type input "10"
type input "20"
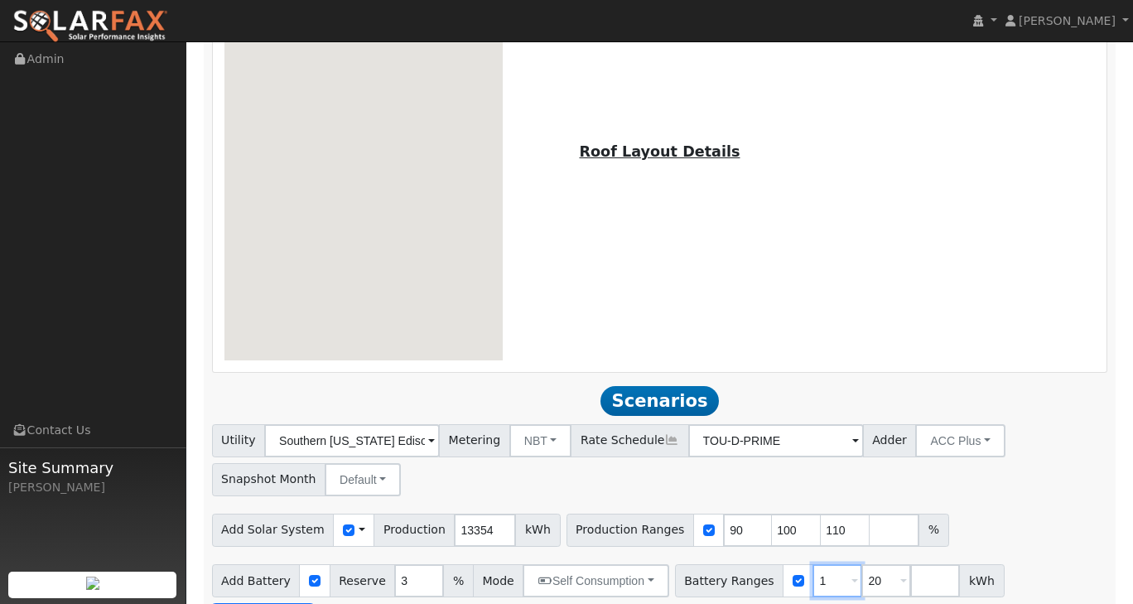
type input "20"
type input "2"
type input "20"
click at [861, 579] on input "number" at bounding box center [886, 580] width 50 height 33
type input "30"
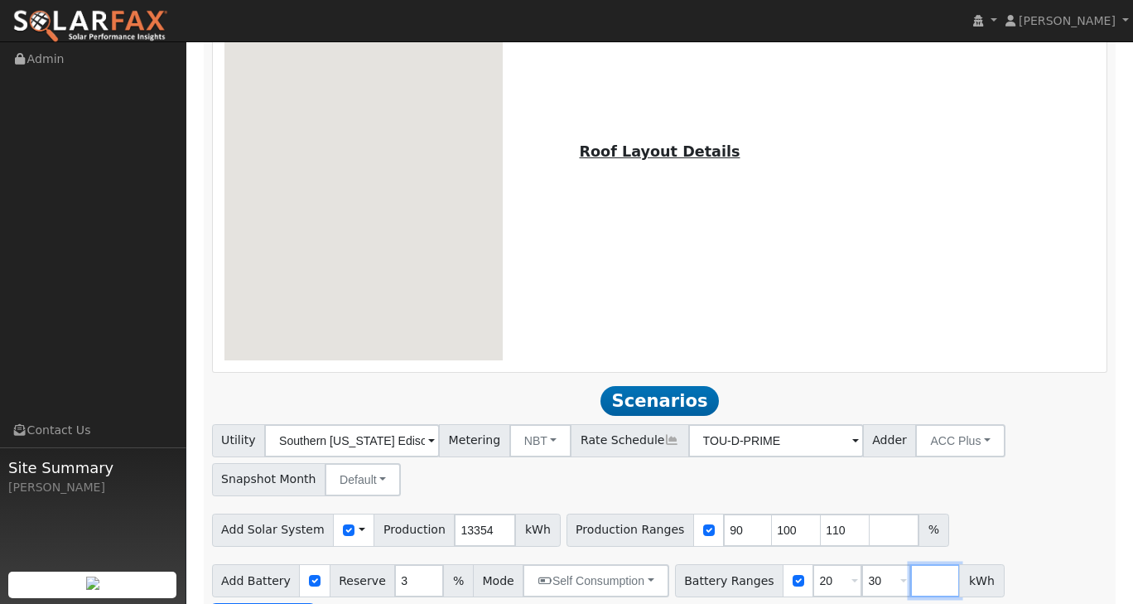
click at [910, 573] on input "number" at bounding box center [935, 580] width 50 height 33
type input "40"
click at [1025, 492] on div "Utility Southern [US_STATE] Edison Metering NBT NEM NBT Rate Schedule TOU-D-PRI…" at bounding box center [660, 530] width 914 height 212
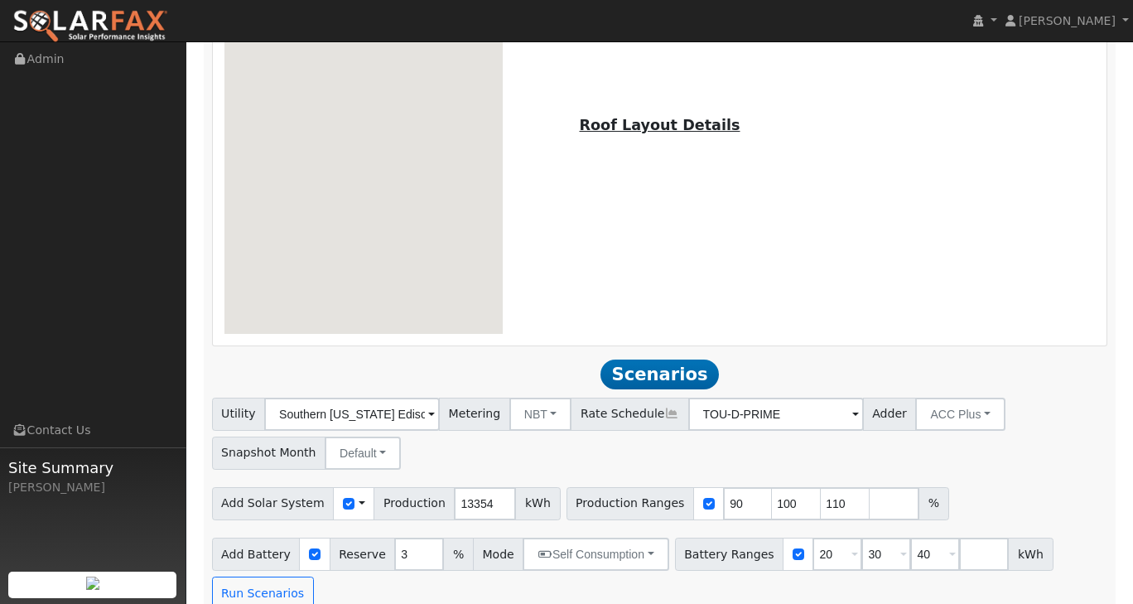
scroll to position [995, 0]
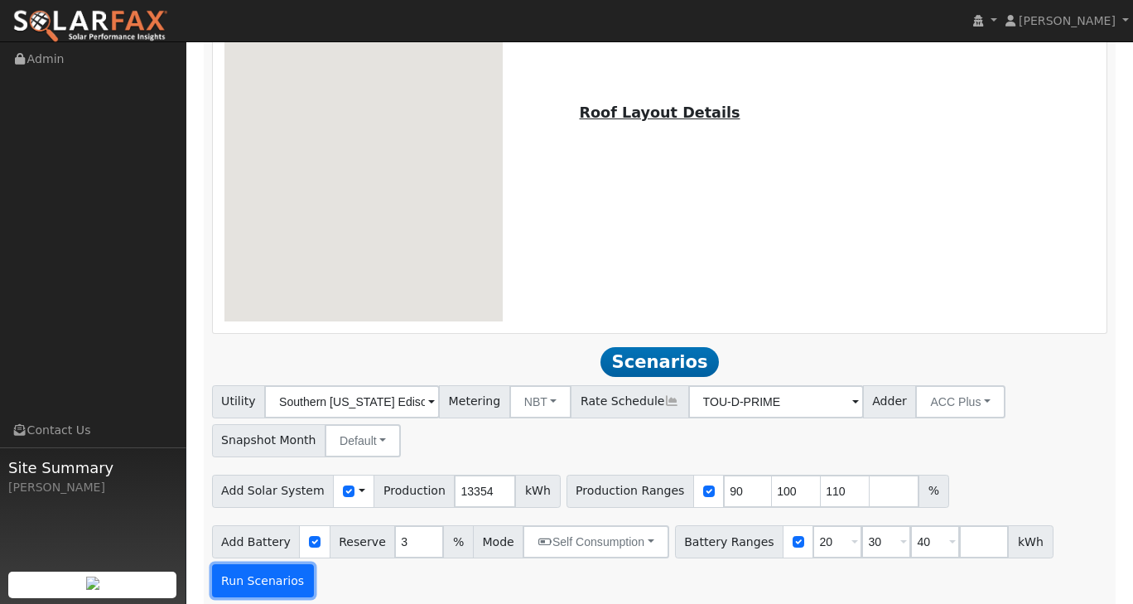
click at [272, 571] on button "Run Scenarios" at bounding box center [263, 580] width 102 height 33
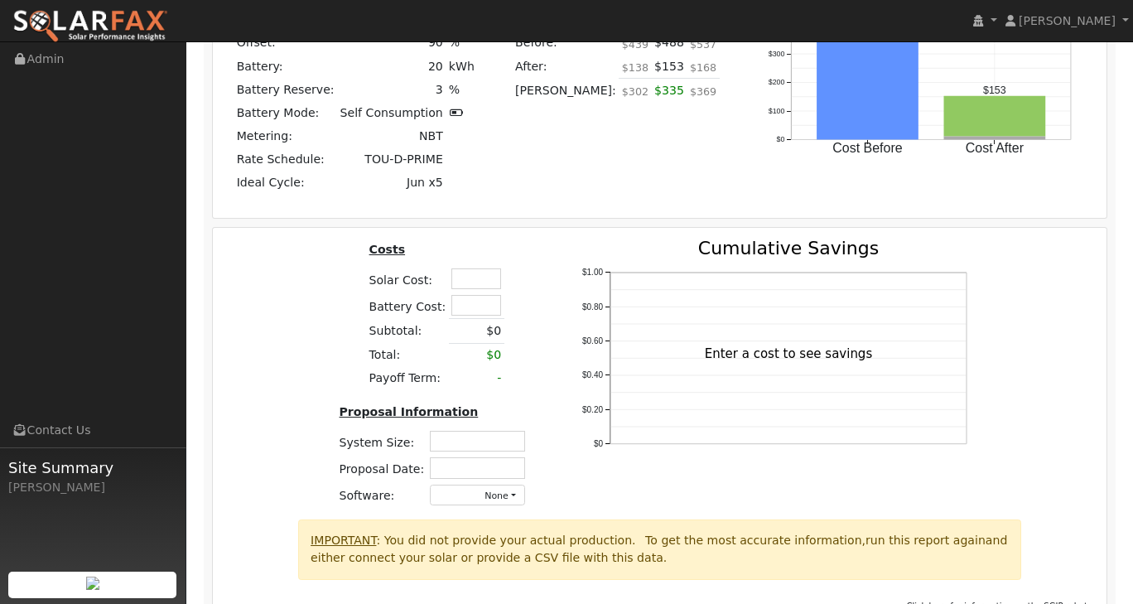
scroll to position [2313, 0]
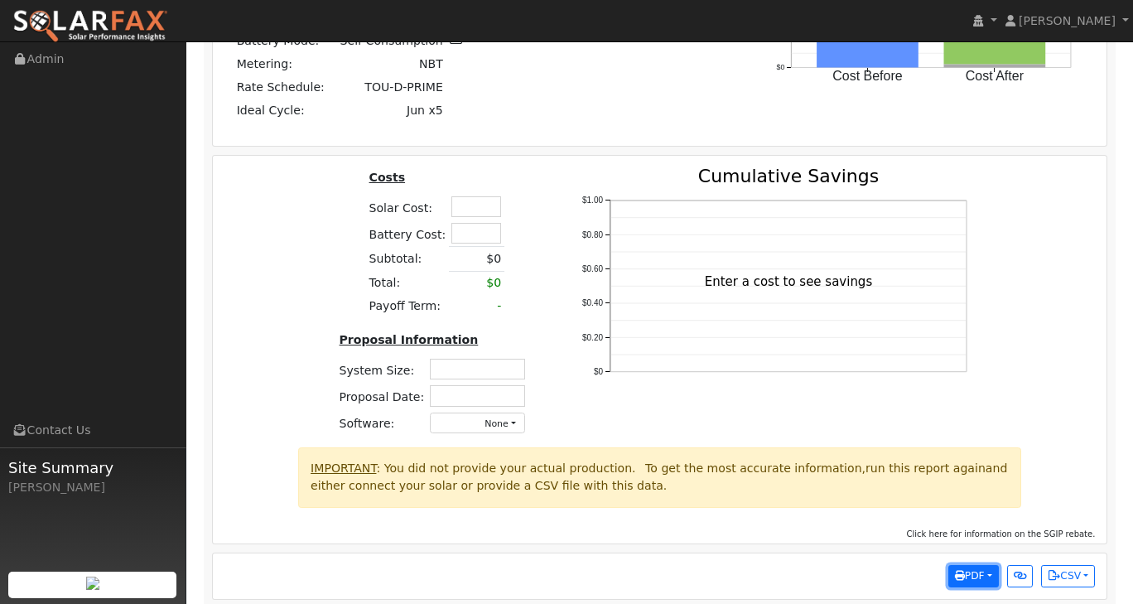
click at [992, 567] on button "PDF" at bounding box center [973, 576] width 51 height 23
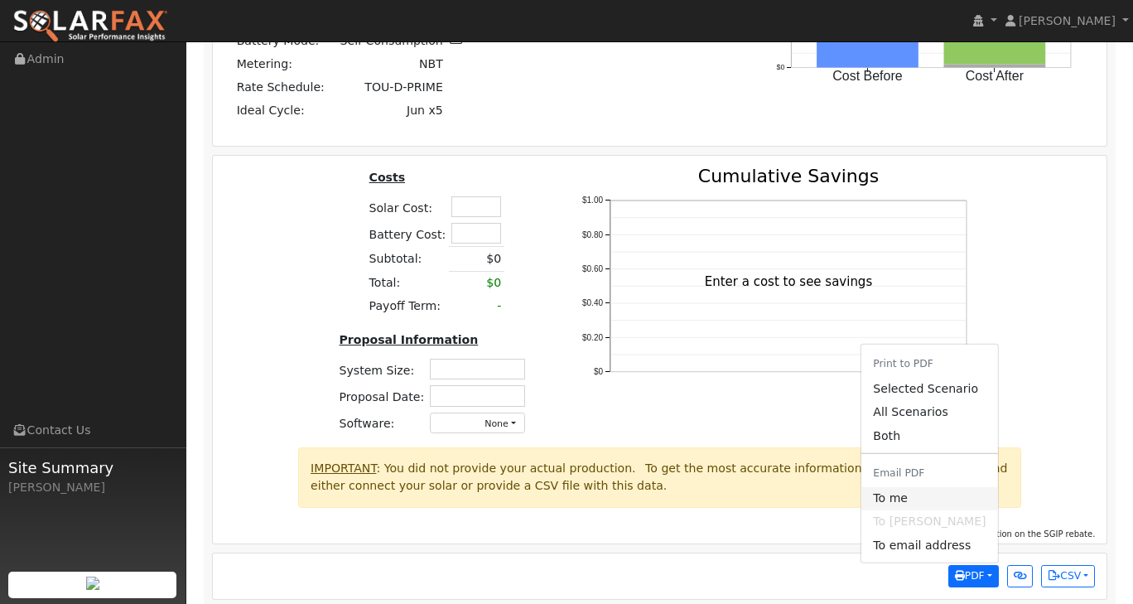
click at [926, 488] on link "To me" at bounding box center [929, 498] width 136 height 23
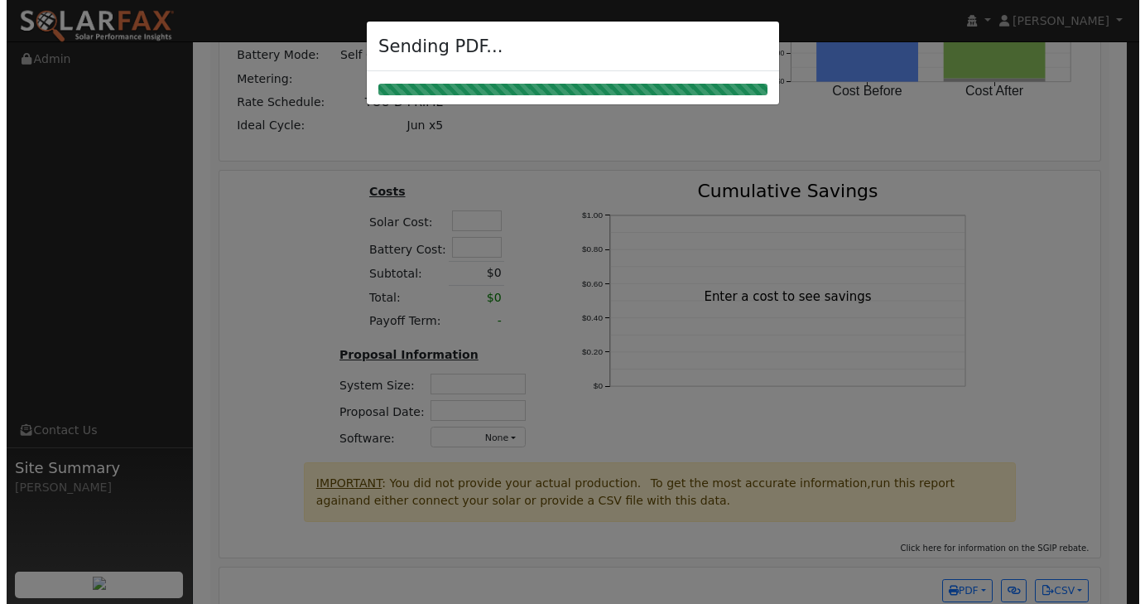
scroll to position [2309, 0]
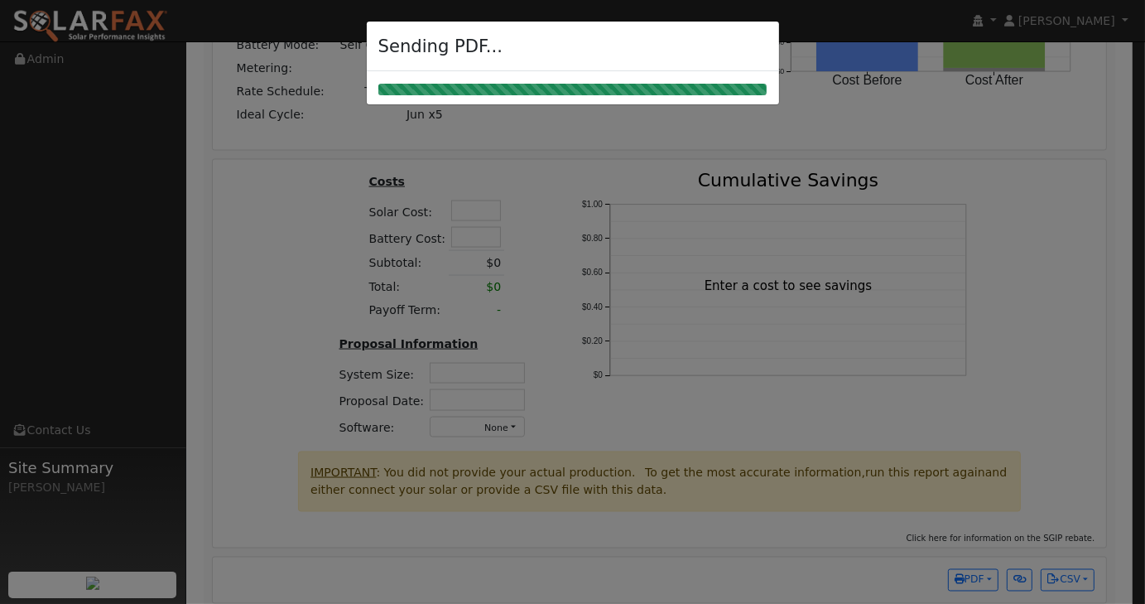
click at [1015, 195] on div at bounding box center [572, 302] width 1145 height 604
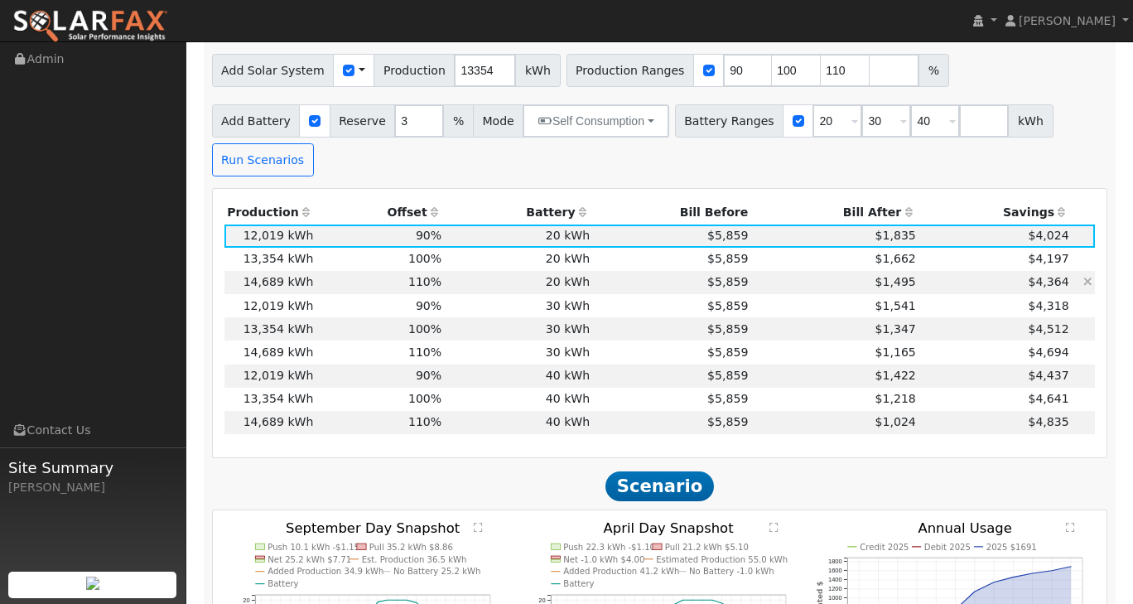
scroll to position [1491, 0]
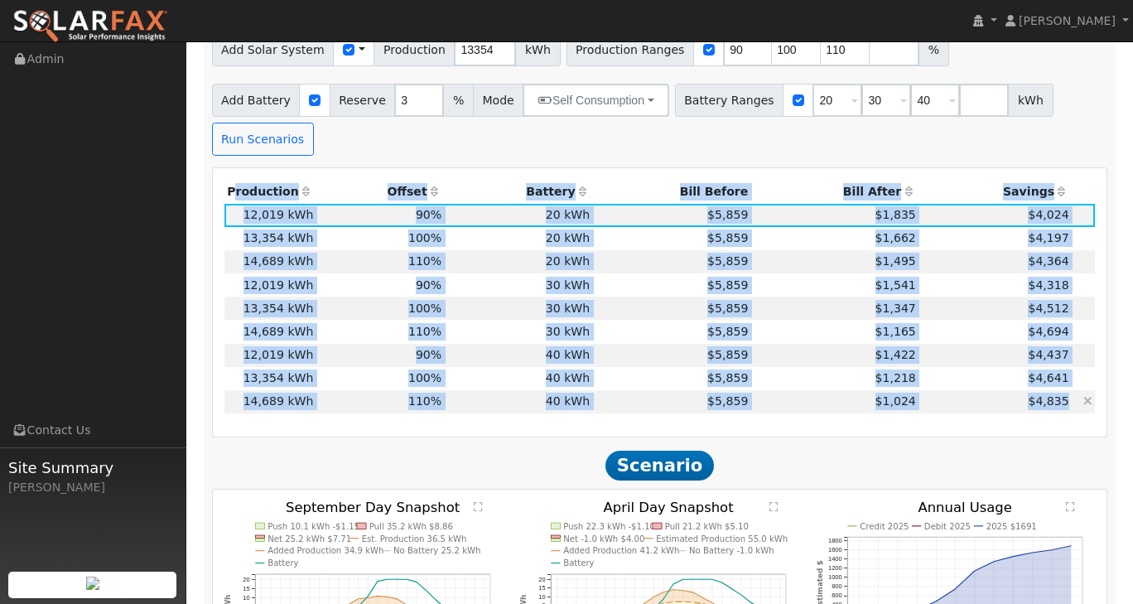
drag, startPoint x: 224, startPoint y: 176, endPoint x: 1070, endPoint y: 389, distance: 873.0
click at [1070, 389] on table "Production Offset Battery Reserve Mode ACC Push Incentive Bill Before Bill Afte…" at bounding box center [659, 297] width 871 height 233
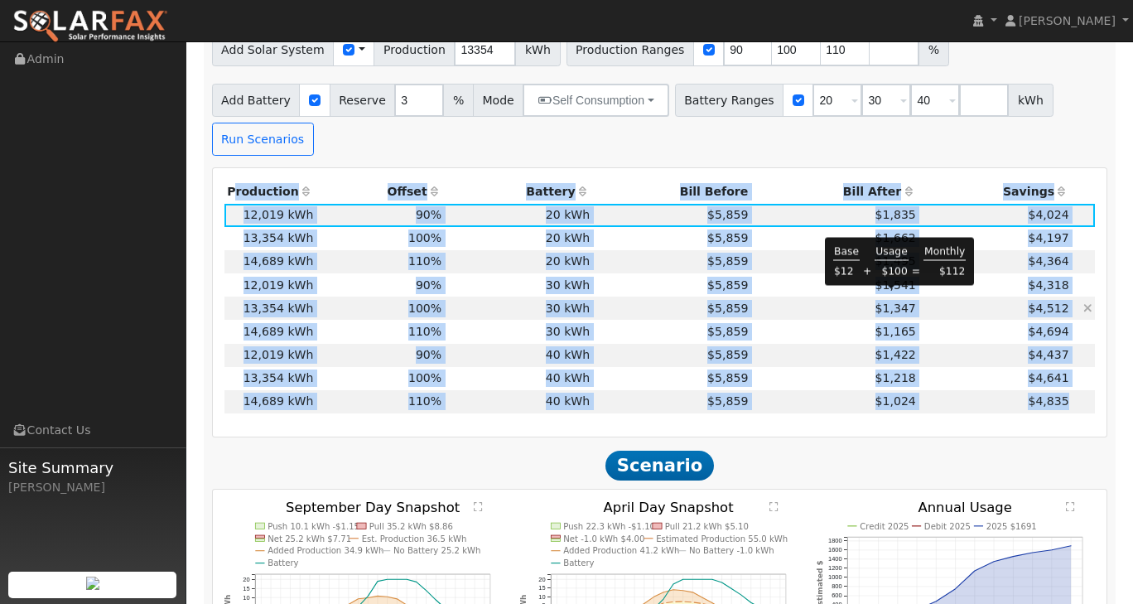
copy table "Production Offset Battery Reserve Mode ACC Push Incentive Bill Before Bill Afte…"
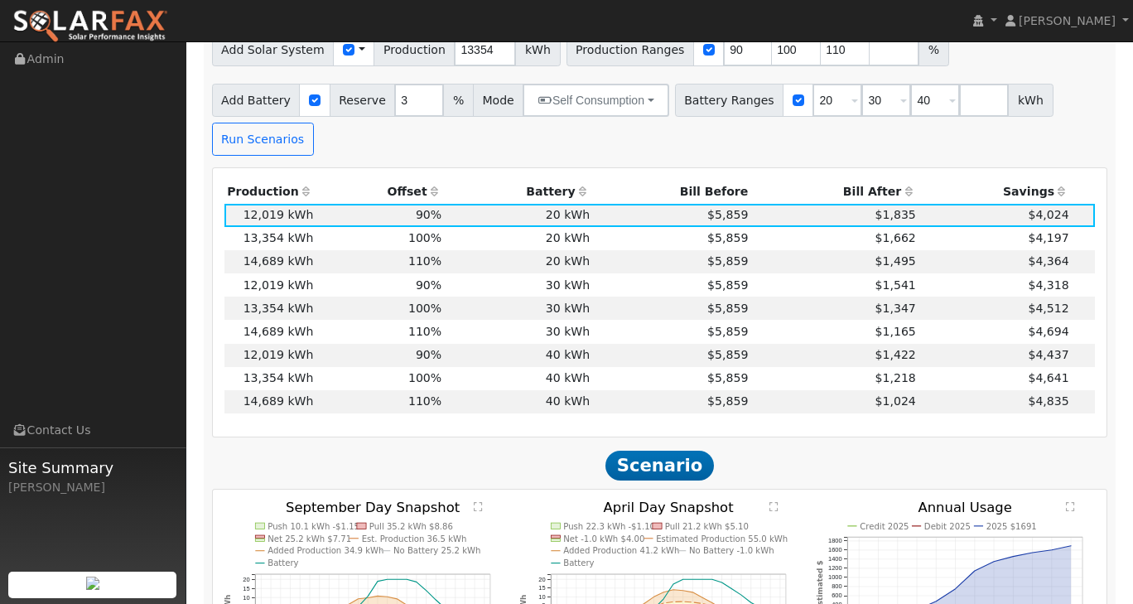
click at [894, 410] on div "Production Offset Battery Reserve Mode ACC Push Incentive Bill Before Bill Afte…" at bounding box center [659, 303] width 889 height 244
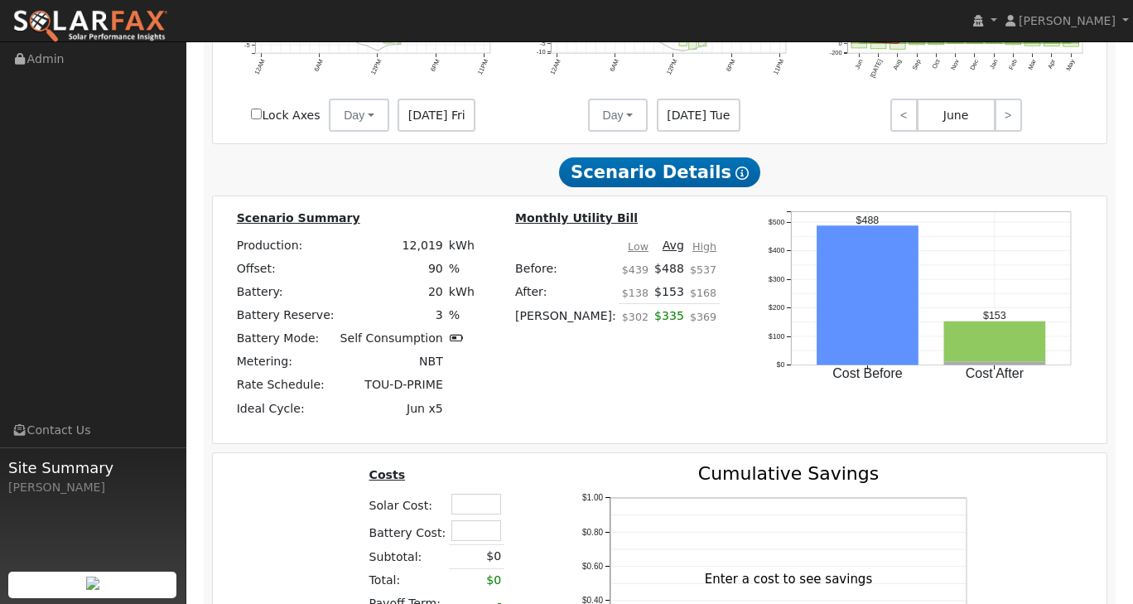
scroll to position [2368, 0]
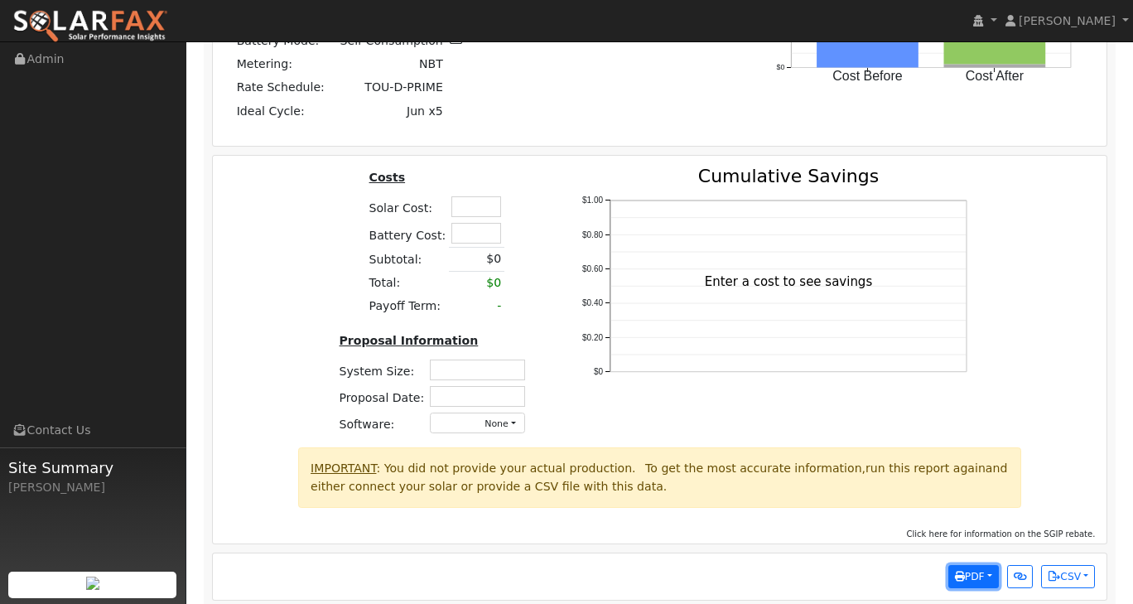
click at [983, 568] on button "PDF" at bounding box center [973, 576] width 51 height 23
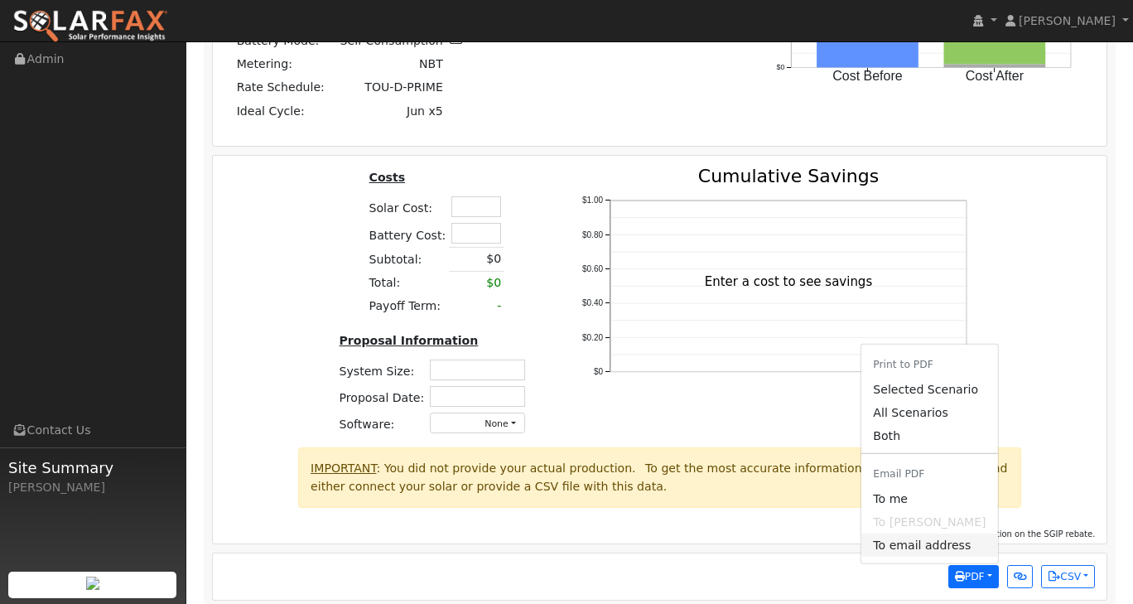
click at [946, 533] on link "To email address" at bounding box center [929, 544] width 136 height 23
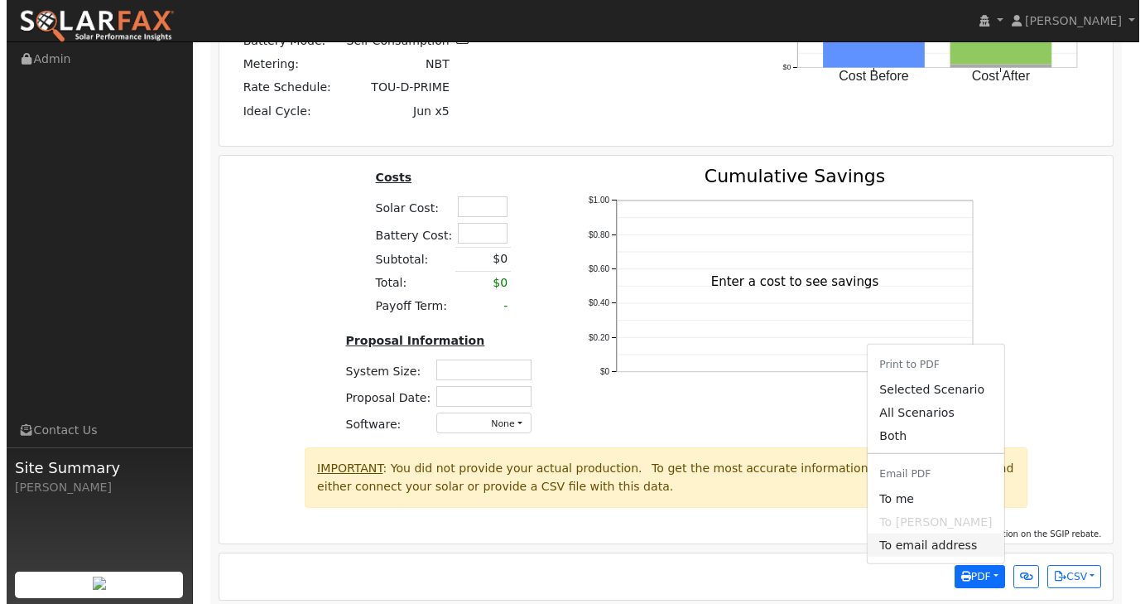
scroll to position [2364, 0]
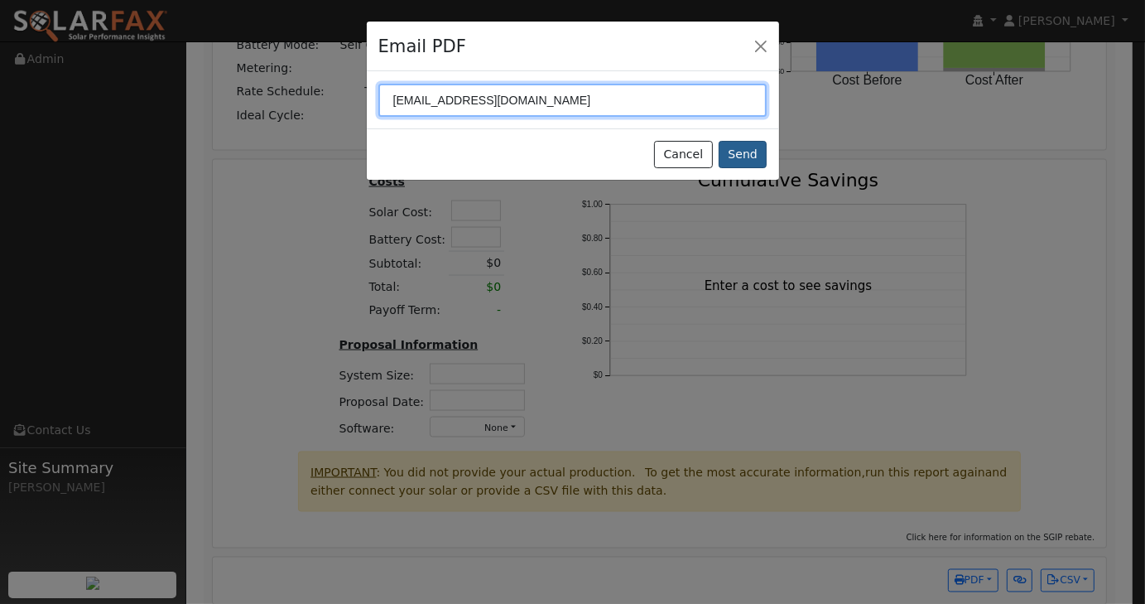
type input "[EMAIL_ADDRESS][DOMAIN_NAME]"
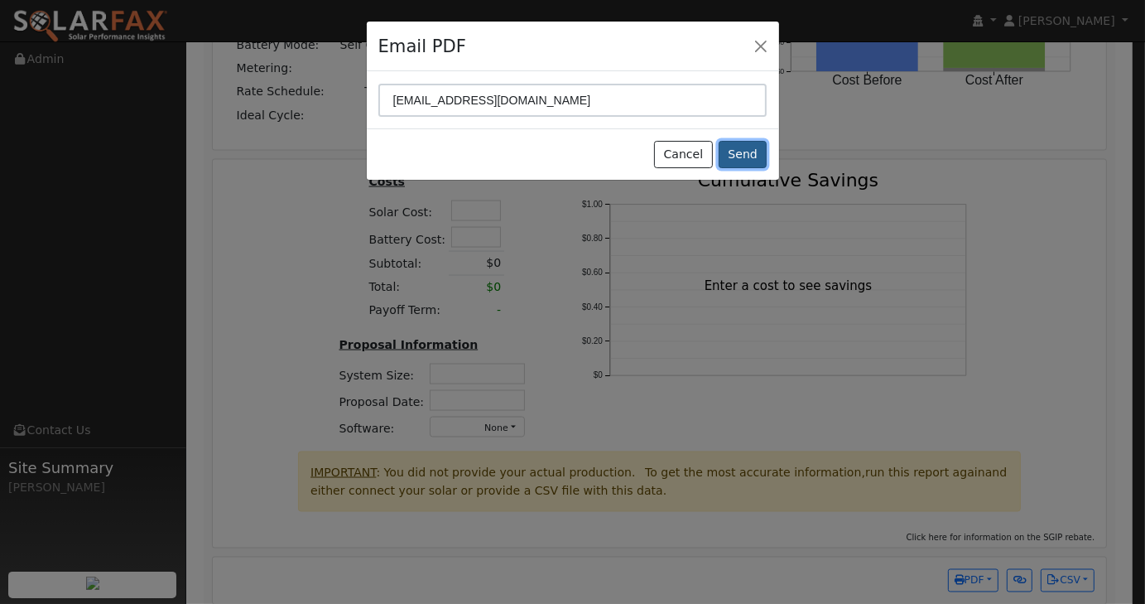
click at [757, 158] on button "Send" at bounding box center [743, 155] width 49 height 28
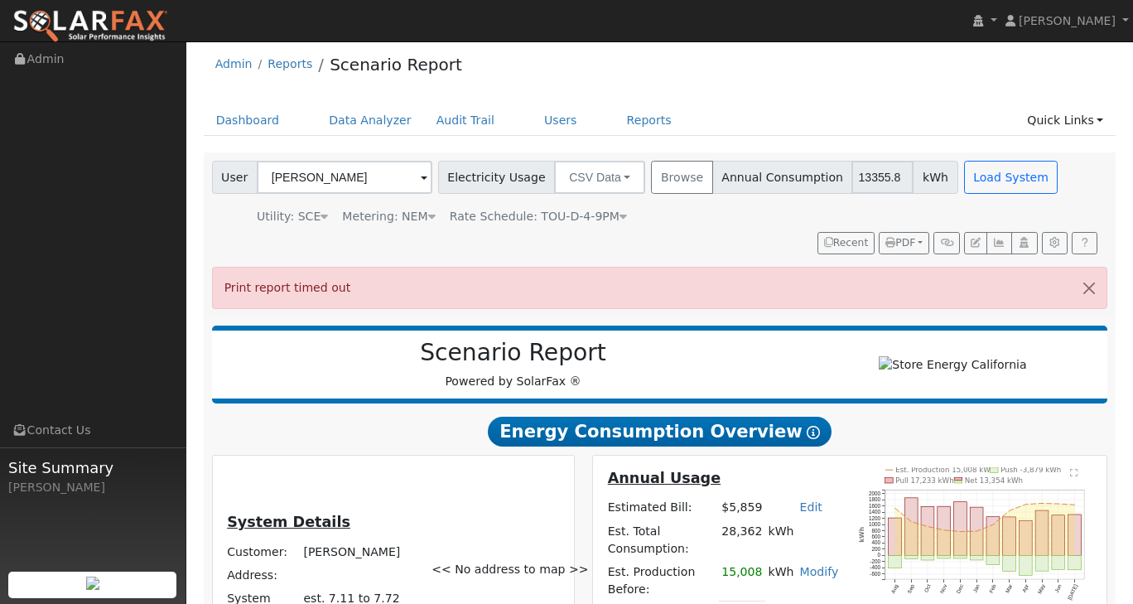
scroll to position [0, 0]
